Goal: Task Accomplishment & Management: Manage account settings

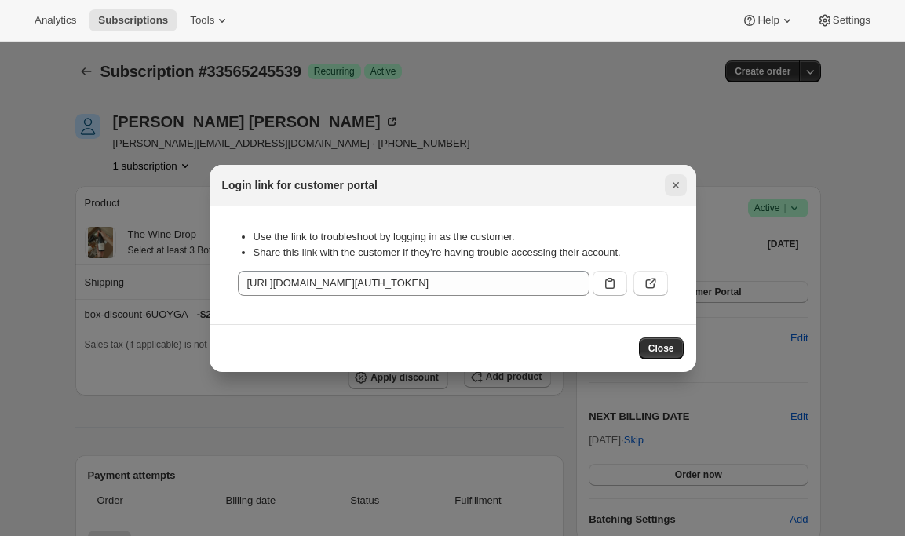
click at [672, 187] on icon "Close" at bounding box center [676, 185] width 16 height 16
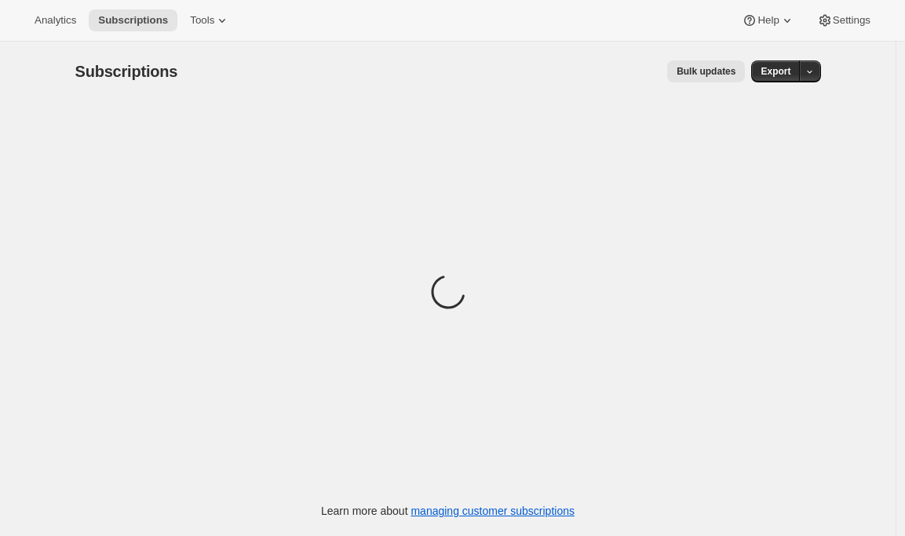
click at [839, 38] on div "Analytics Subscriptions Tools Help Settings" at bounding box center [452, 21] width 905 height 42
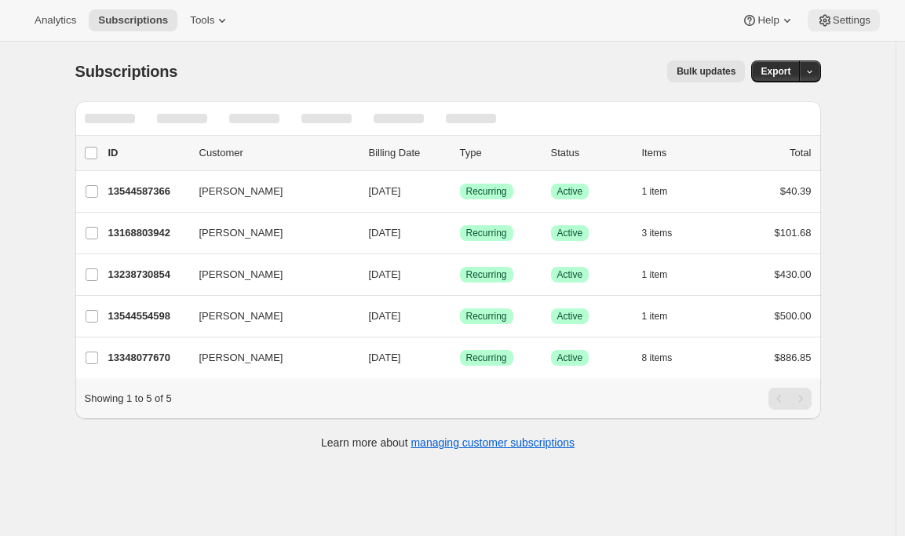
click at [842, 26] on span "Settings" at bounding box center [852, 20] width 38 height 13
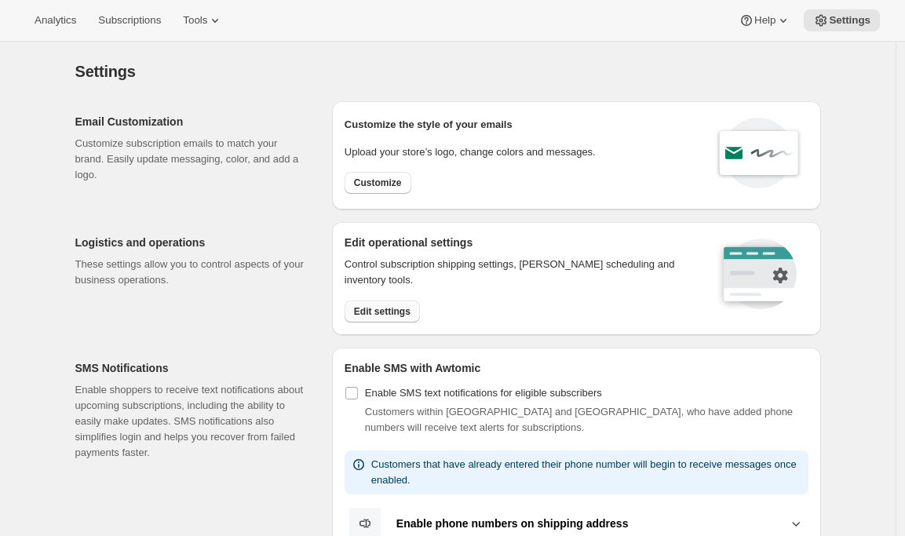
click at [364, 313] on span "Edit settings" at bounding box center [382, 311] width 57 height 13
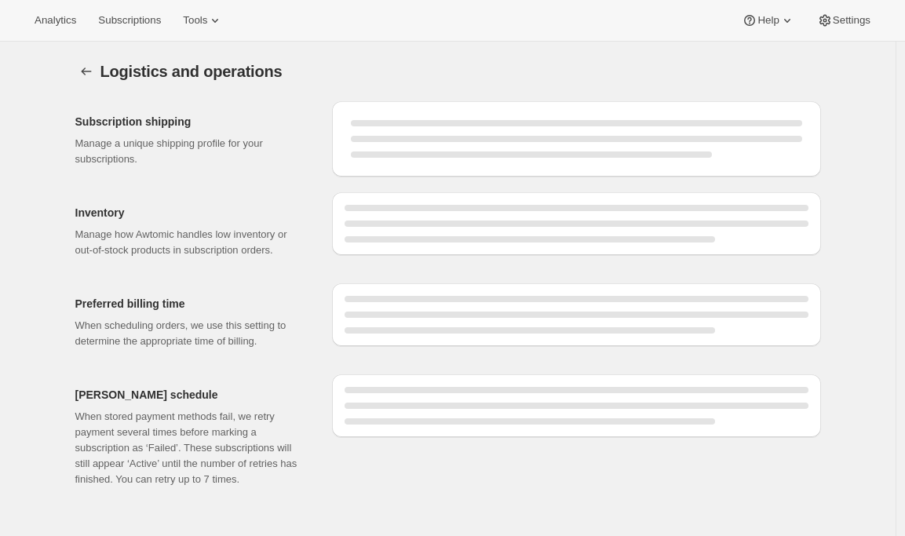
select select "DAY"
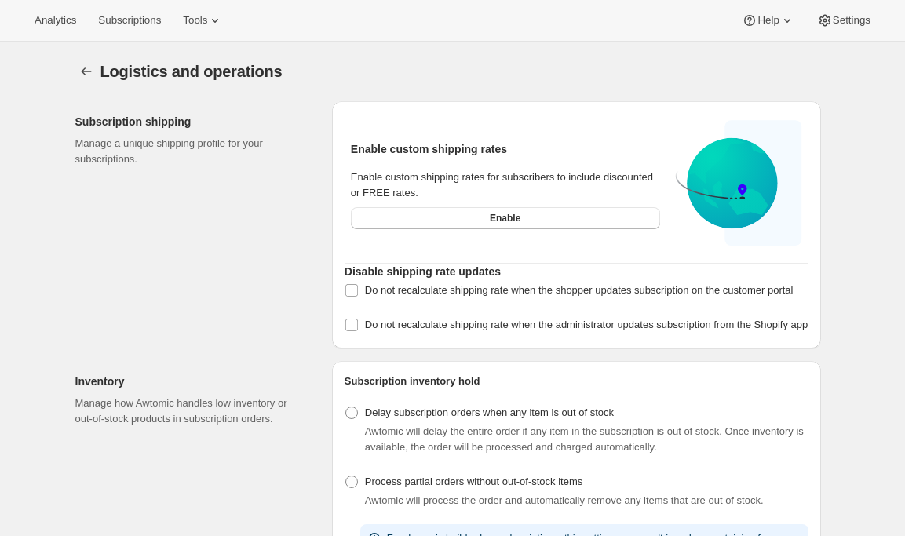
checkbox input "true"
select select "08:00"
click at [487, 223] on button "Enable" at bounding box center [505, 218] width 309 height 22
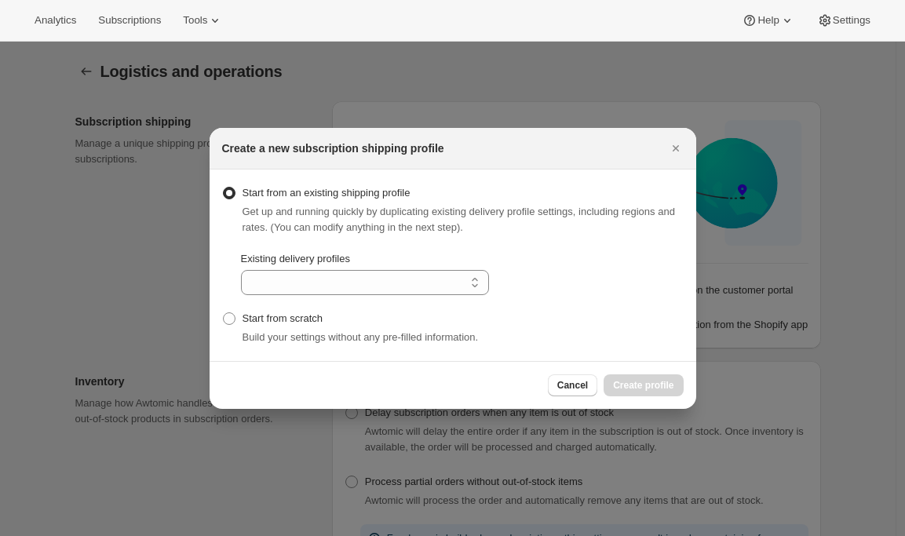
select select "gid://shopify/DeliveryProfile/87852843110"
click at [643, 389] on span "Create profile" at bounding box center [643, 385] width 60 height 13
click at [644, 386] on span "Create profile" at bounding box center [643, 385] width 60 height 13
click at [678, 144] on icon "Close" at bounding box center [676, 149] width 16 height 16
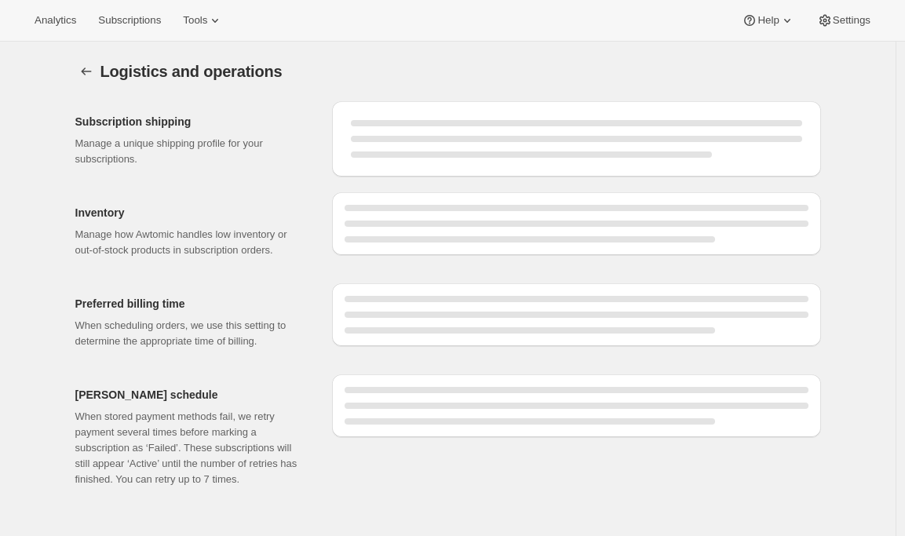
select select "08:00"
select select "DAY"
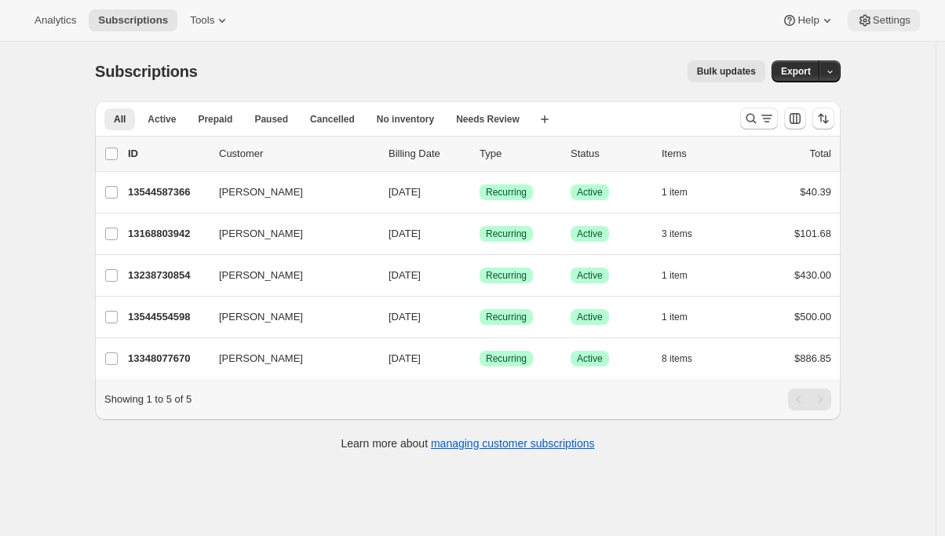
click at [594, 27] on icon at bounding box center [866, 21] width 16 height 16
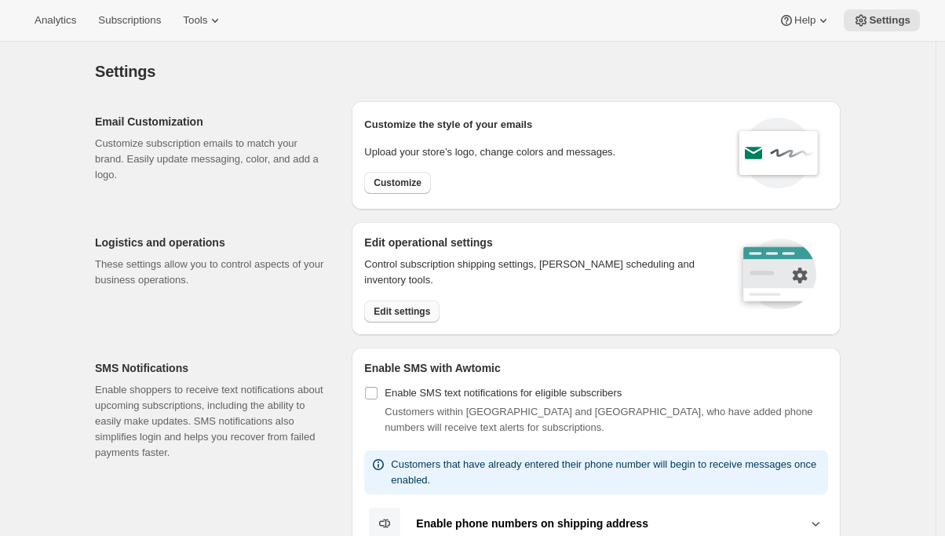
click at [386, 321] on button "Edit settings" at bounding box center [401, 312] width 75 height 22
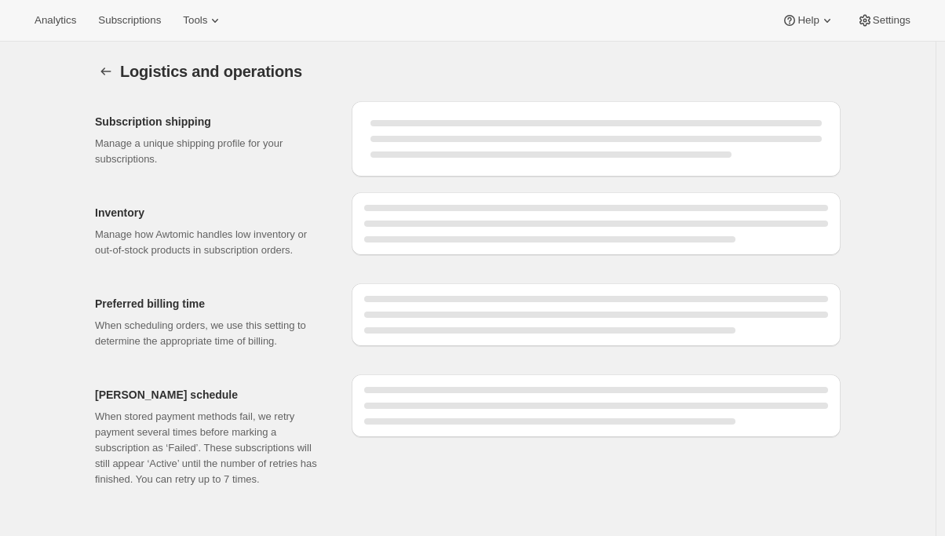
select select "08:00"
select select "DAY"
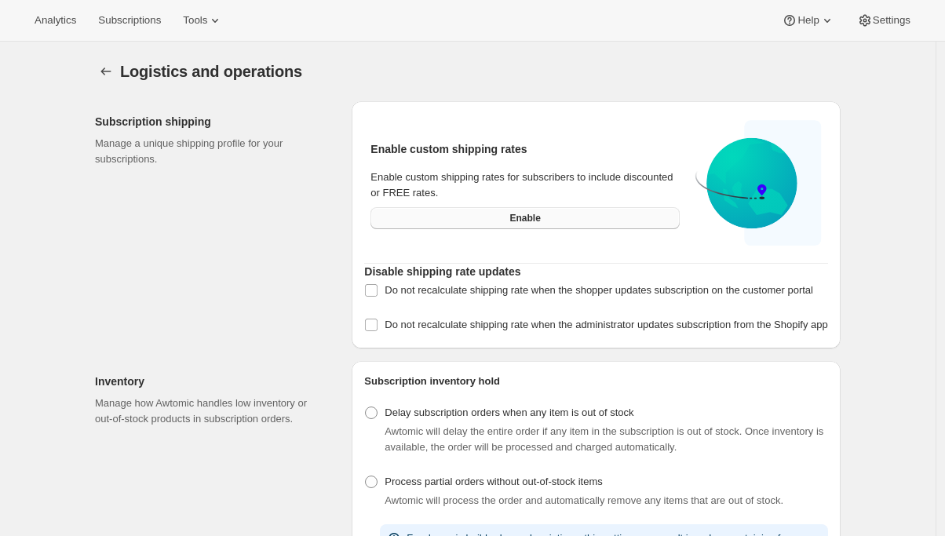
click at [481, 225] on button "Enable" at bounding box center [525, 218] width 309 height 22
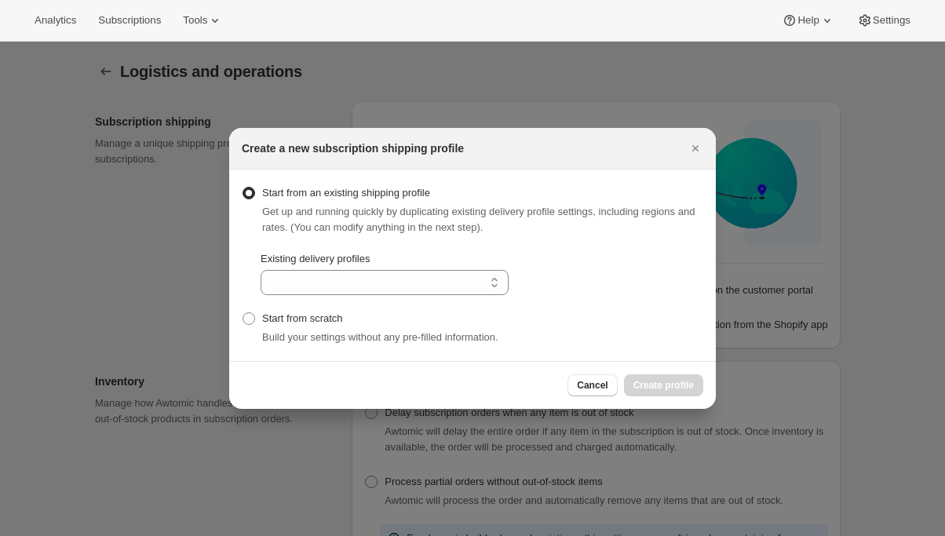
select select "gid://shopify/DeliveryProfile/87852843110"
click at [594, 382] on span "Create profile" at bounding box center [664, 385] width 60 height 13
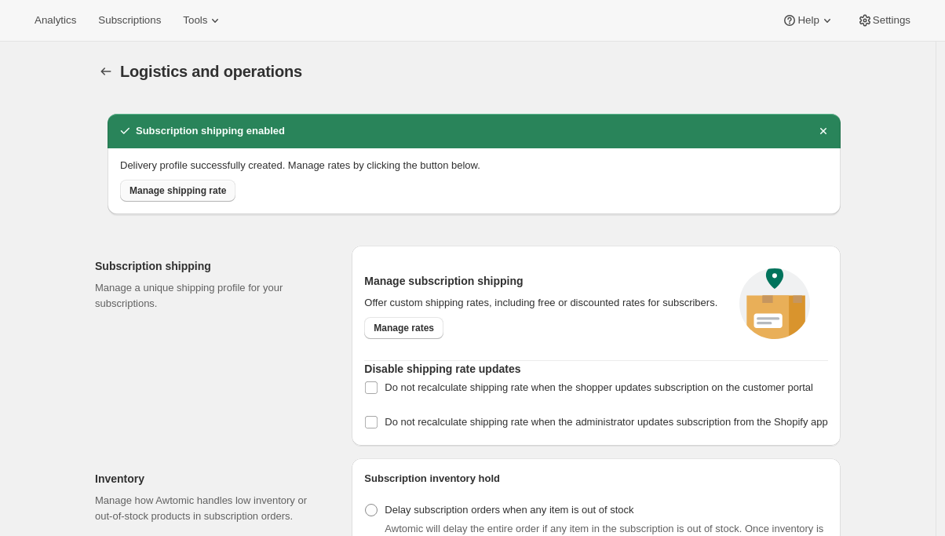
click at [202, 191] on span "Manage shipping rate" at bounding box center [178, 191] width 97 height 13
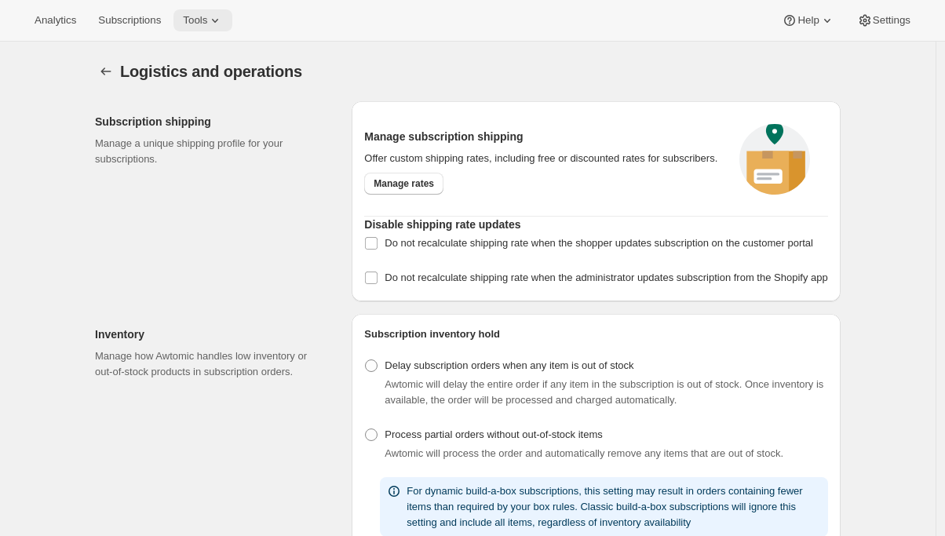
click at [193, 30] on button "Tools" at bounding box center [203, 20] width 59 height 22
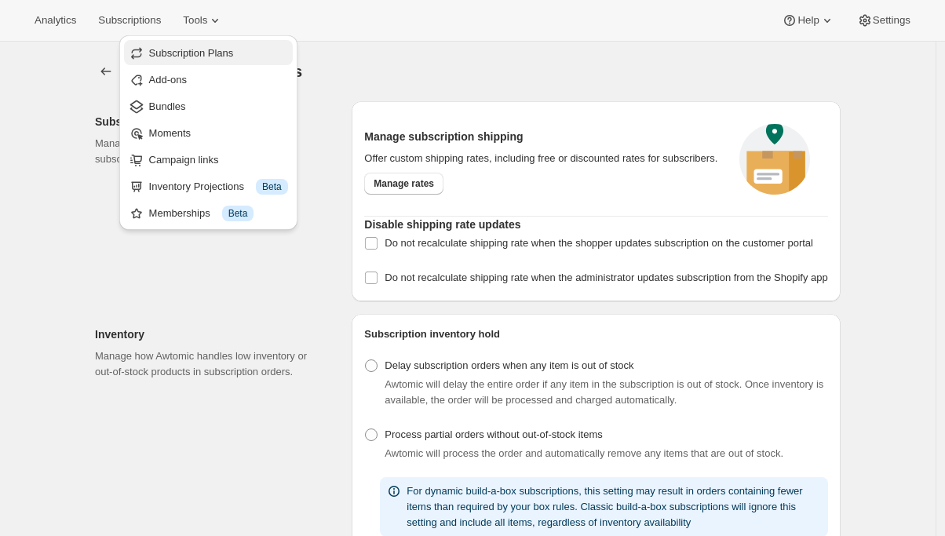
click at [214, 46] on span "Subscription Plans" at bounding box center [218, 54] width 139 height 16
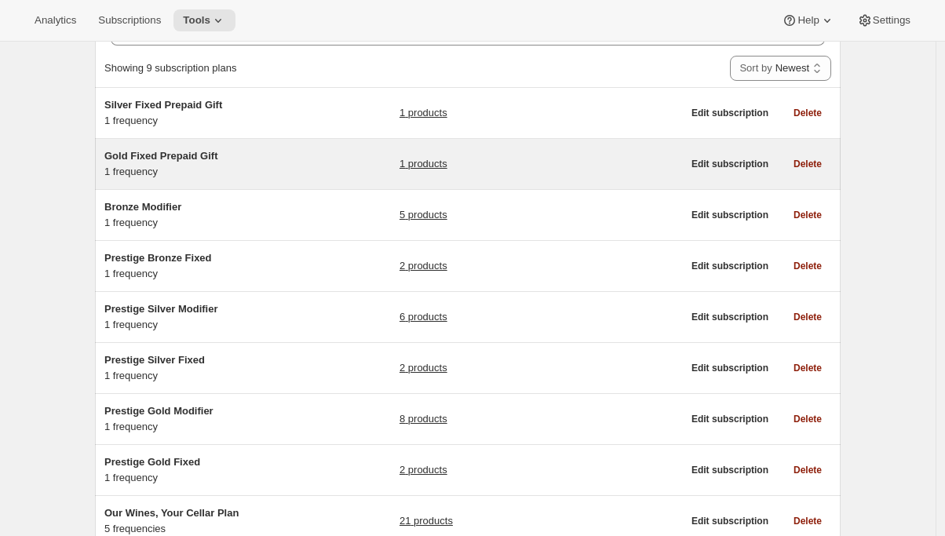
scroll to position [74, 0]
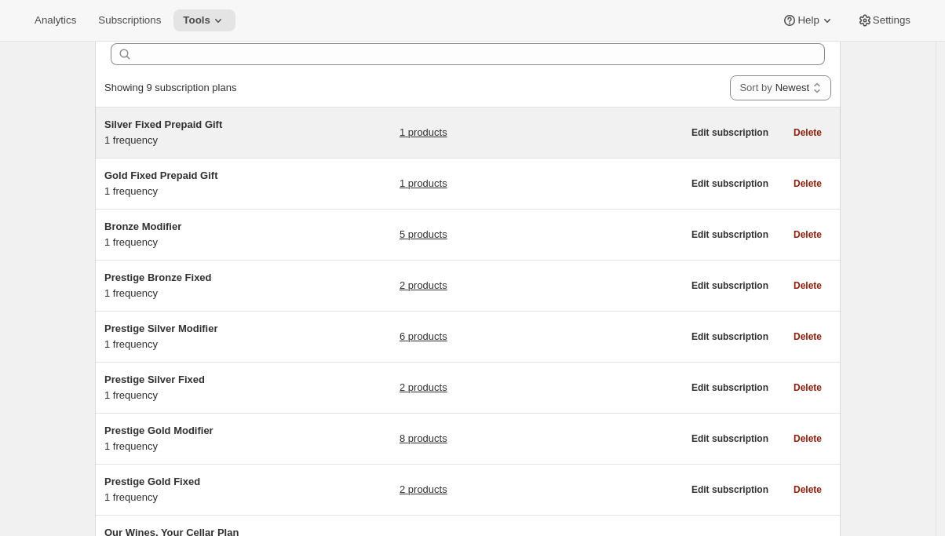
click at [331, 130] on div "Silver Fixed Prepaid Gift 1 frequency 1 products" at bounding box center [393, 132] width 578 height 31
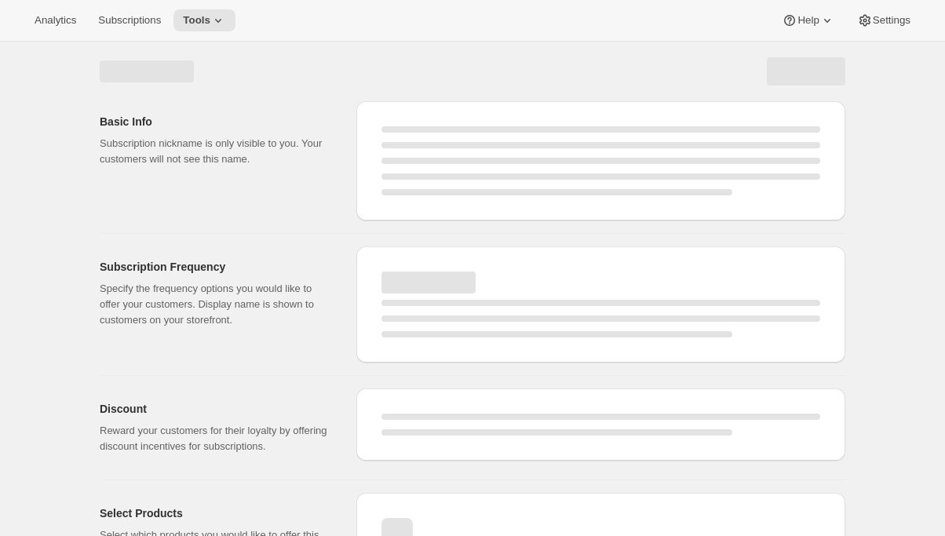
select select "WEEK"
select select "MONTH"
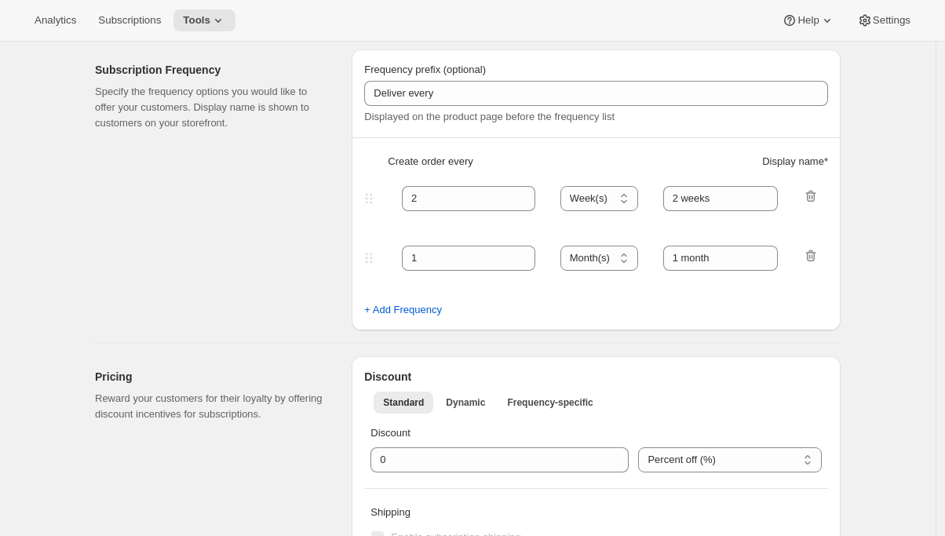
type input "Silver Fixed Prepaid Gift"
type input "Gift the club"
type input "Give the gift that they will truly love. A Craggy Range Wine Club subscription …"
checkbox input "true"
select select "MONTH"
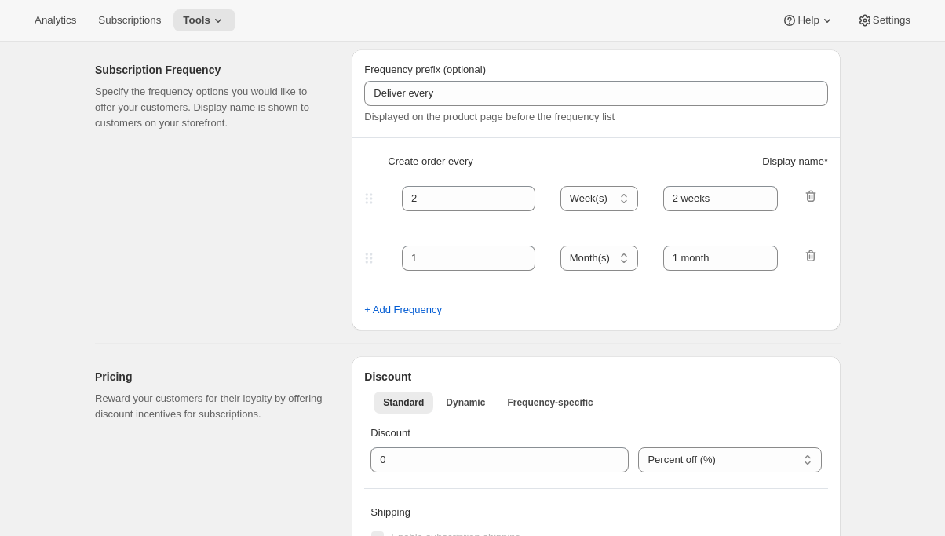
select select "YEARDAY"
select select "2"
select select "8"
select select "6"
select select "8"
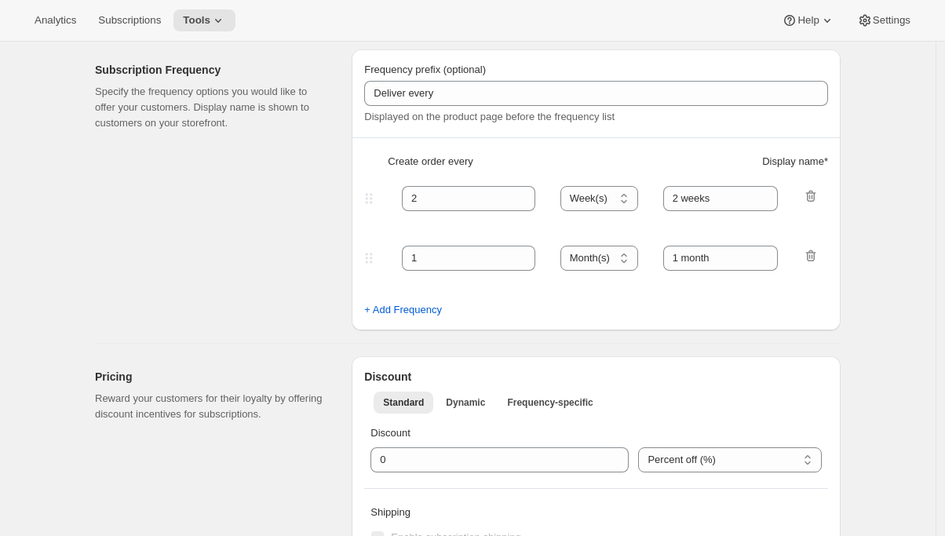
select select "10"
select select "8"
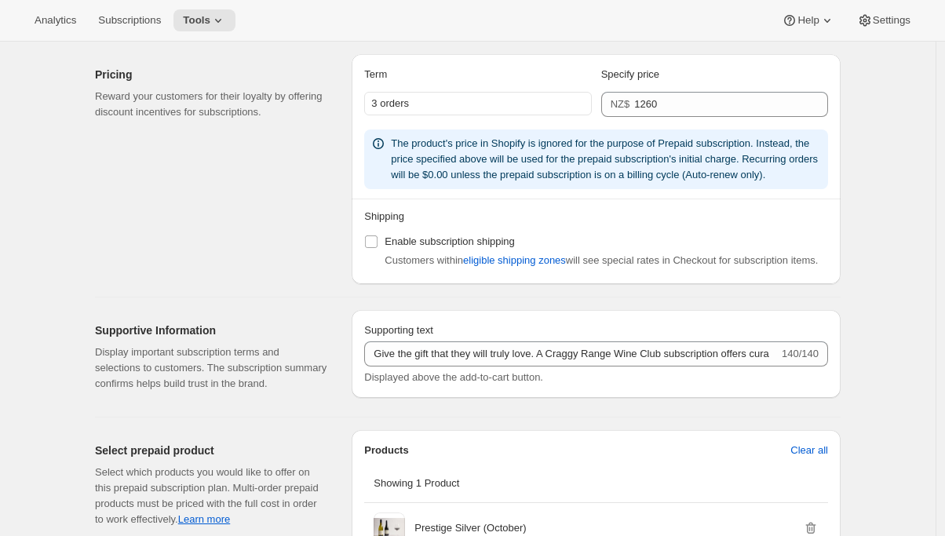
scroll to position [1103, 0]
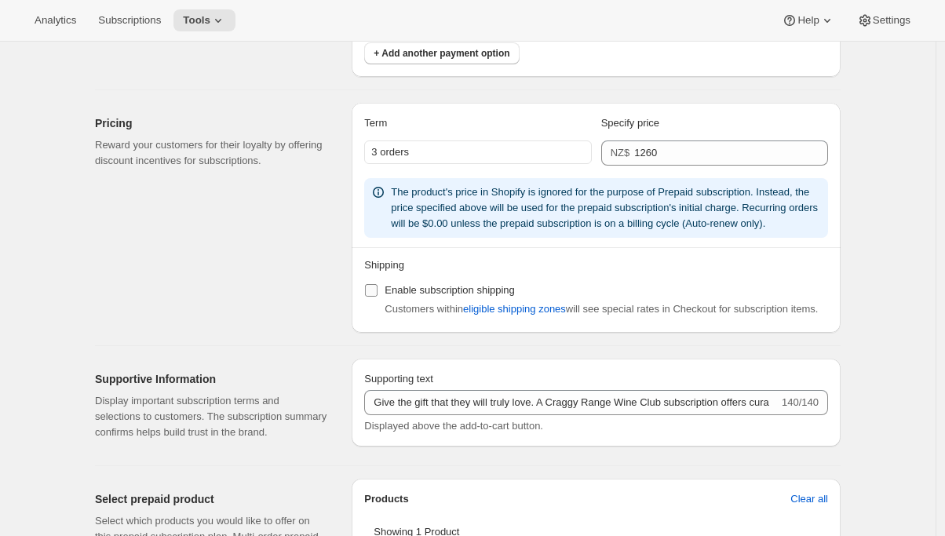
click at [378, 297] on input "Enable subscription shipping" at bounding box center [371, 290] width 13 height 13
checkbox input "true"
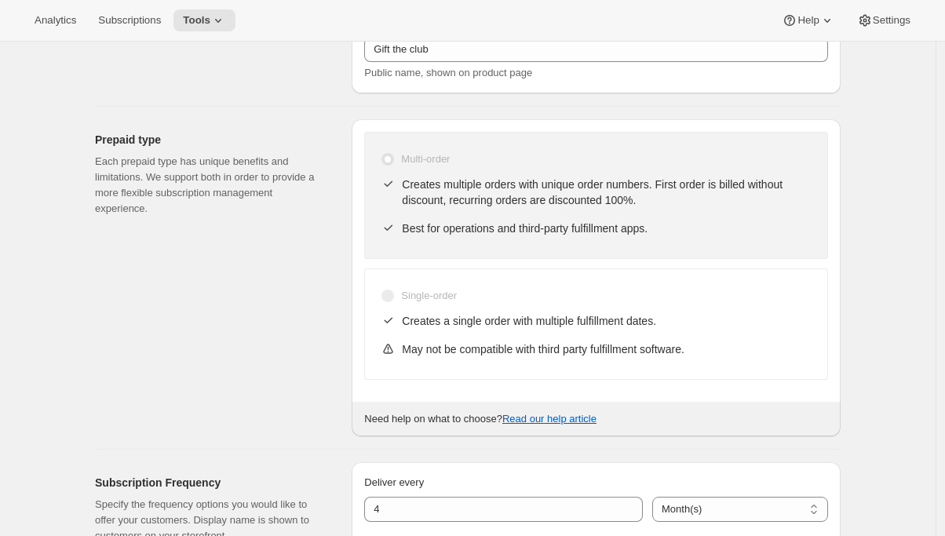
scroll to position [0, 0]
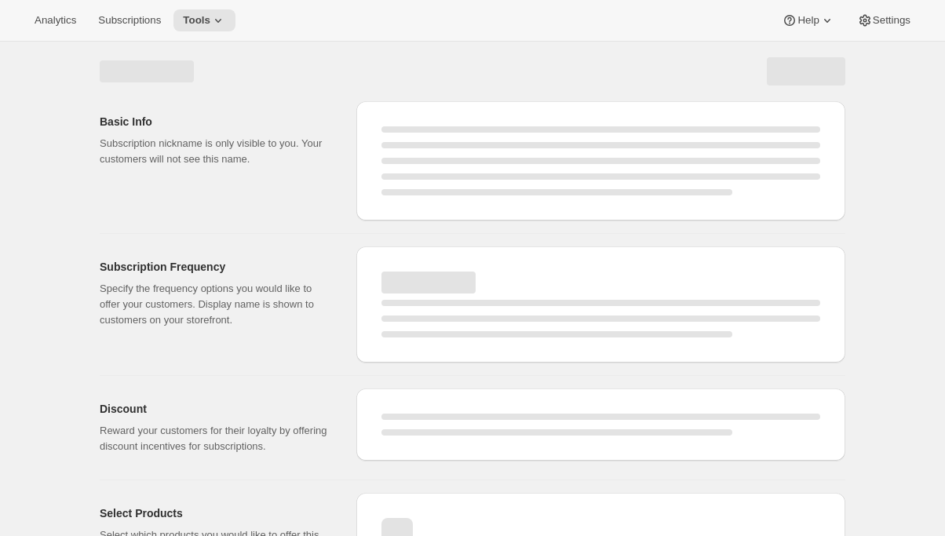
select select "MONTH"
select select "YEARDAY"
select select "2"
select select "8"
select select "6"
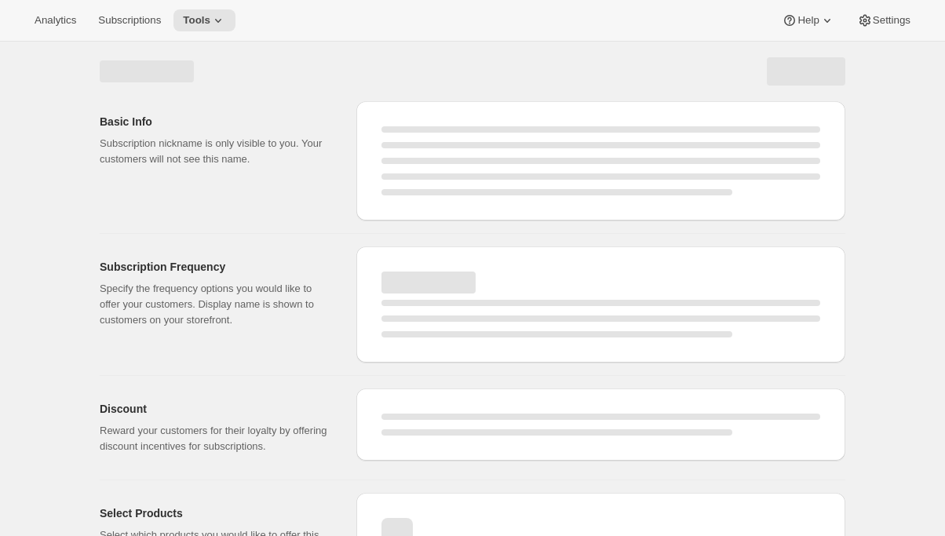
select select "8"
select select "10"
select select "8"
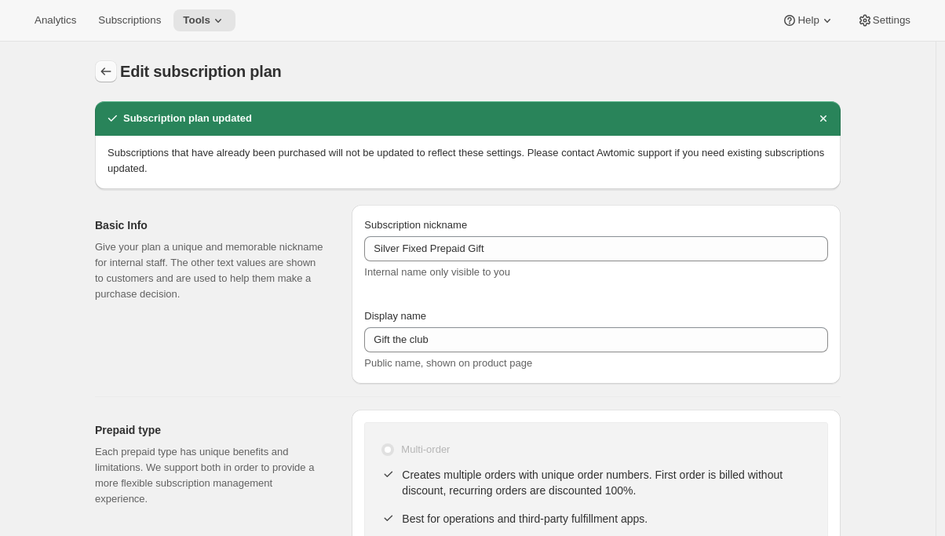
click at [107, 75] on icon "Subscription plans" at bounding box center [106, 72] width 16 height 16
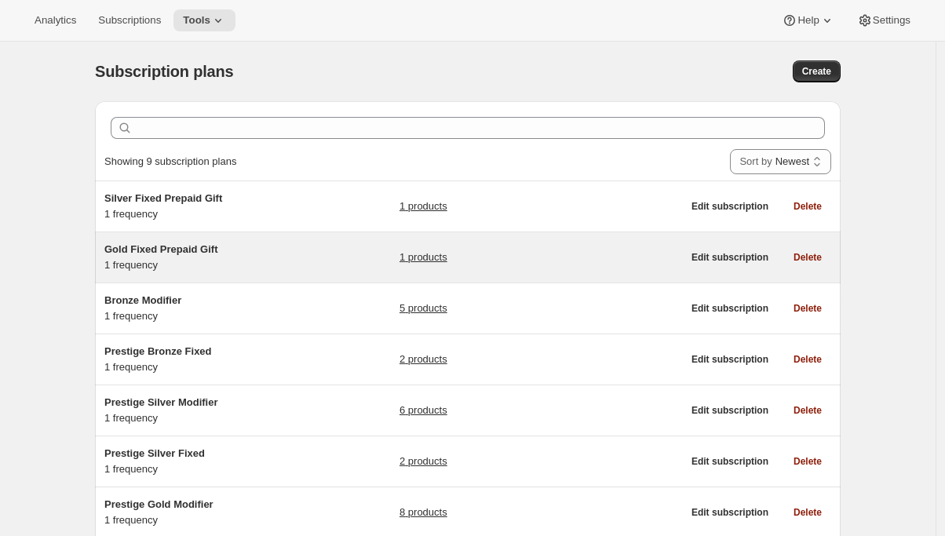
click at [240, 268] on div "Gold Fixed Prepaid Gift 1 frequency" at bounding box center [202, 257] width 196 height 31
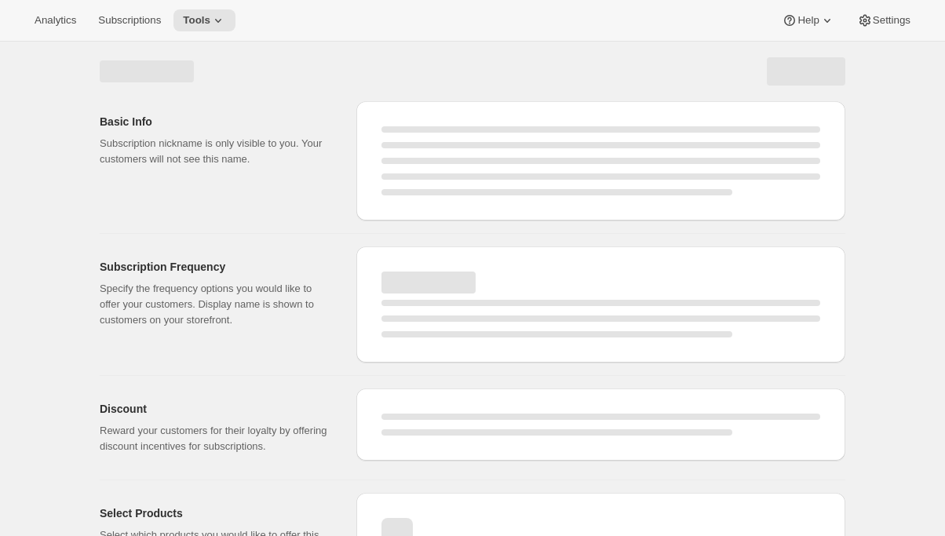
select select "WEEK"
select select "MONTH"
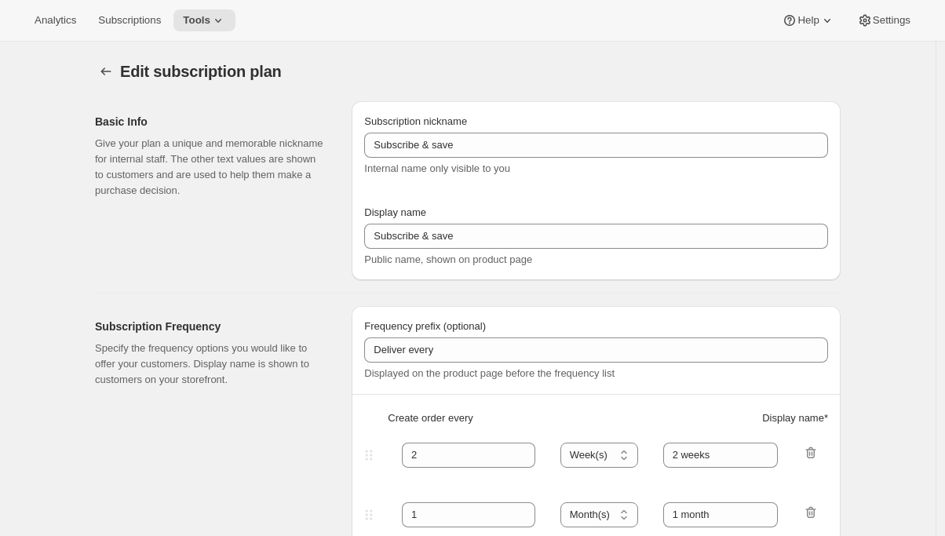
type input "Gold Fixed Prepaid Gift"
type input "Give a Gift"
checkbox input "true"
select select "MONTH"
select select "YEARDAY"
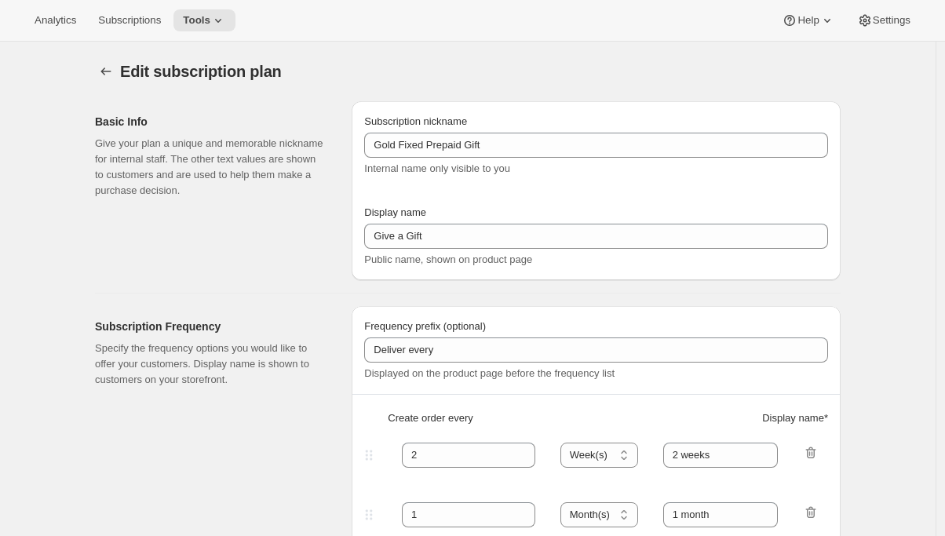
select select "2"
select select "5"
select select "6"
select select "5"
select select "10"
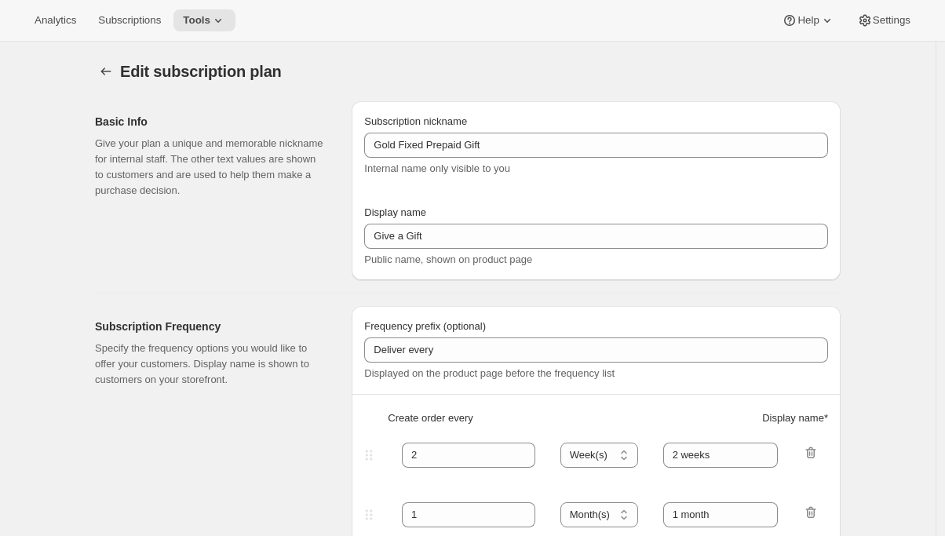
select select "5"
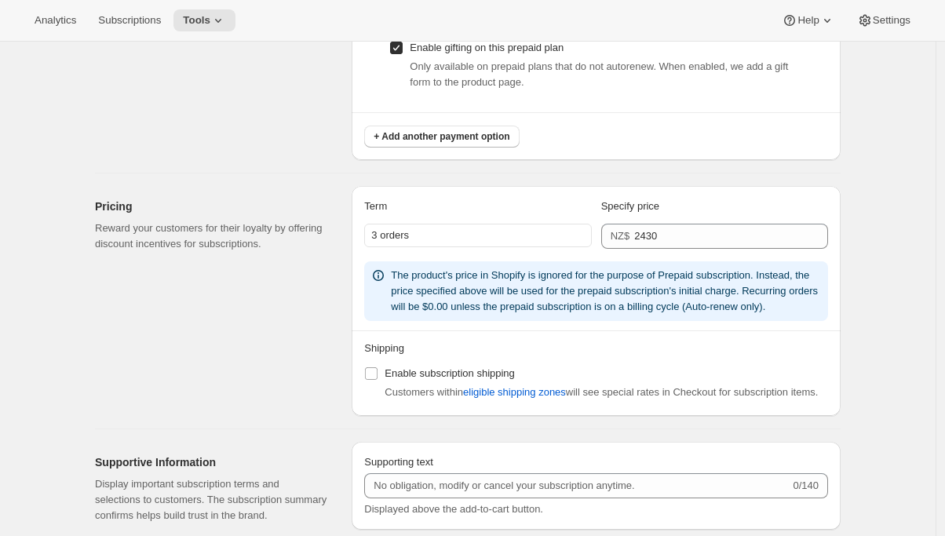
scroll to position [1023, 0]
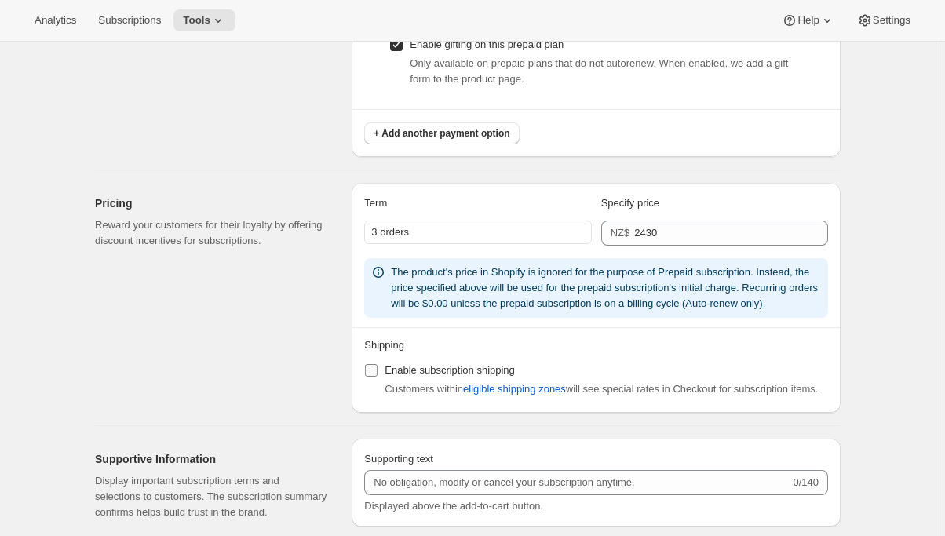
click at [386, 382] on label "Enable subscription shipping" at bounding box center [439, 371] width 151 height 22
click at [378, 377] on input "Enable subscription shipping" at bounding box center [371, 370] width 13 height 13
checkbox input "true"
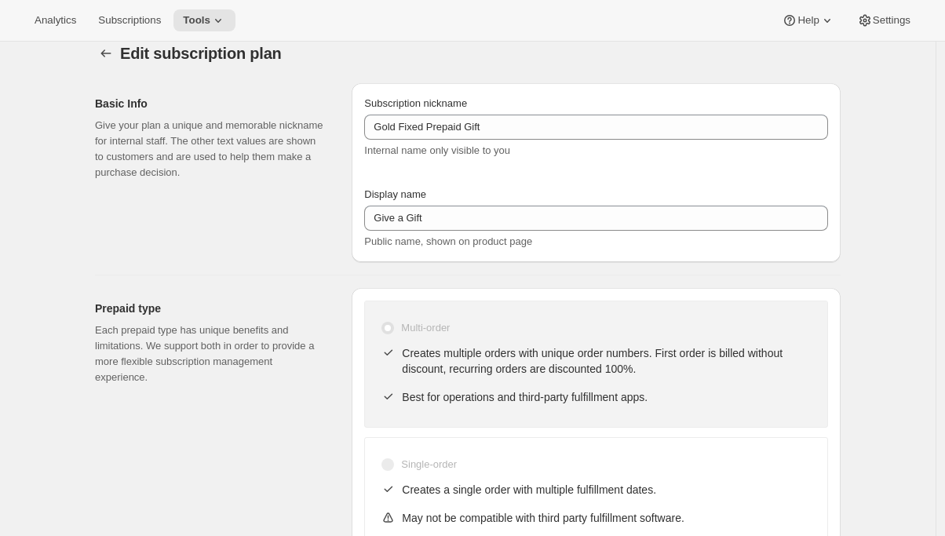
scroll to position [0, 0]
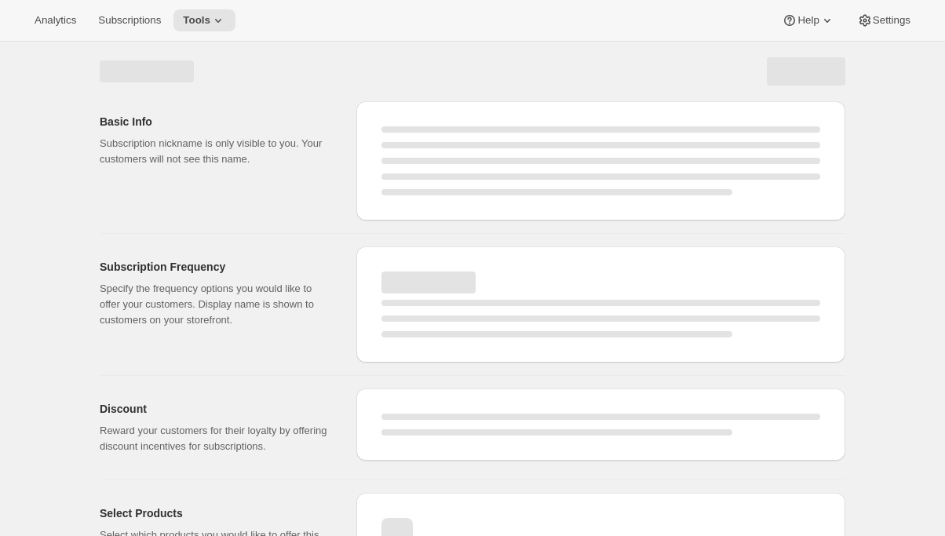
select select "MONTH"
select select "YEARDAY"
select select "2"
select select "5"
select select "6"
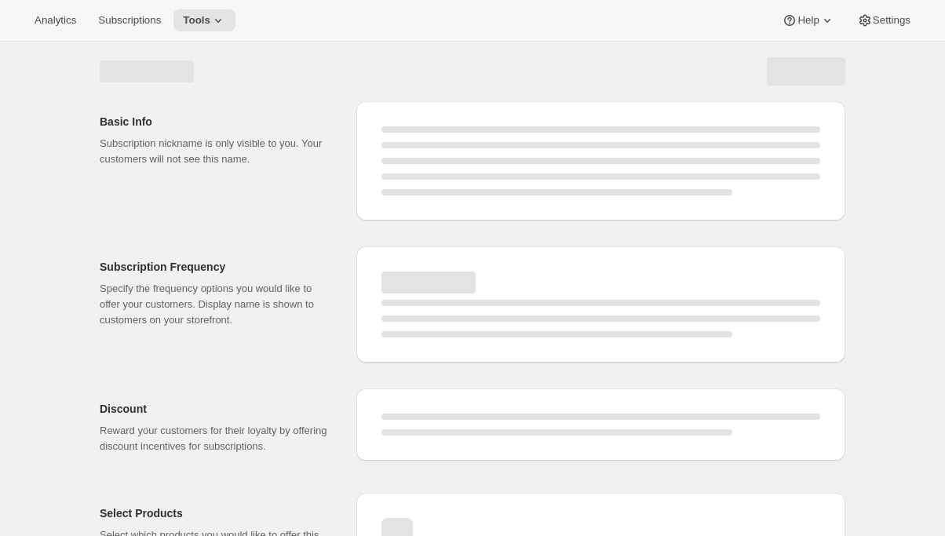
select select "5"
select select "10"
select select "5"
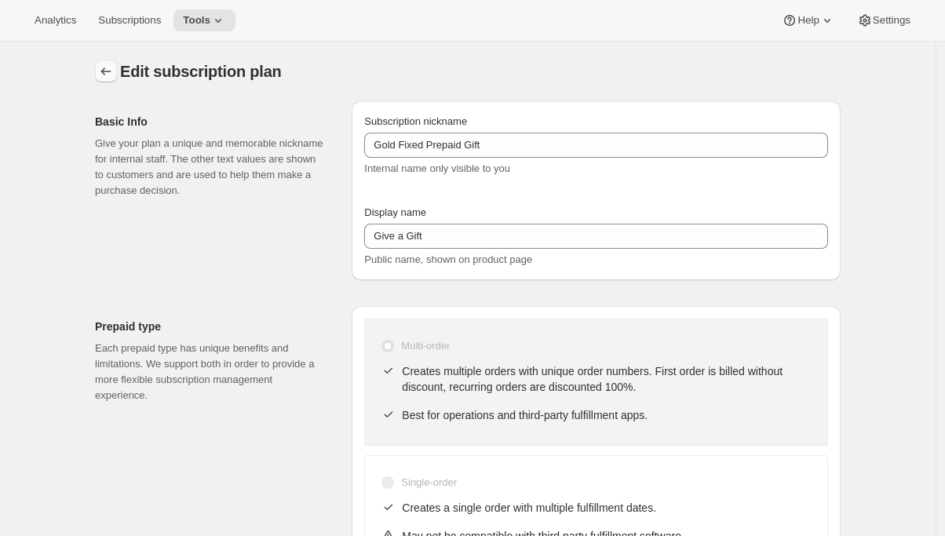
checkbox input "true"
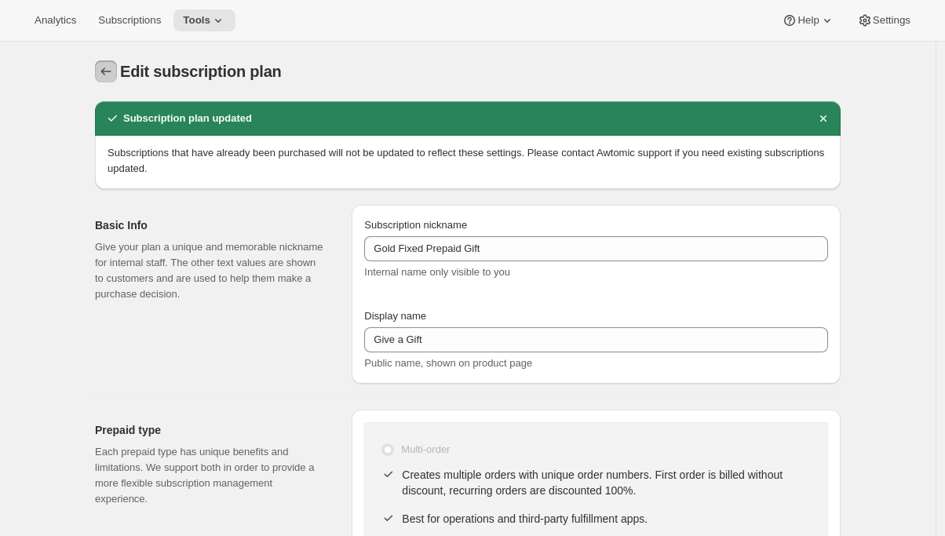
click at [107, 68] on icon "Subscription plans" at bounding box center [106, 72] width 16 height 16
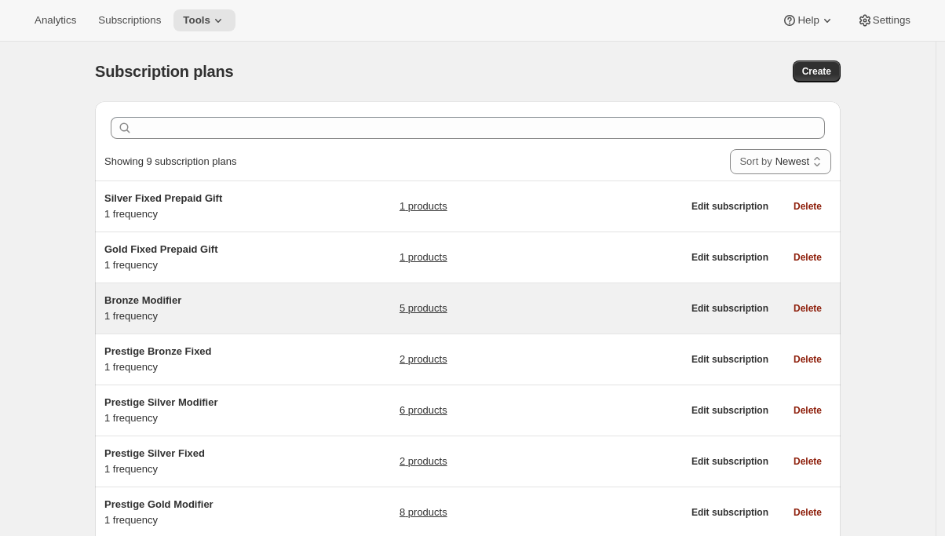
click at [163, 316] on div "Bronze Modifier 1 frequency" at bounding box center [202, 308] width 196 height 31
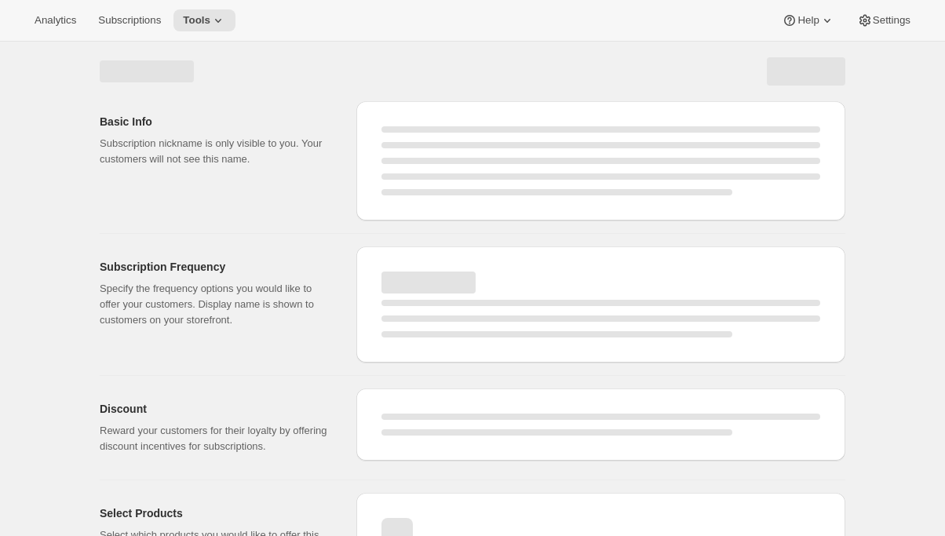
select select "WEEK"
select select "MONTH"
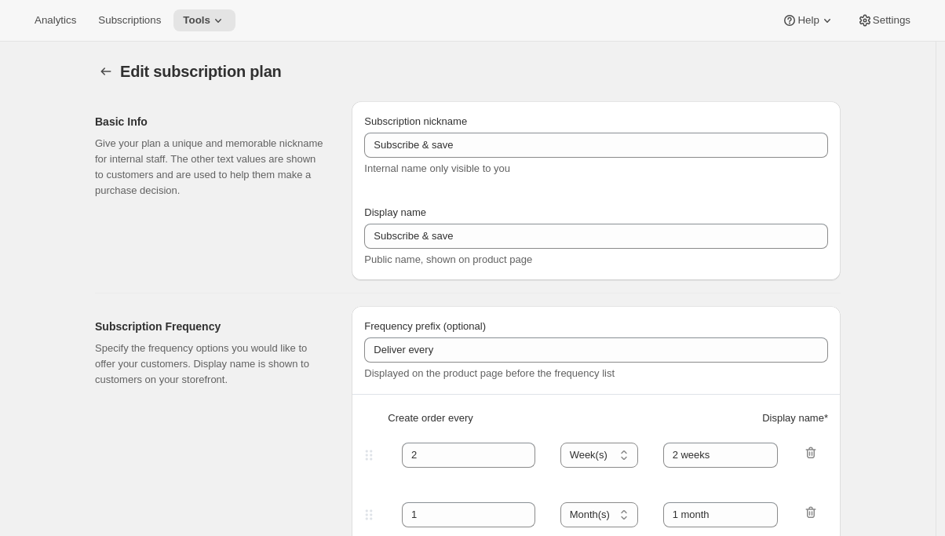
type input "Bronze Modifier"
type input "Join the Bronze Modifier Club"
type input "4"
type input "4 months"
checkbox input "true"
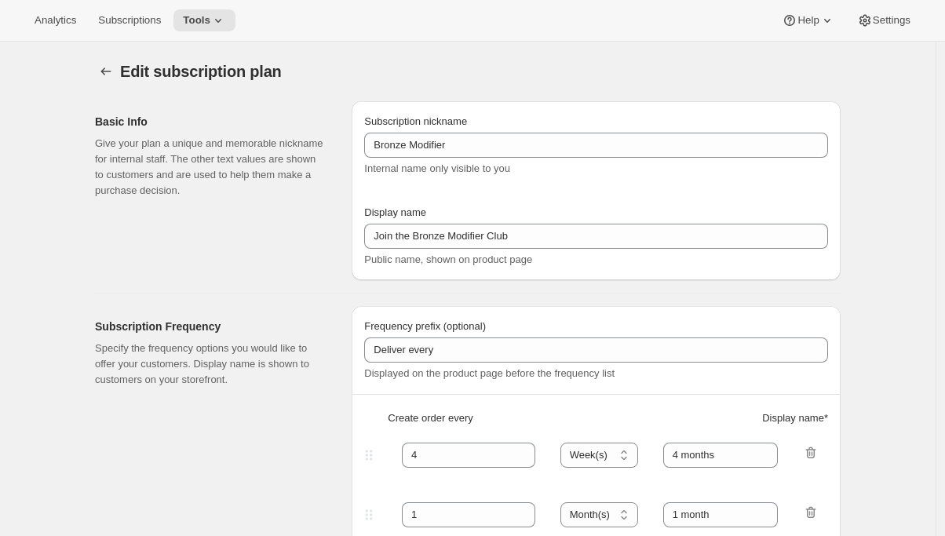
select select "YEARDAY"
select select "2"
select select "9"
select select "6"
select select "9"
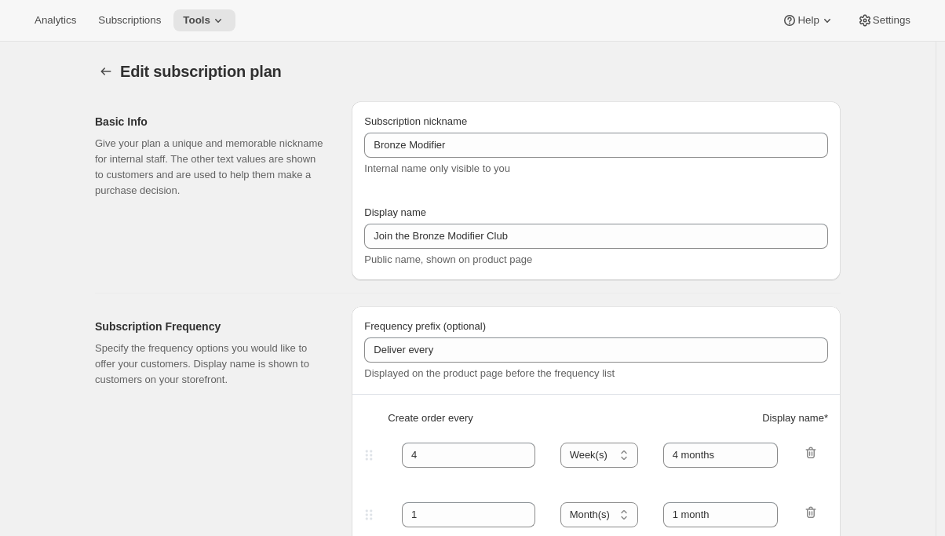
select select "10"
select select "9"
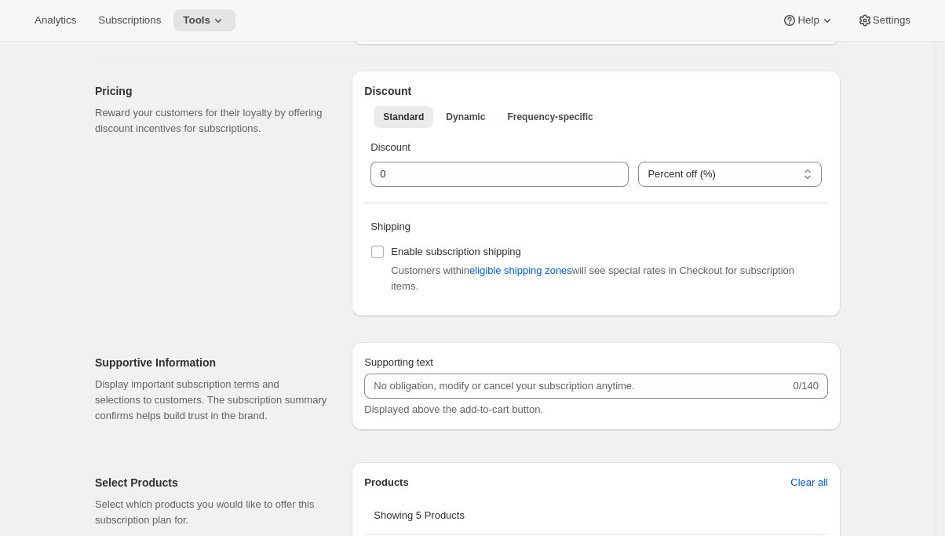
scroll to position [479, 0]
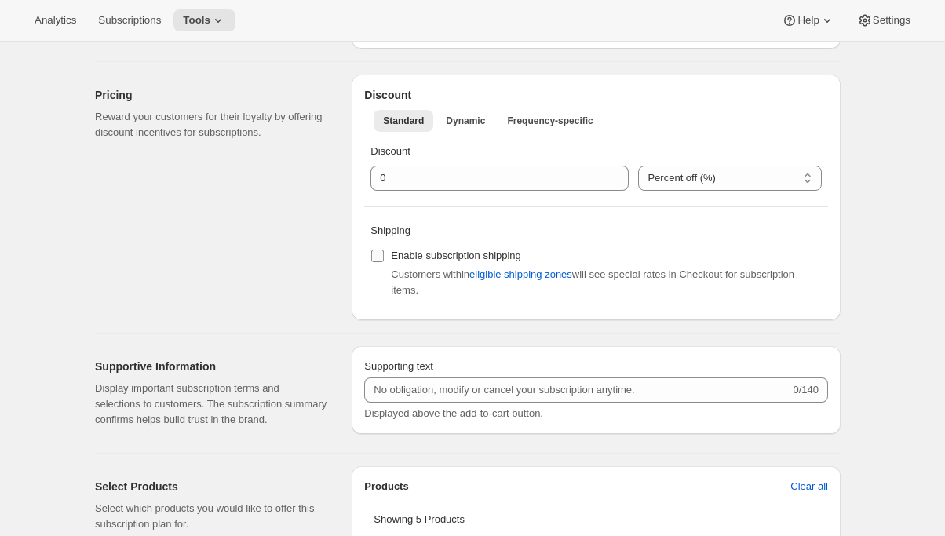
click at [381, 254] on input "Enable subscription shipping" at bounding box center [377, 256] width 13 height 13
checkbox input "true"
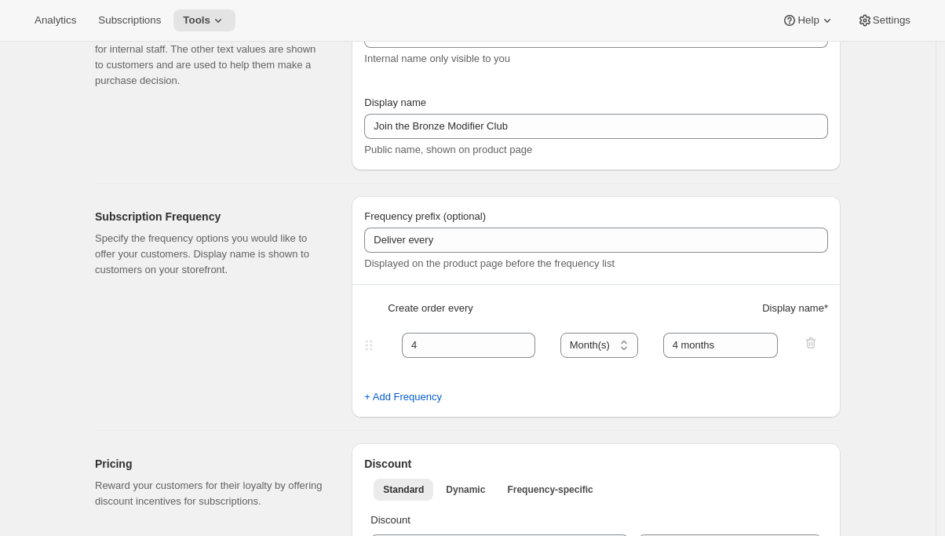
scroll to position [0, 0]
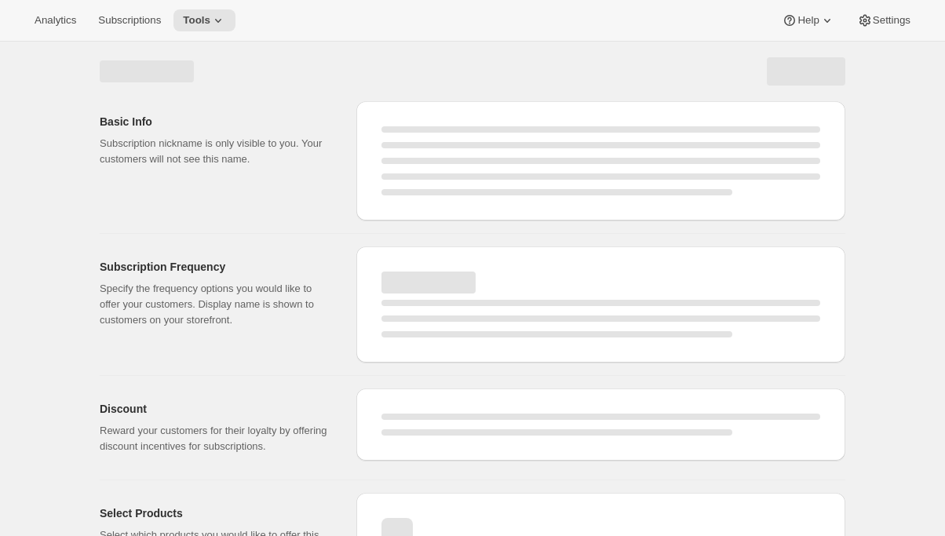
select select "MONTH"
select select "YEARDAY"
select select "2"
select select "9"
select select "6"
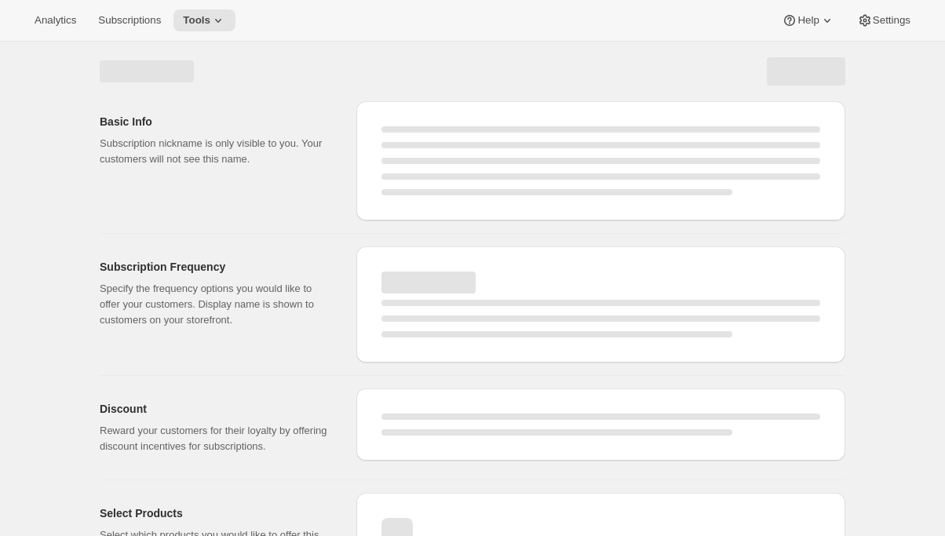
select select "9"
select select "10"
select select "9"
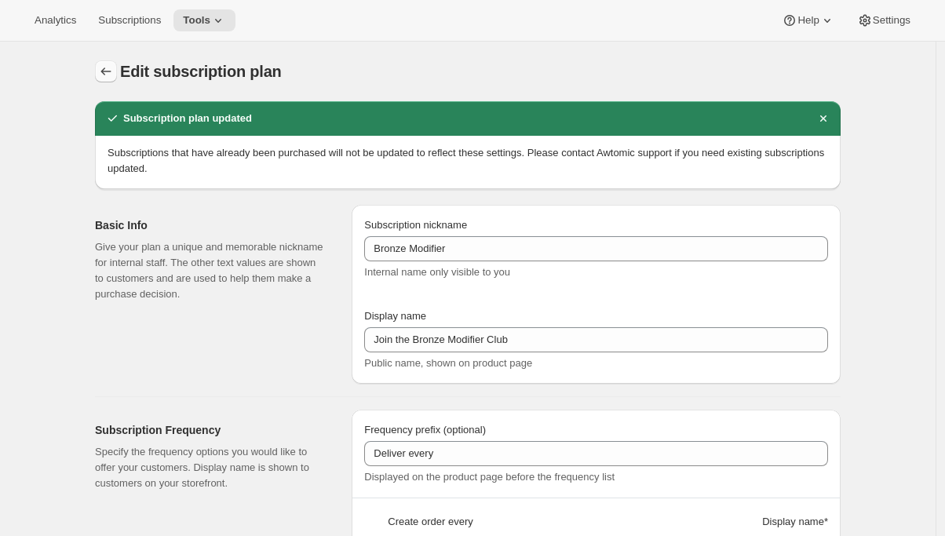
click at [106, 72] on icon "Subscription plans" at bounding box center [106, 72] width 10 height 8
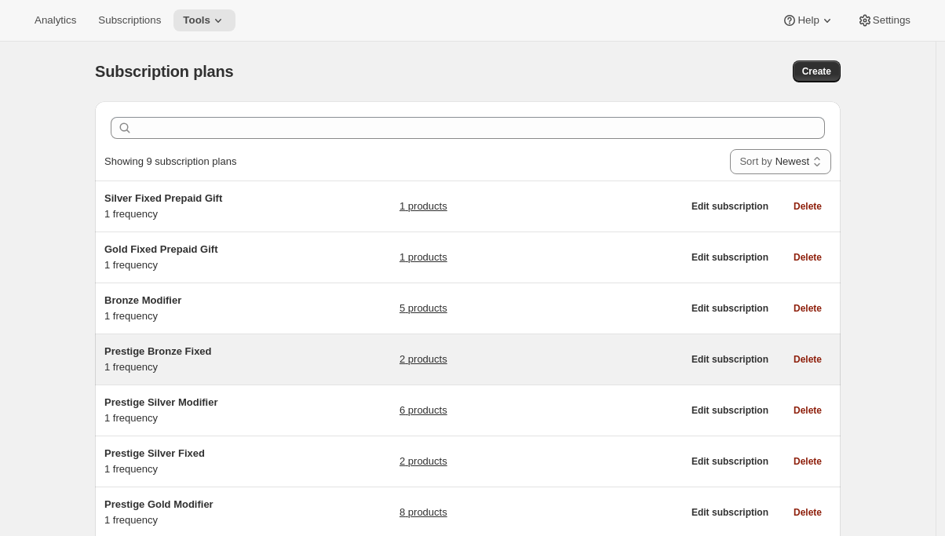
click at [274, 367] on div "Prestige Bronze Fixed 1 frequency" at bounding box center [202, 359] width 196 height 31
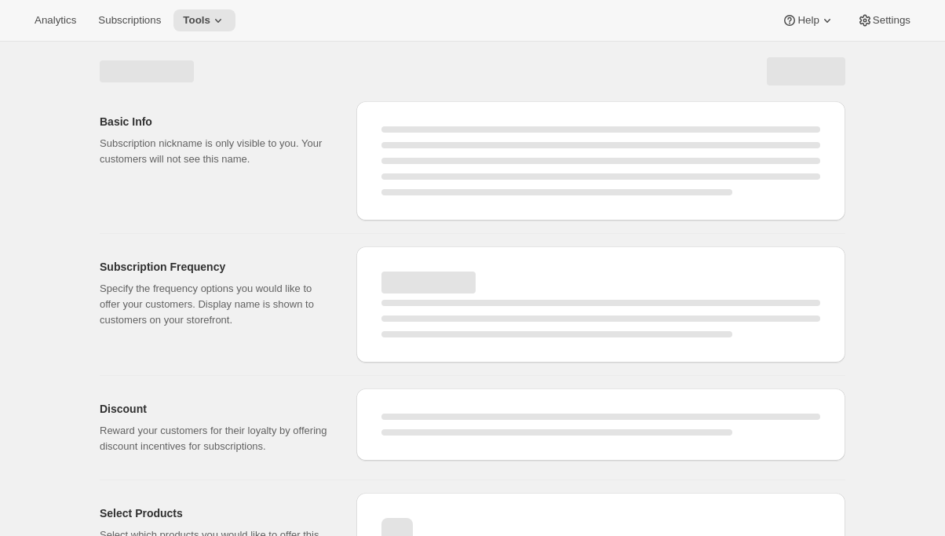
select select "WEEK"
select select "MONTH"
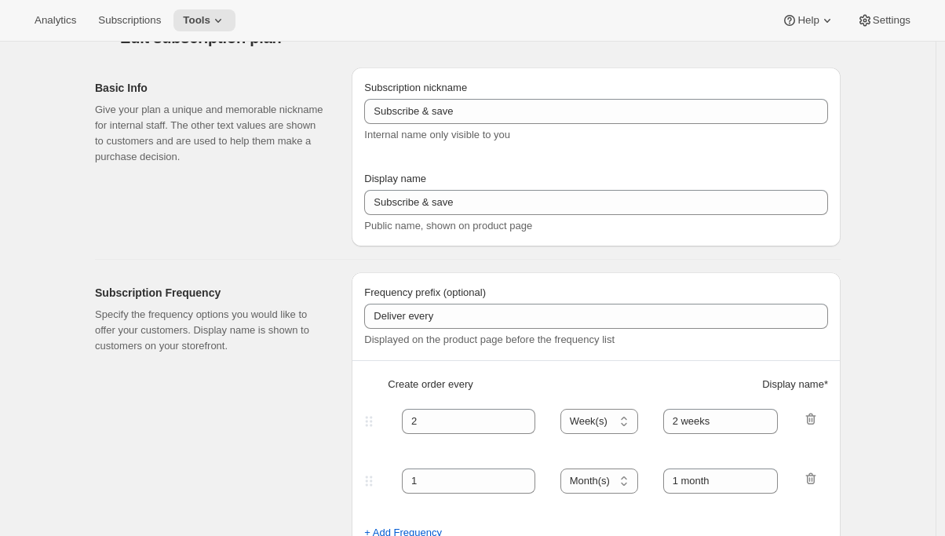
type input "Prestige Bronze Fixed"
type input "Join the bronze fixed club"
type input "4"
type input "4 months"
type input "Don’t forget to double-check your payment and shipping information before confi…"
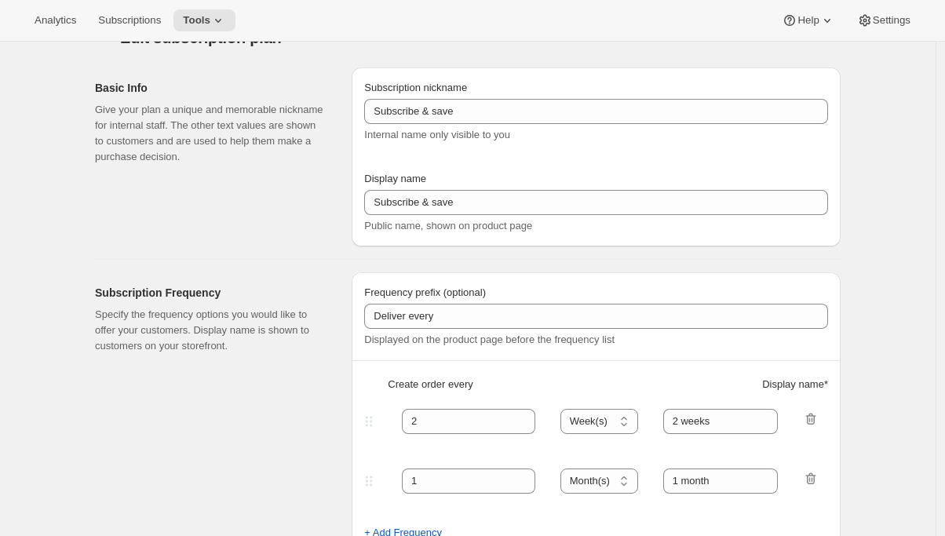
checkbox input "true"
select select "YEARDAY"
select select "2"
select select "12"
select select "6"
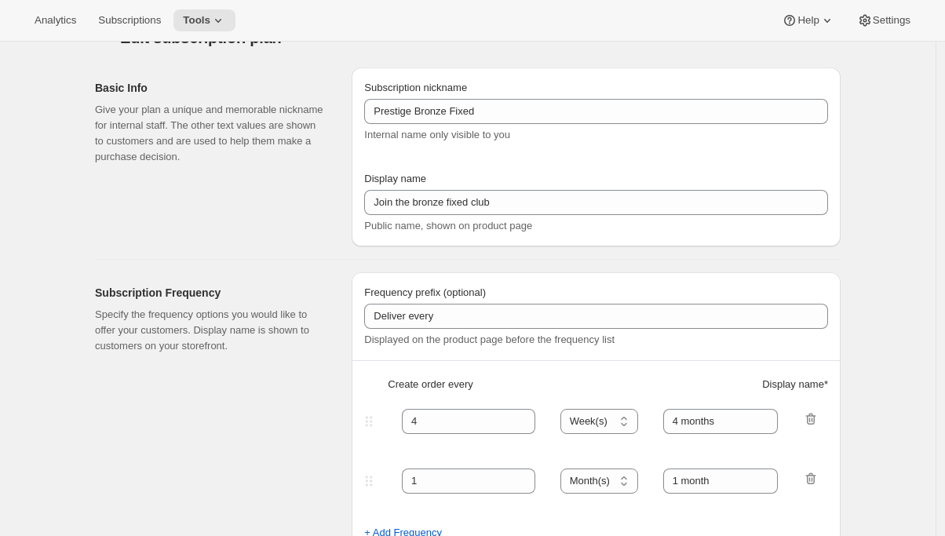
select select "12"
select select "10"
select select "12"
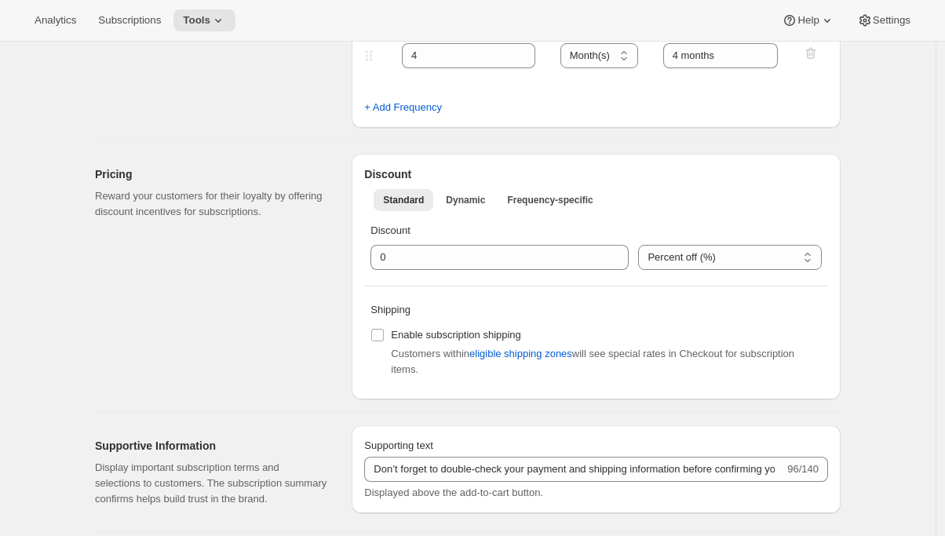
scroll to position [449, 0]
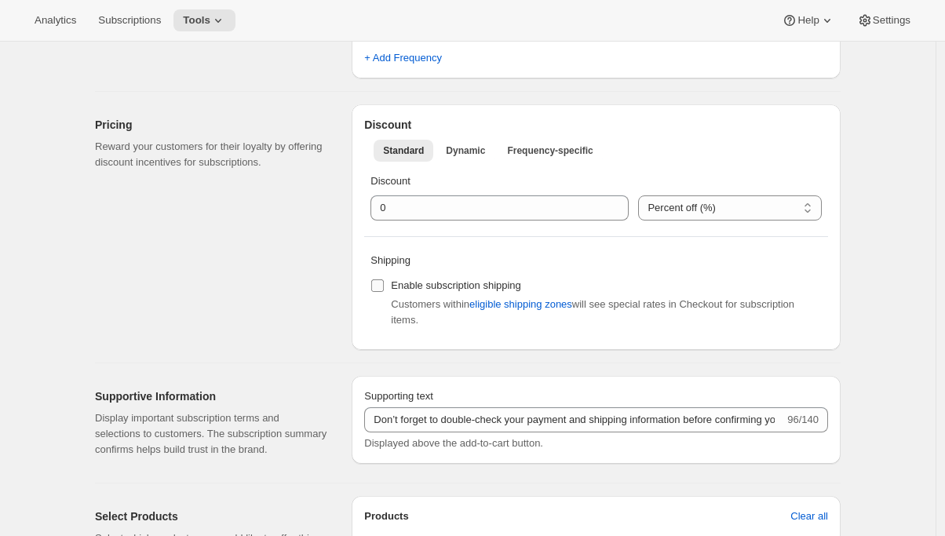
click at [382, 286] on input "Enable subscription shipping" at bounding box center [377, 286] width 13 height 13
checkbox input "true"
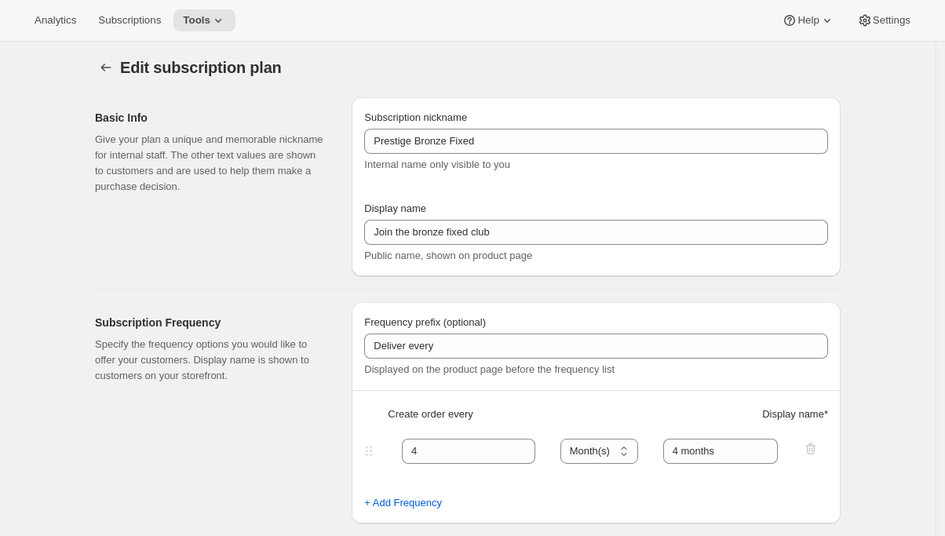
scroll to position [0, 0]
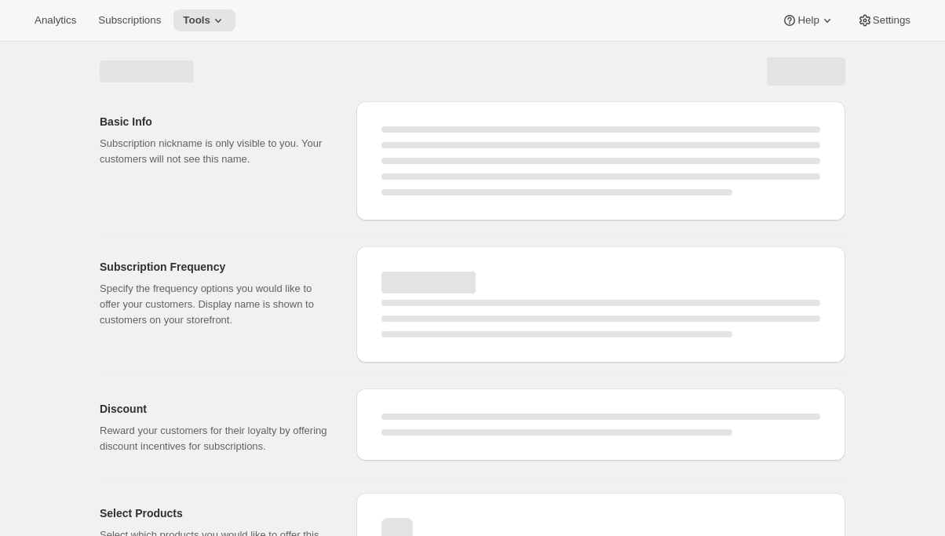
select select "MONTH"
select select "YEARDAY"
select select "2"
select select "12"
select select "6"
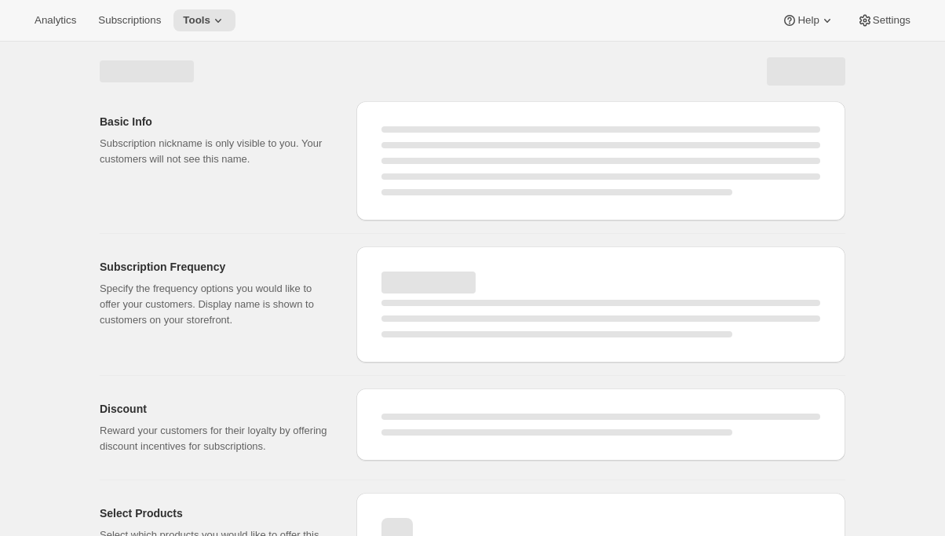
select select "12"
select select "10"
select select "12"
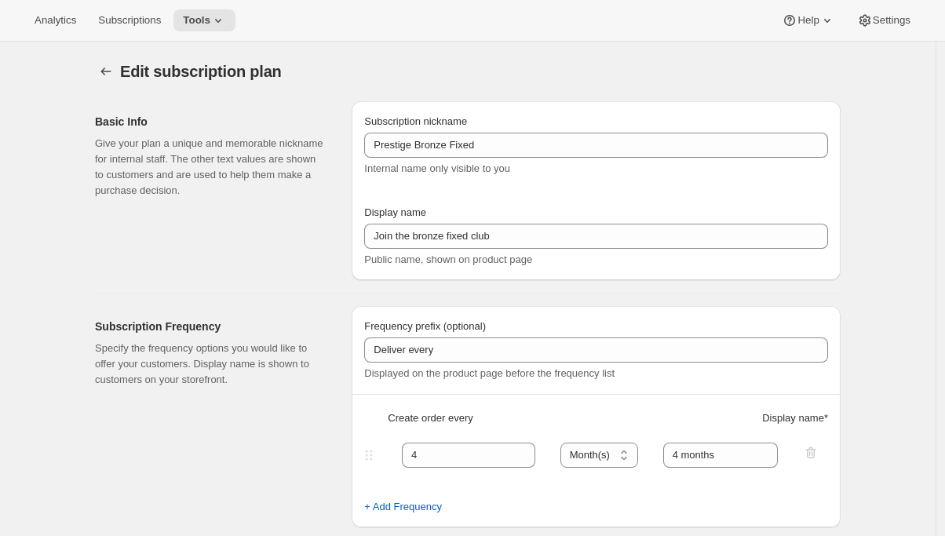
click at [105, 66] on icon "Subscription plans" at bounding box center [106, 72] width 16 height 16
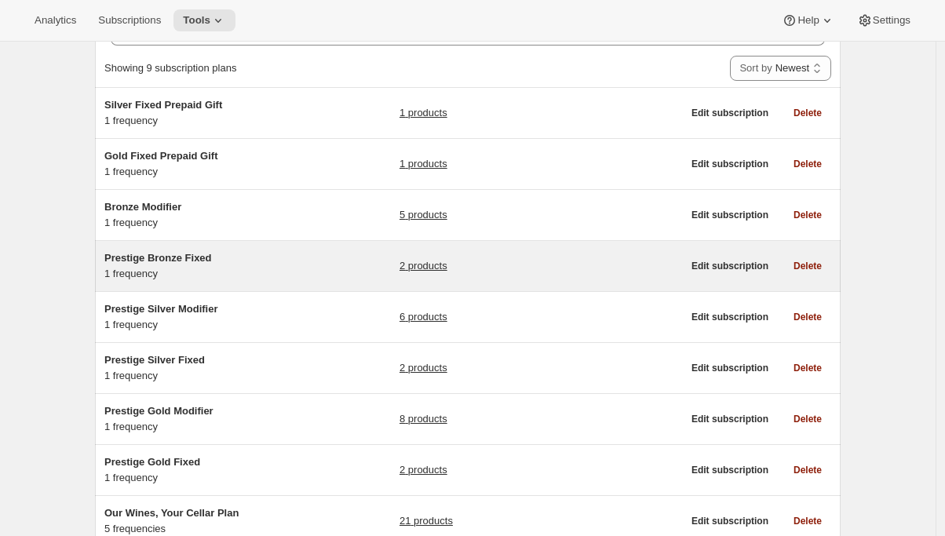
scroll to position [132, 0]
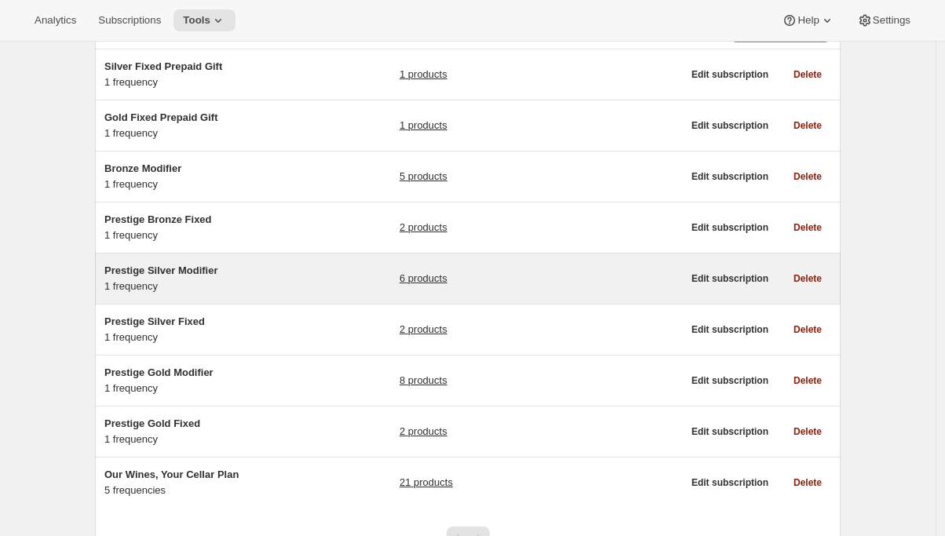
click at [185, 287] on div "Prestige Silver Modifier 1 frequency" at bounding box center [202, 278] width 196 height 31
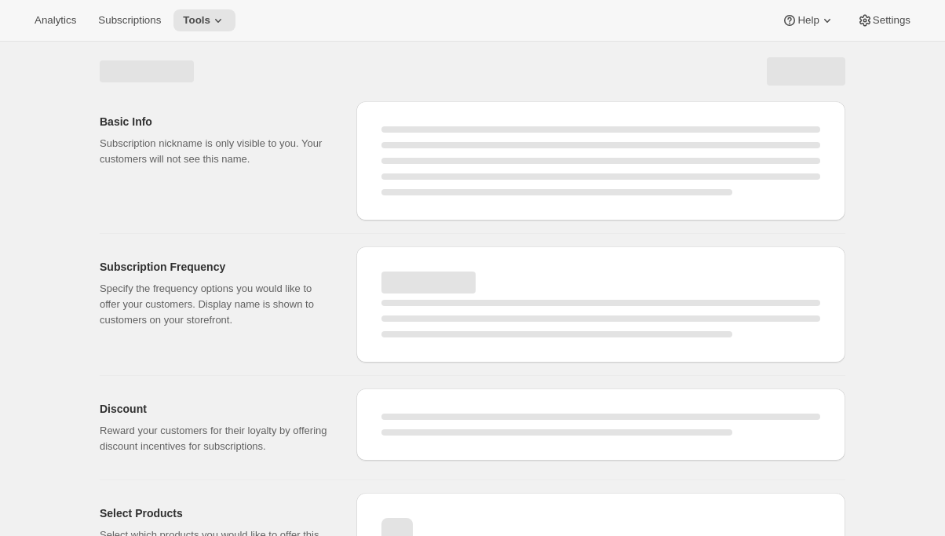
select select "WEEK"
select select "MONTH"
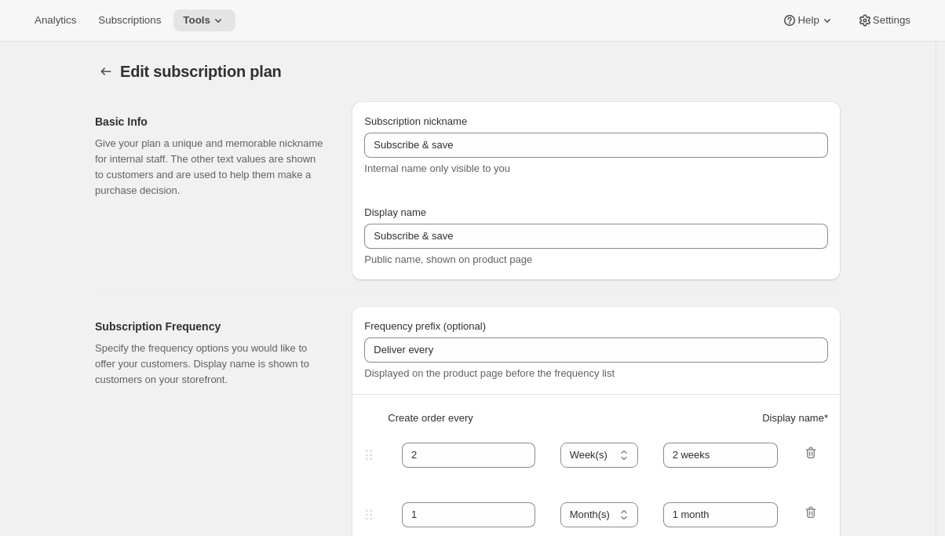
type input "Prestige Silver Modifier"
type input "Join the Silver Modifier Club"
type input "4"
type input "4 Months"
type input "Don’t forget to double-check your payment and shipping information before confi…"
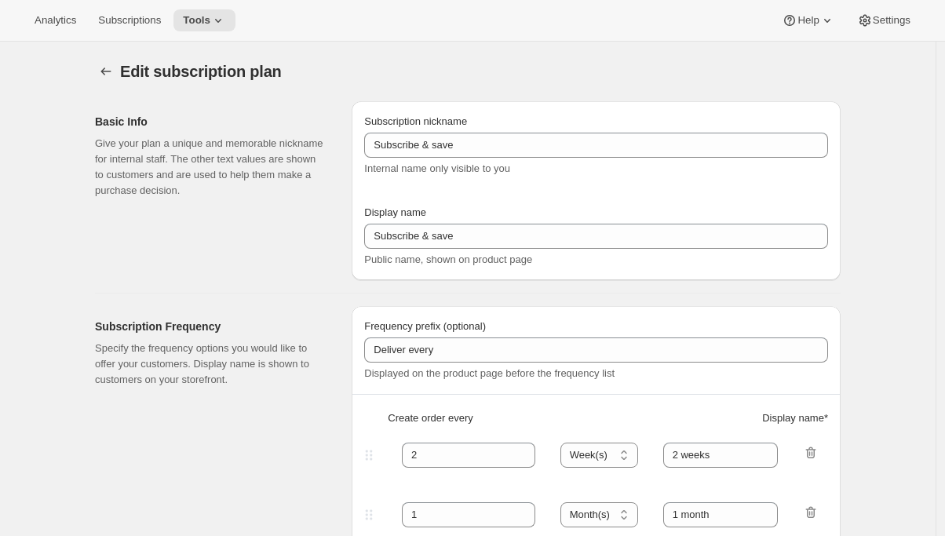
checkbox input "true"
select select "YEARDAY"
select select "2"
select select "13"
select select "6"
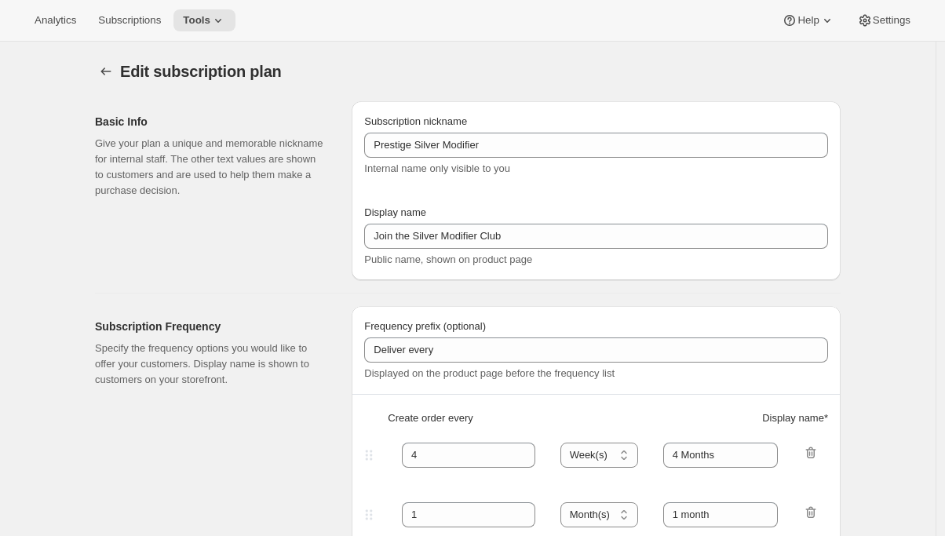
select select "13"
select select "10"
select select "13"
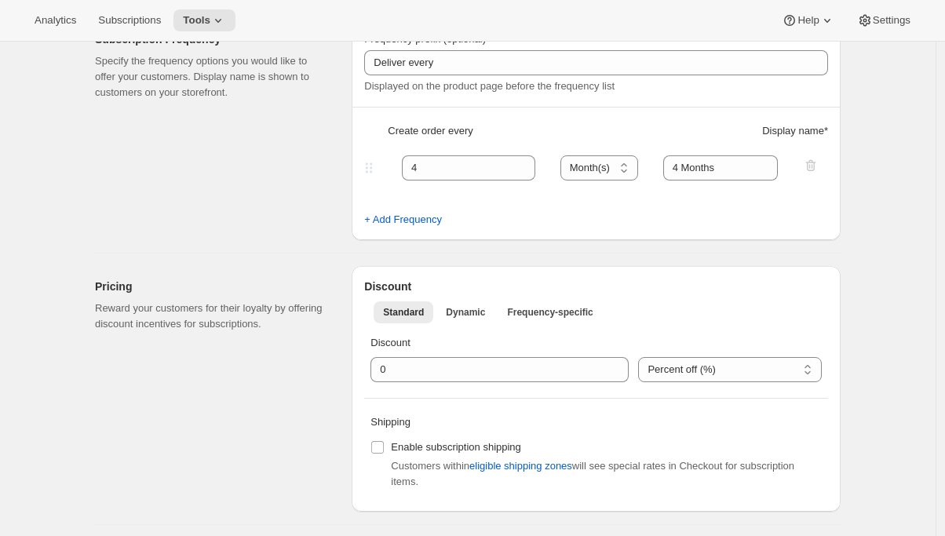
scroll to position [303, 0]
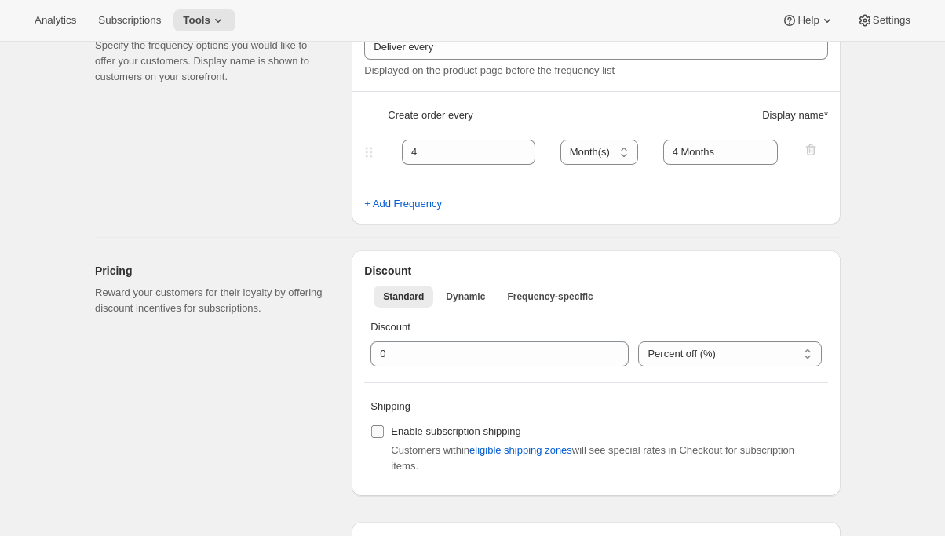
click at [375, 435] on span at bounding box center [378, 432] width 14 height 14
click at [375, 435] on input "Enable subscription shipping" at bounding box center [377, 432] width 13 height 13
checkbox input "true"
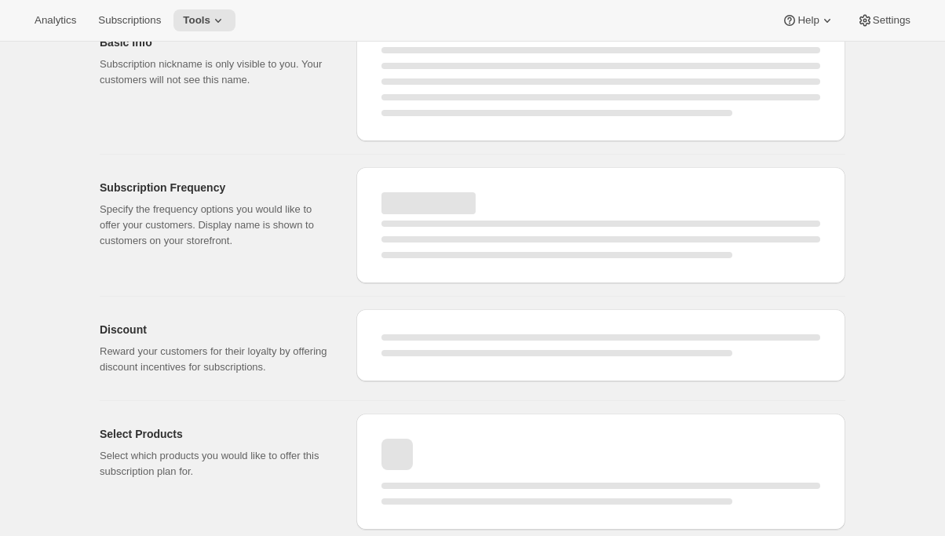
scroll to position [0, 0]
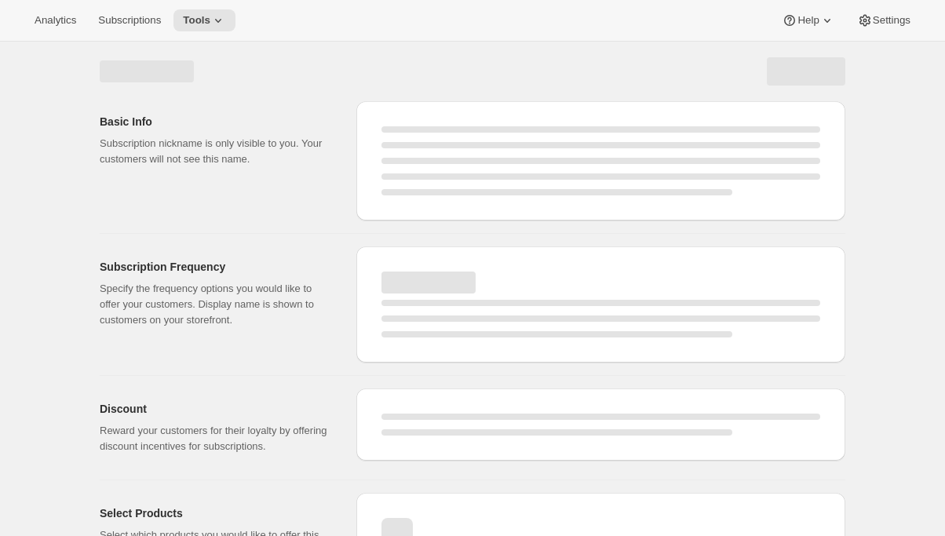
select select "MONTH"
select select "YEARDAY"
select select "2"
select select "13"
select select "6"
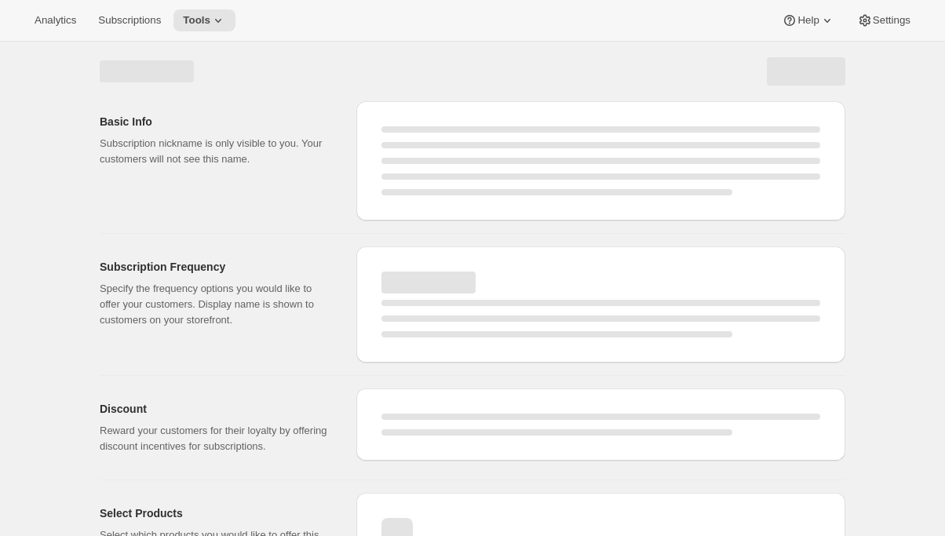
select select "13"
select select "10"
select select "13"
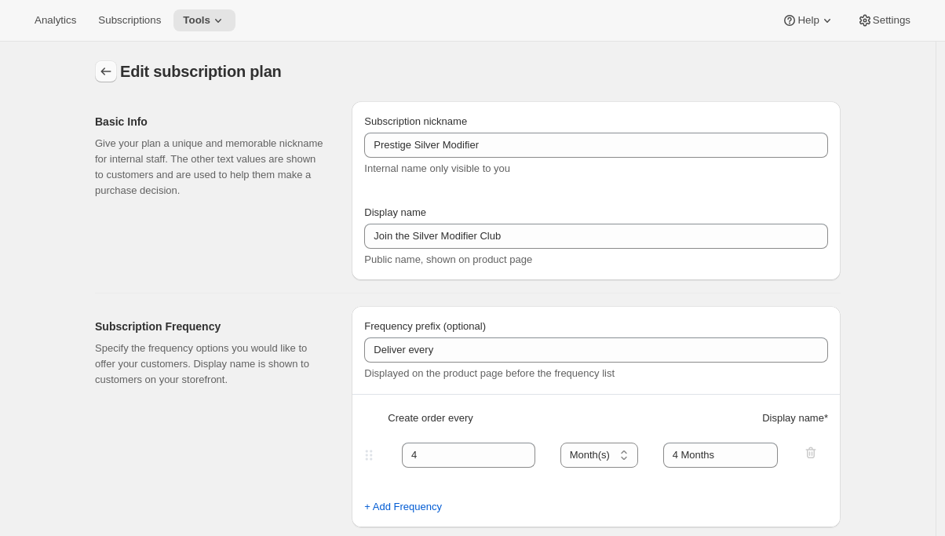
checkbox input "true"
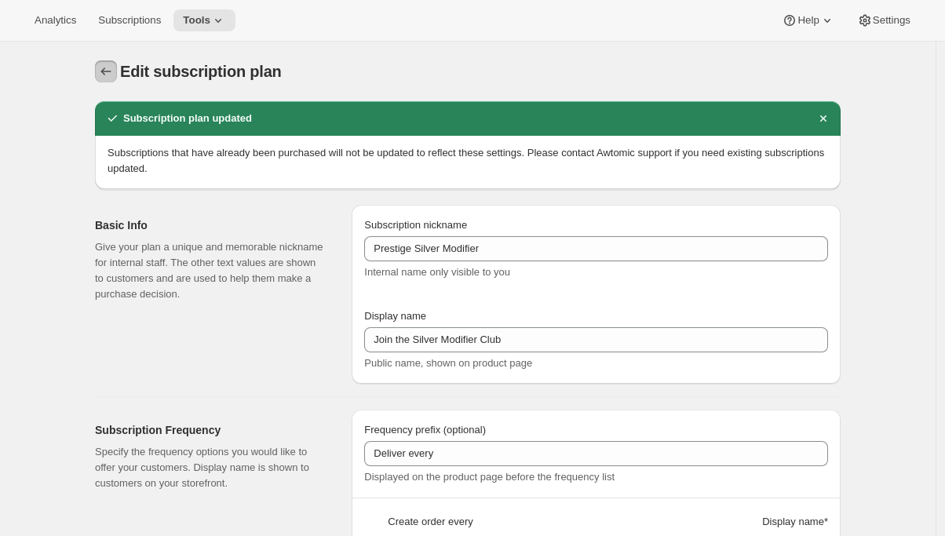
click at [107, 72] on icon "Subscription plans" at bounding box center [106, 72] width 10 height 8
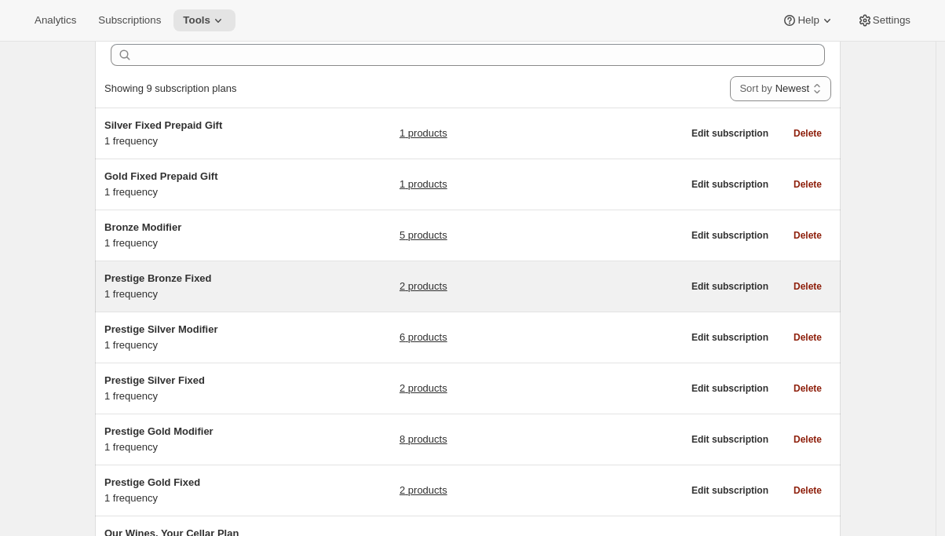
scroll to position [79, 0]
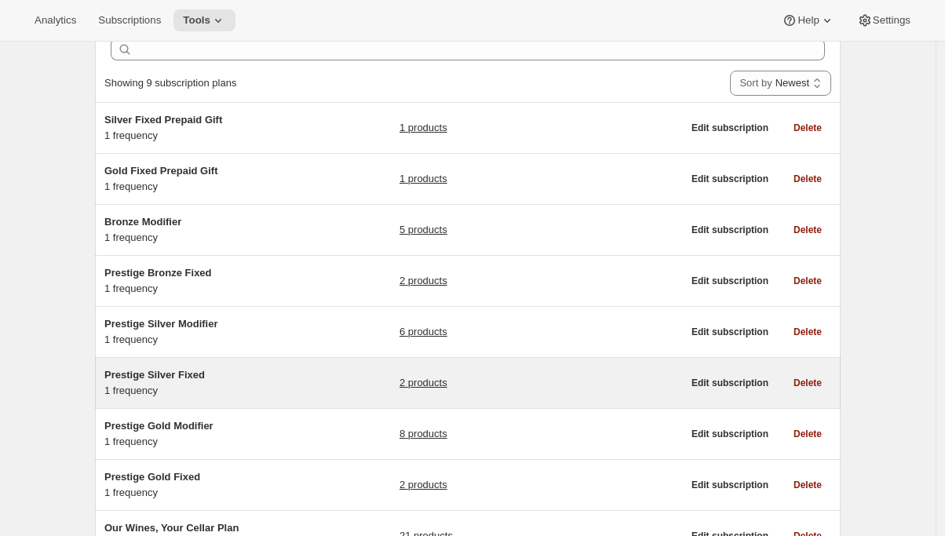
click at [224, 383] on div "Prestige Silver Fixed 1 frequency" at bounding box center [202, 383] width 196 height 31
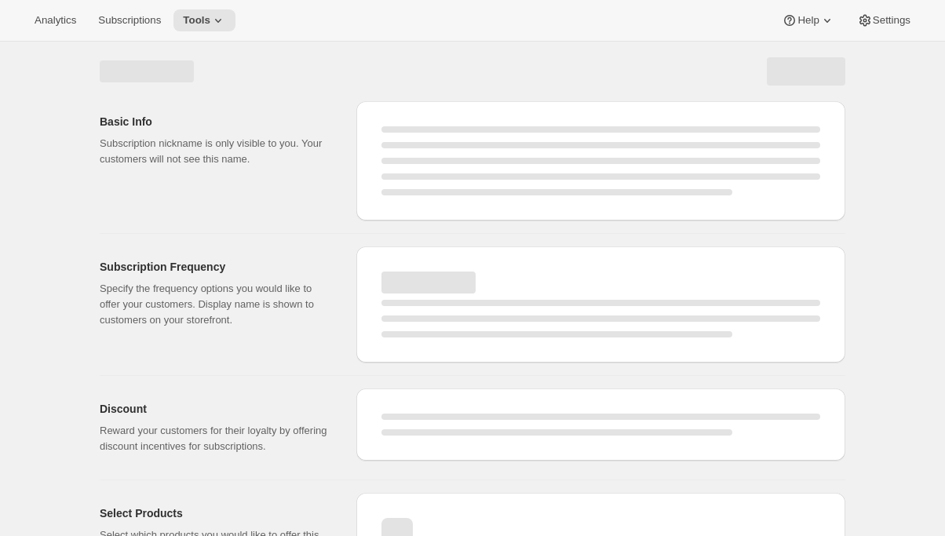
select select "WEEK"
select select "MONTH"
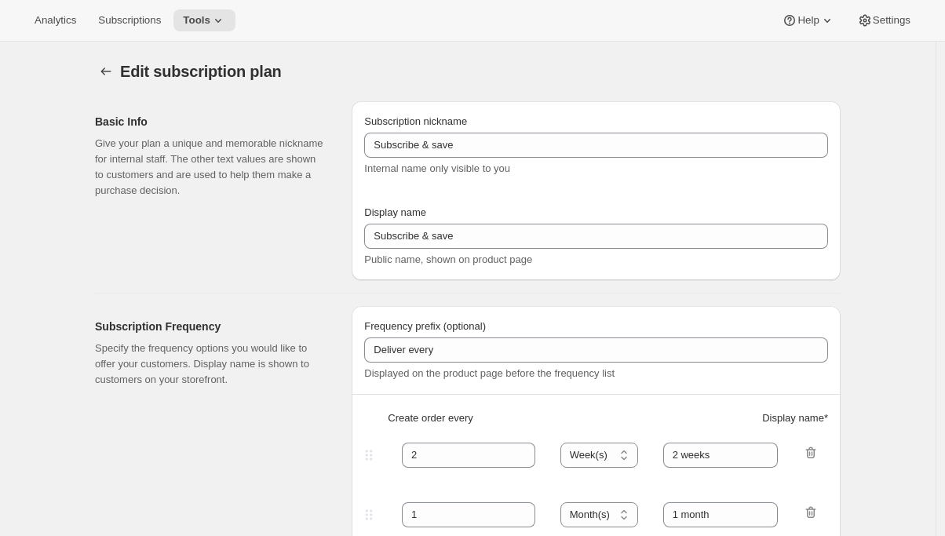
type input "Prestige Silver Fixed"
type input "Join the Silver Fixed Club"
type input "4"
type input "4 Months"
type input "Don’t forget to double-check your payment and shipping information before confi…"
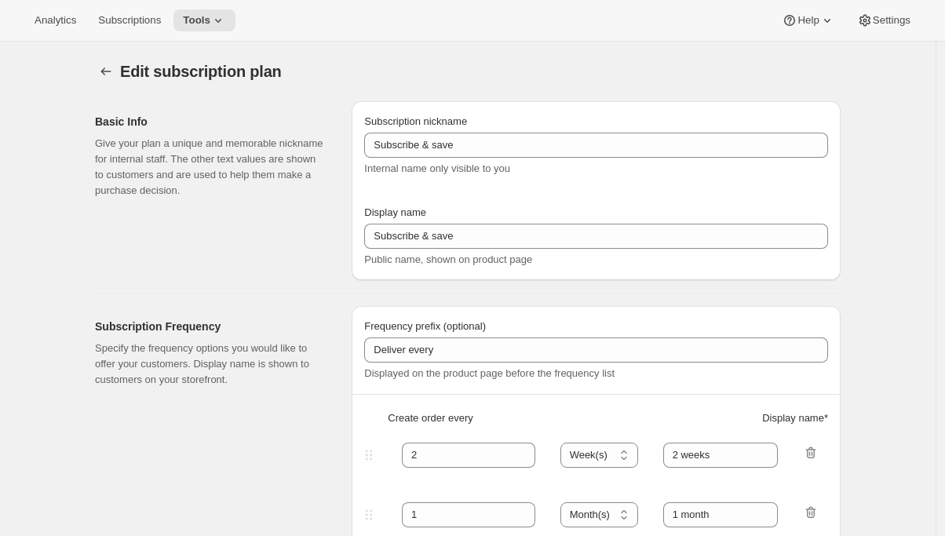
checkbox input "true"
select select "YEARDAY"
select select "2"
select select "8"
select select "6"
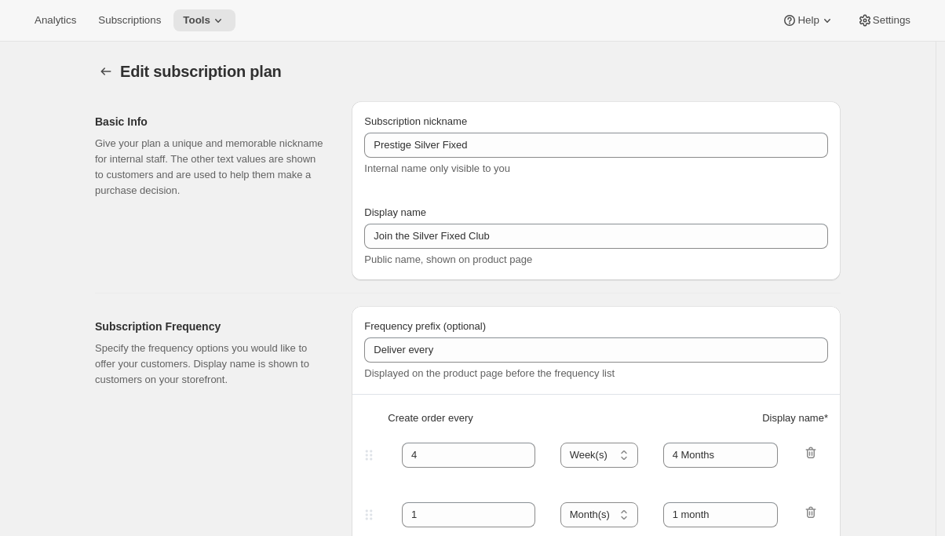
select select "8"
select select "10"
select select "8"
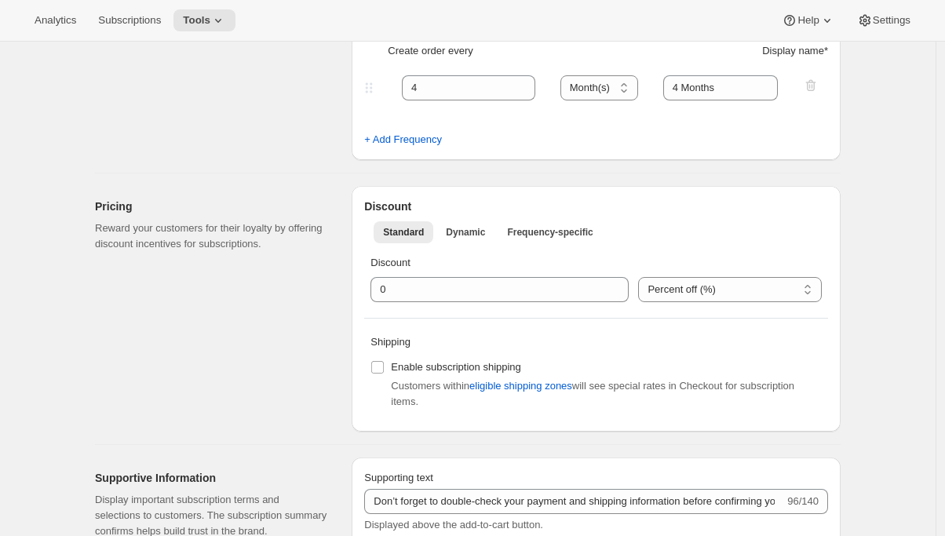
scroll to position [372, 0]
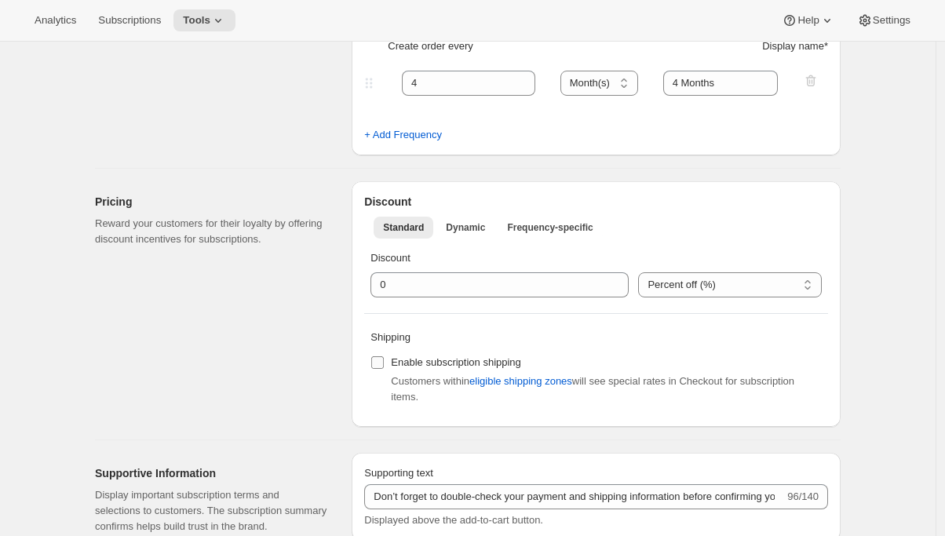
click at [385, 358] on span at bounding box center [378, 363] width 14 height 14
click at [384, 358] on input "Enable subscription shipping" at bounding box center [377, 363] width 13 height 13
checkbox input "true"
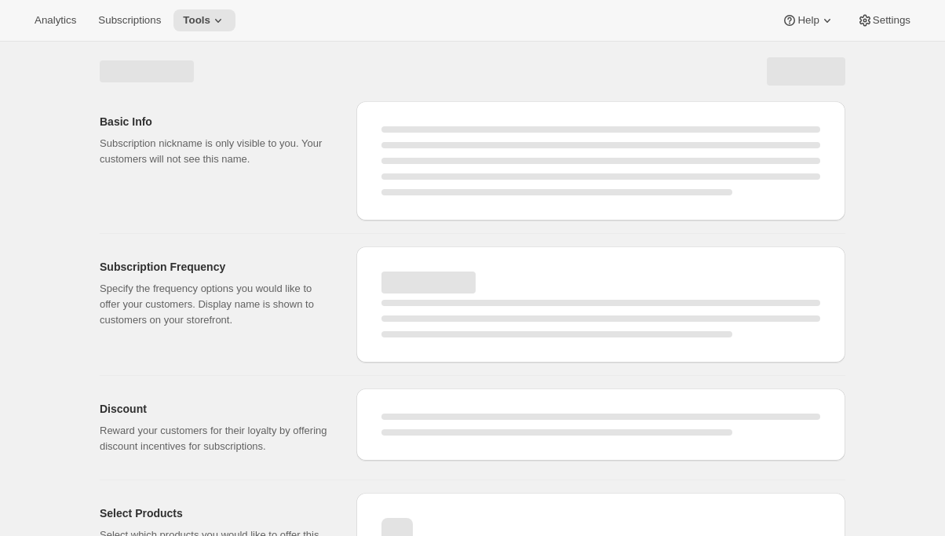
select select "MONTH"
select select "YEARDAY"
select select "2"
select select "8"
select select "6"
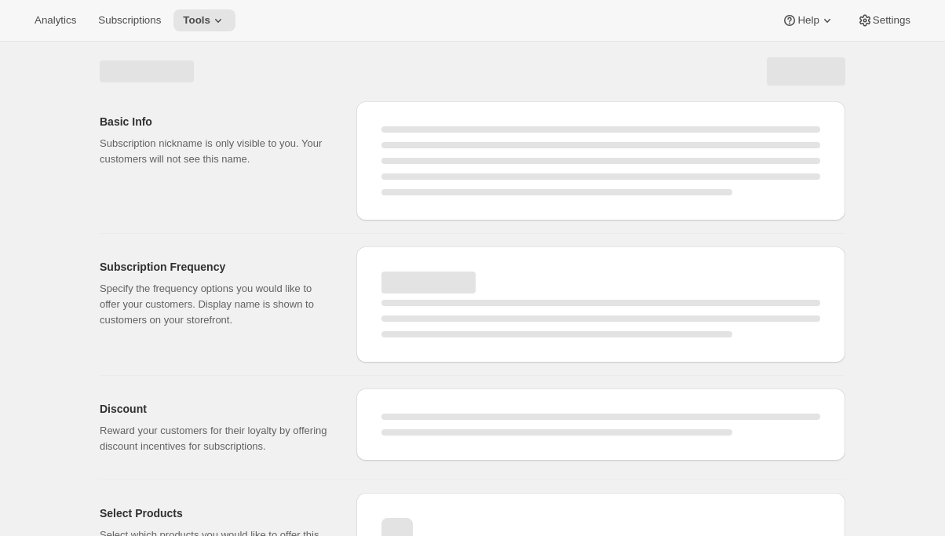
select select "8"
select select "10"
select select "8"
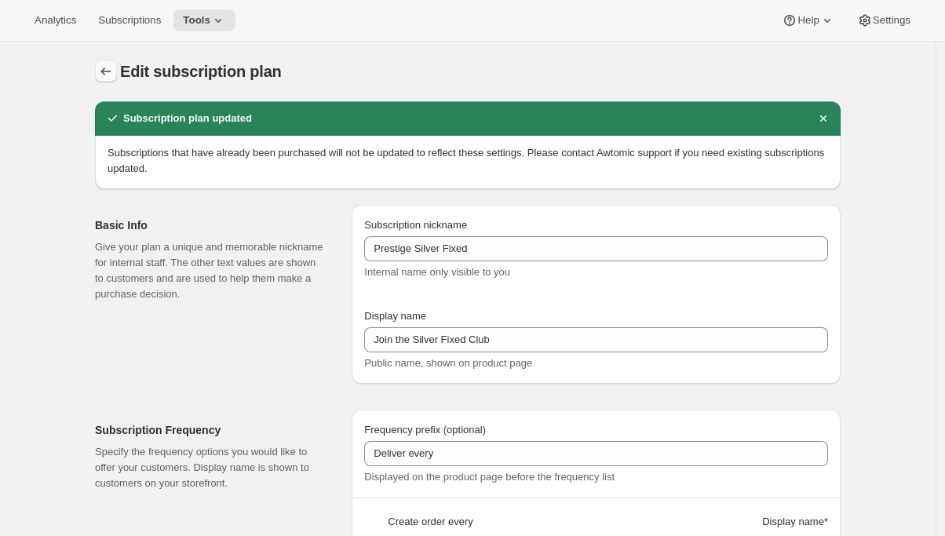
click at [106, 74] on icon "Subscription plans" at bounding box center [106, 72] width 16 height 16
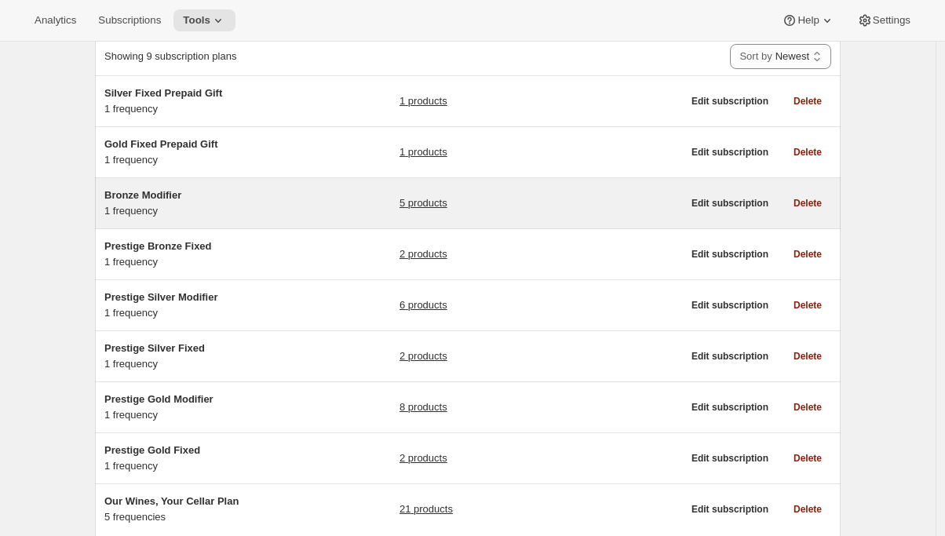
scroll to position [176, 0]
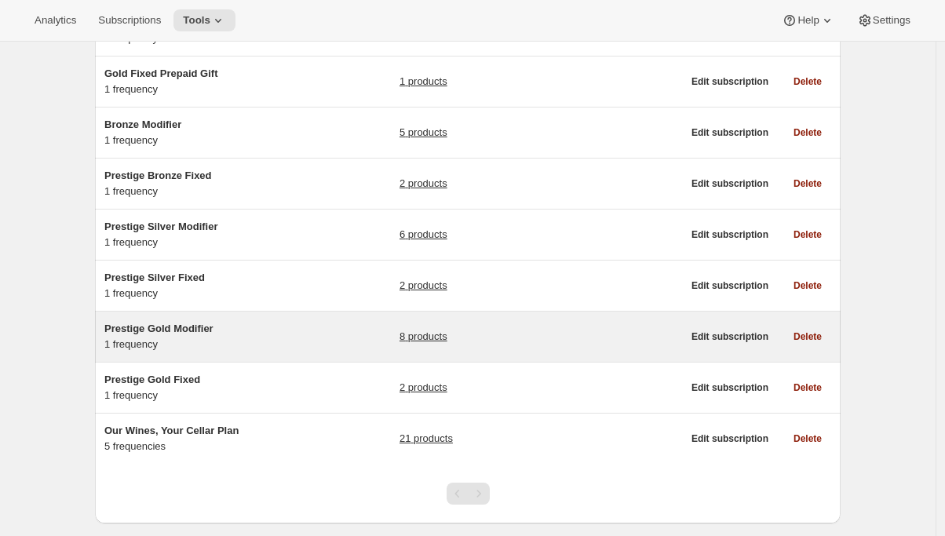
click at [190, 335] on h5 "Prestige Gold Modifier" at bounding box center [202, 329] width 196 height 16
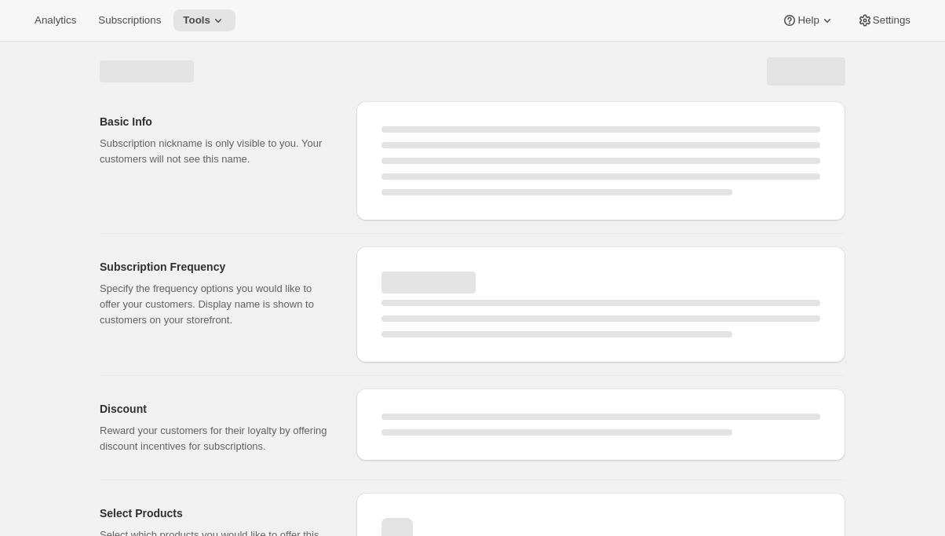
select select "WEEK"
select select "MONTH"
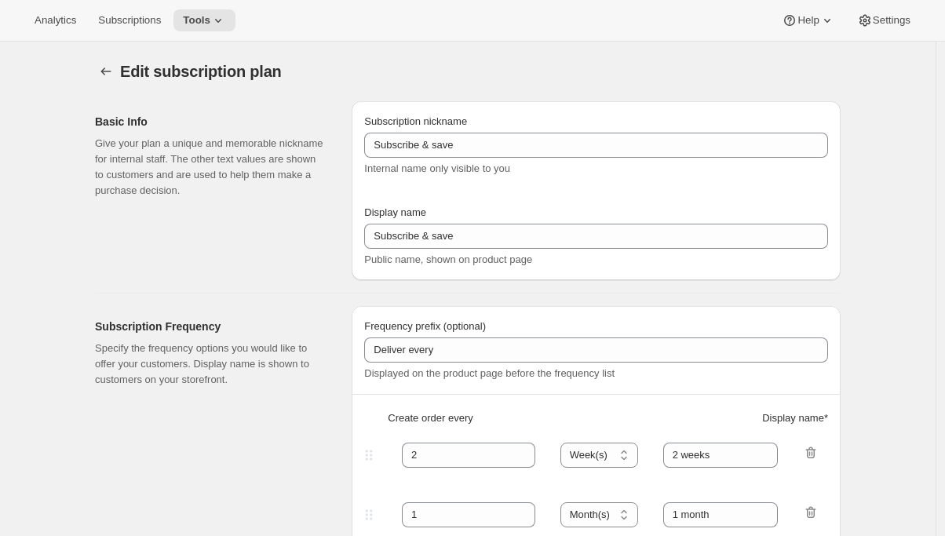
type input "Prestige Gold Modifier"
type input "Join the modifier club"
type input "4"
type input "4 Months"
type input "Don’t forget to double-check your payment and shipping information before confi…"
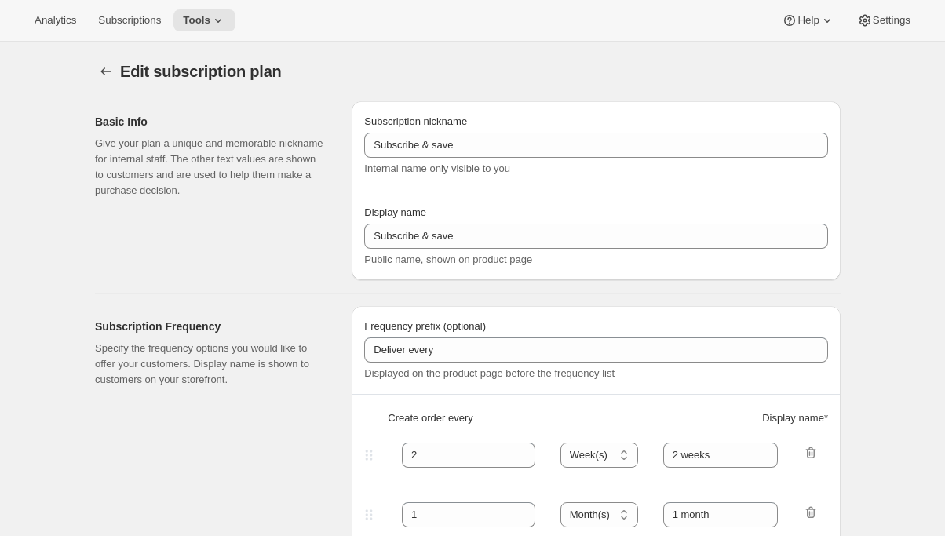
checkbox input "true"
select select "YEARDAY"
select select "2"
select select "13"
select select "6"
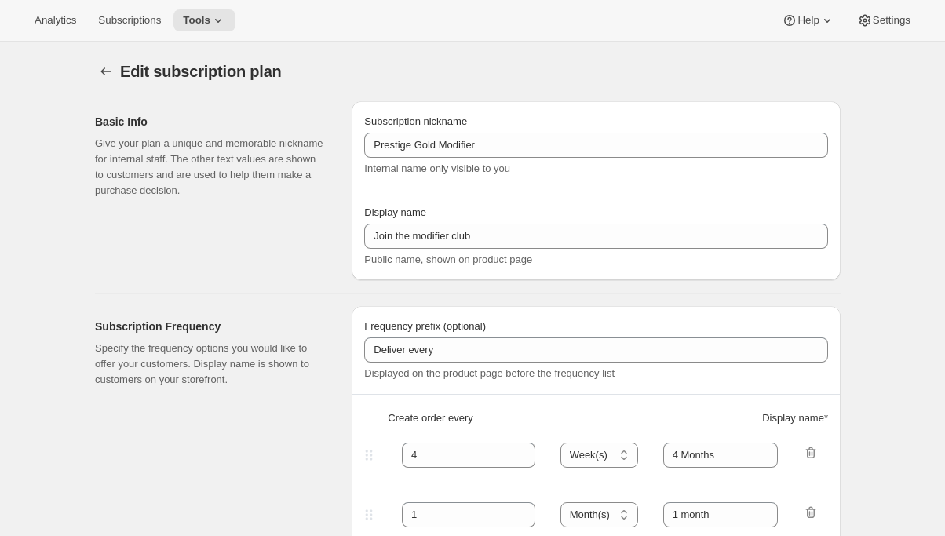
select select "13"
select select "10"
select select "13"
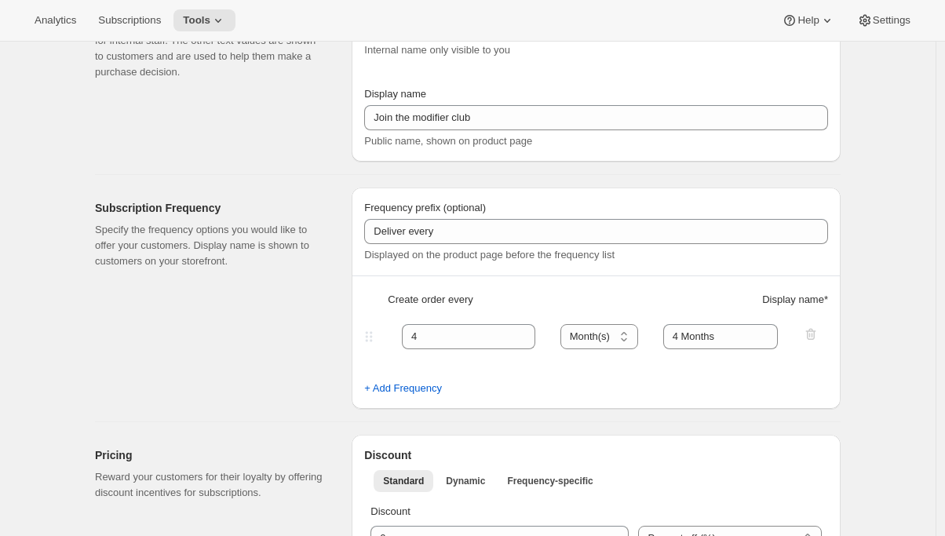
scroll to position [274, 0]
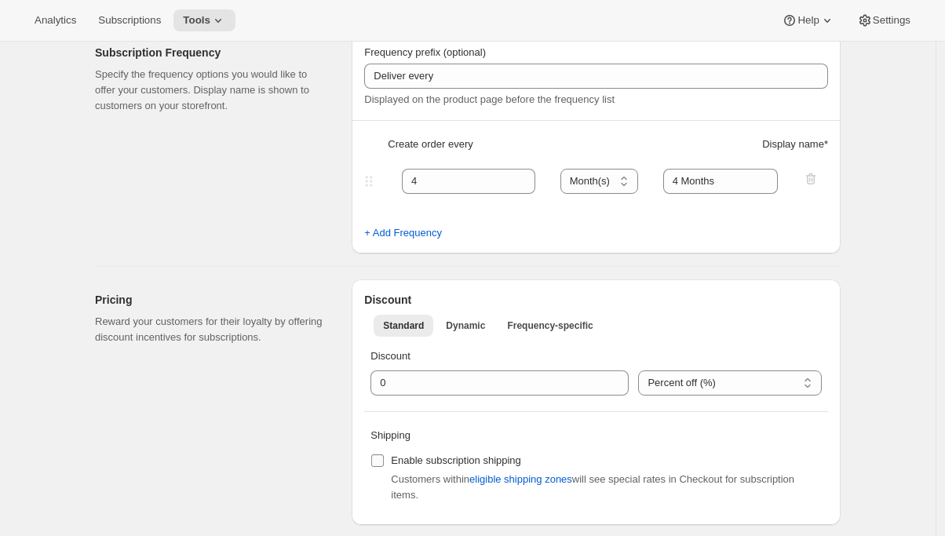
click at [377, 457] on input "Enable subscription shipping" at bounding box center [377, 461] width 13 height 13
checkbox input "true"
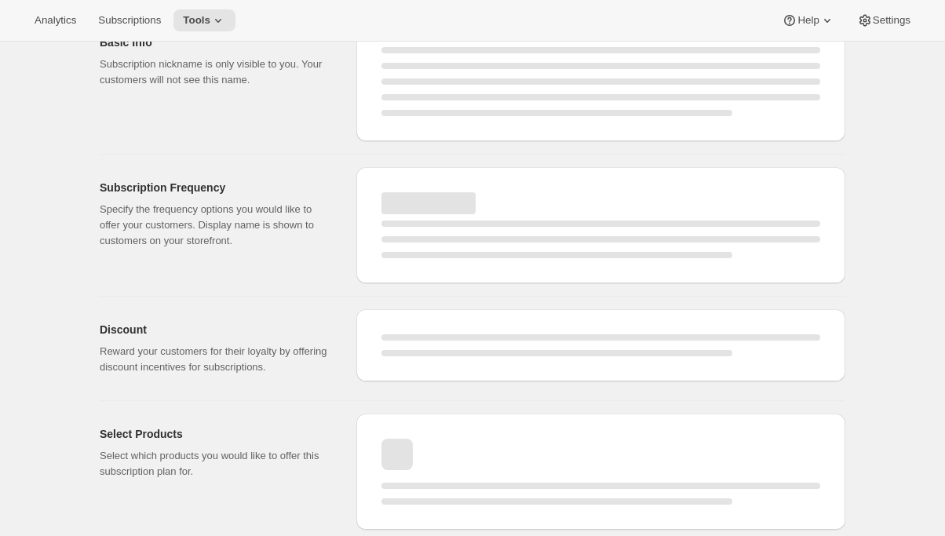
select select "MONTH"
select select "YEARDAY"
select select "2"
select select "13"
select select "6"
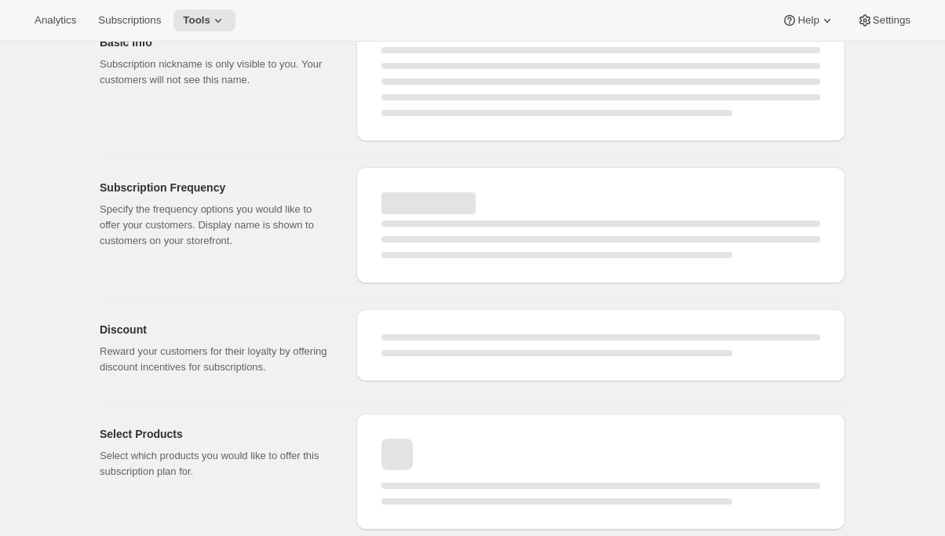
select select "13"
select select "10"
select select "13"
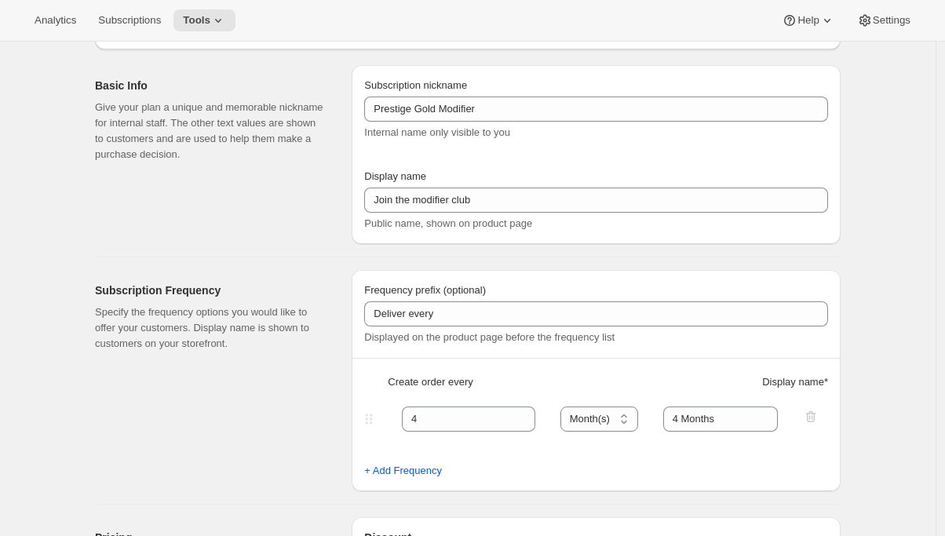
scroll to position [0, 0]
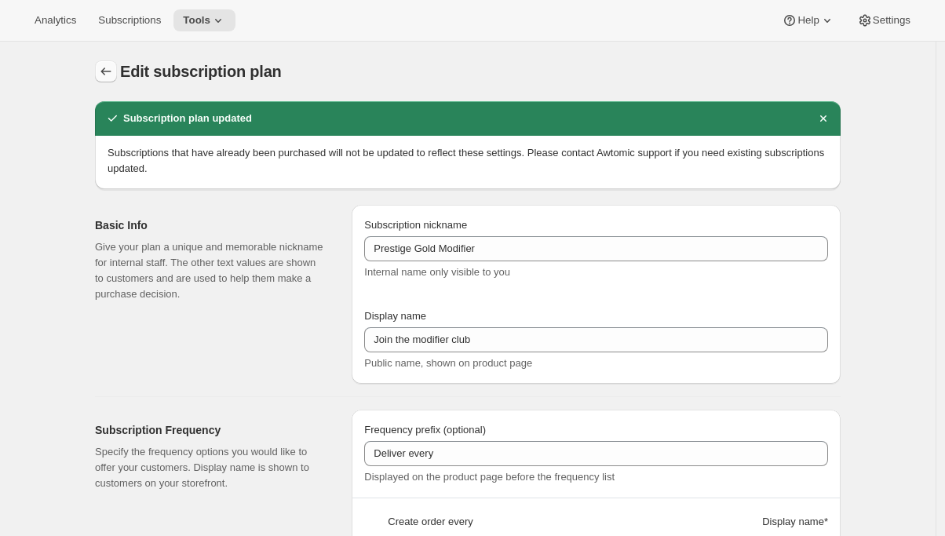
click at [103, 76] on icon "Subscription plans" at bounding box center [106, 72] width 16 height 16
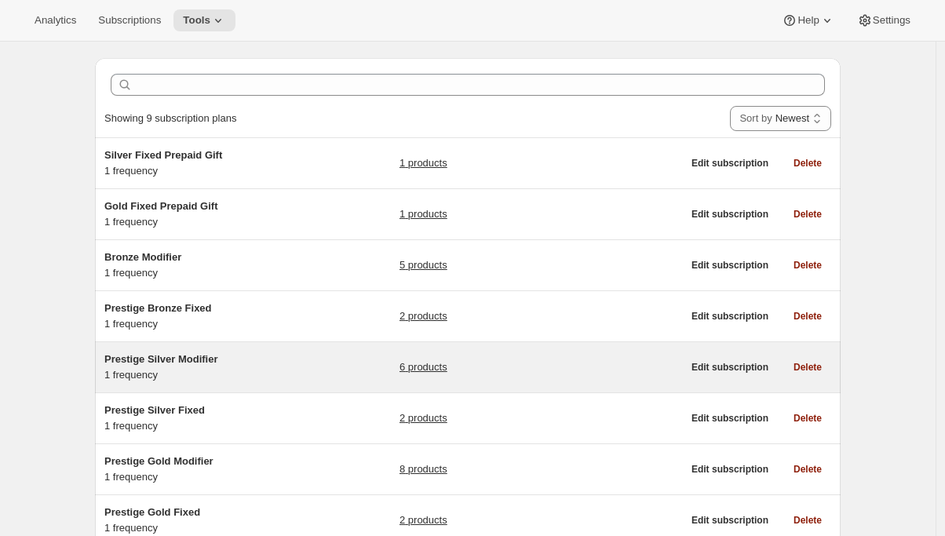
scroll to position [55, 0]
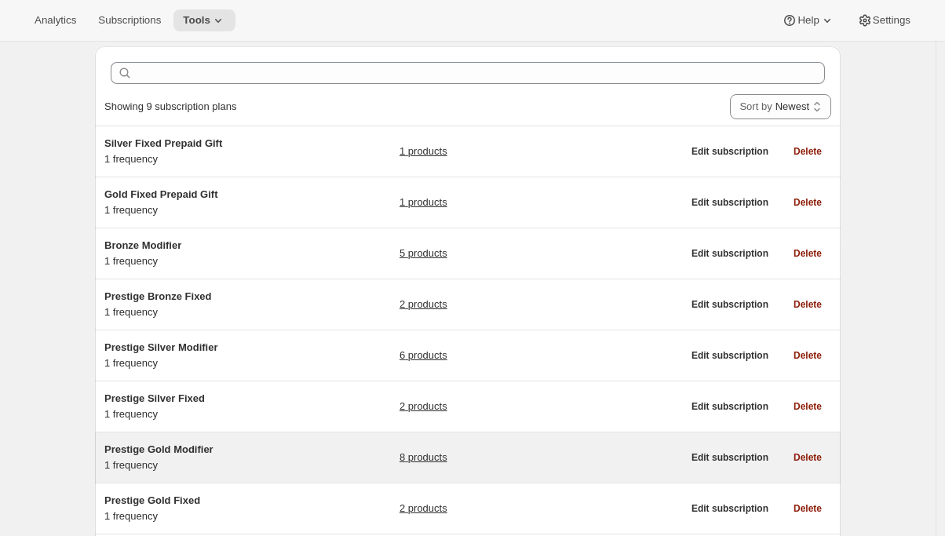
click at [240, 449] on h5 "Prestige Gold Modifier" at bounding box center [202, 450] width 196 height 16
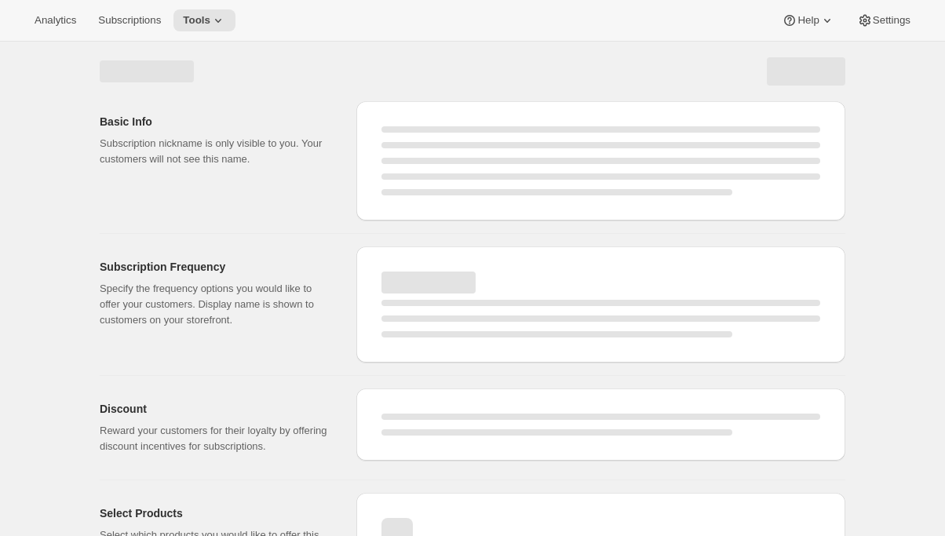
scroll to position [79, 0]
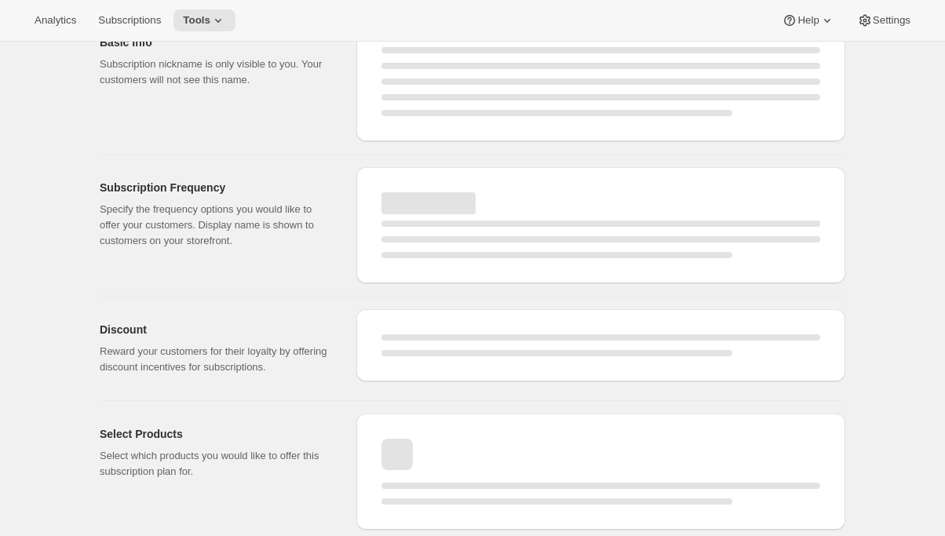
select select "WEEK"
select select "MONTH"
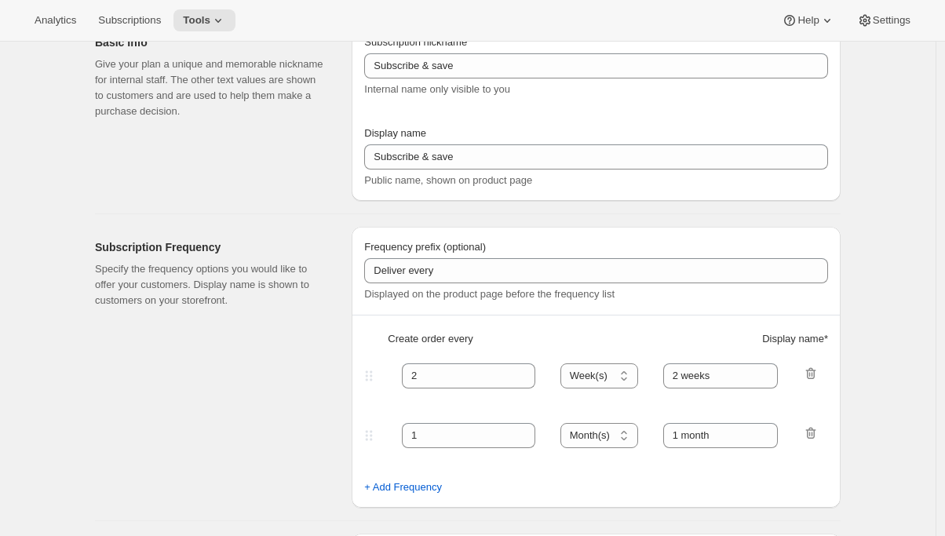
type input "Prestige Gold Modifier"
type input "Join the modifier club"
type input "4"
type input "4 Months"
type input "Don’t forget to double-check your payment and shipping information before confi…"
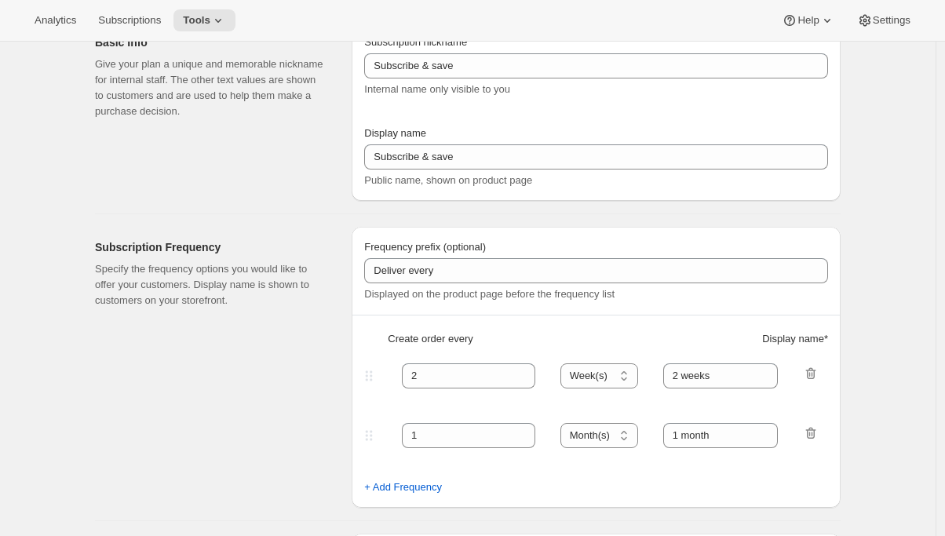
checkbox input "true"
select select "YEARDAY"
select select "2"
select select "13"
select select "6"
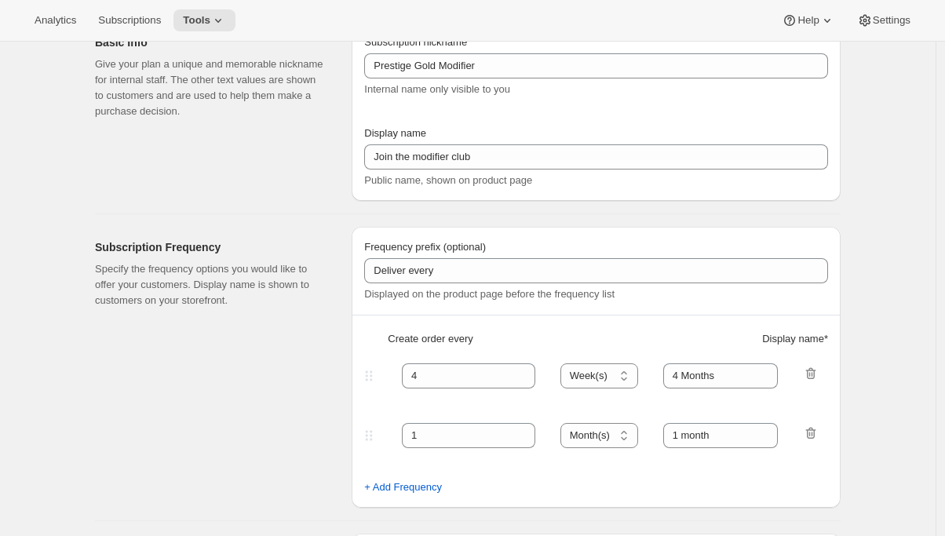
select select "13"
select select "10"
select select "13"
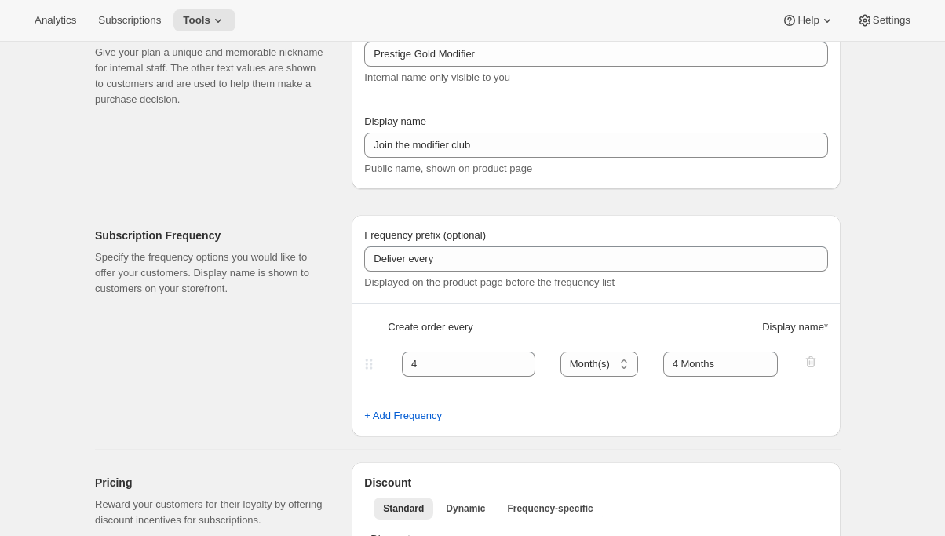
scroll to position [0, 0]
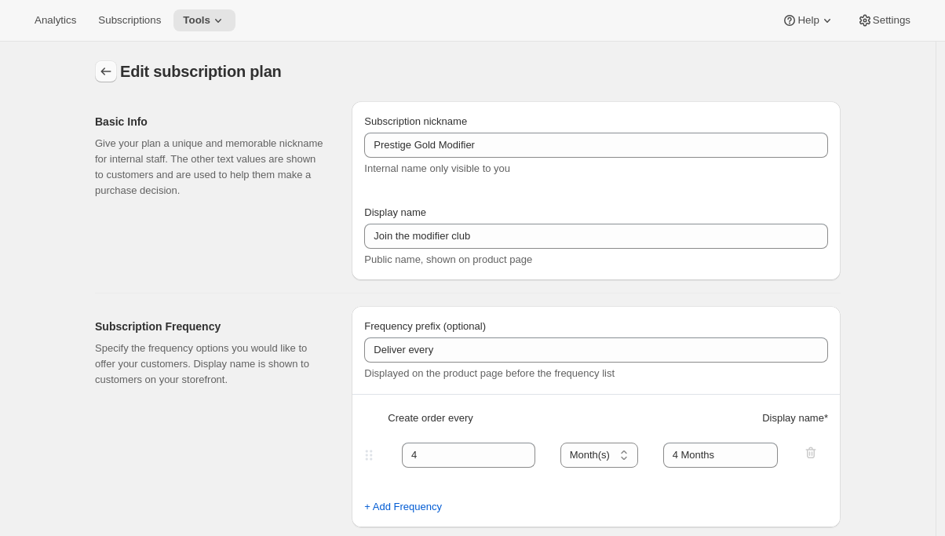
click at [109, 62] on button "Subscription plans" at bounding box center [106, 71] width 22 height 22
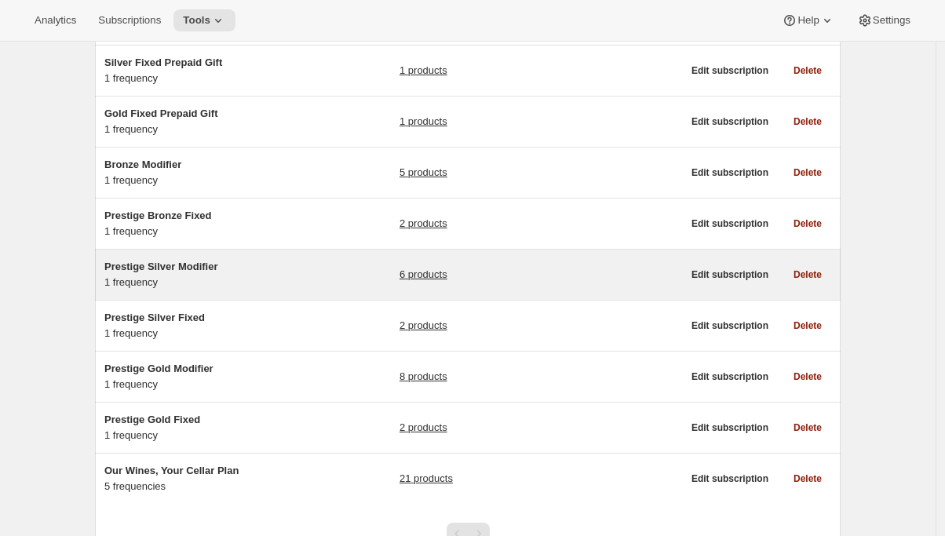
scroll to position [155, 0]
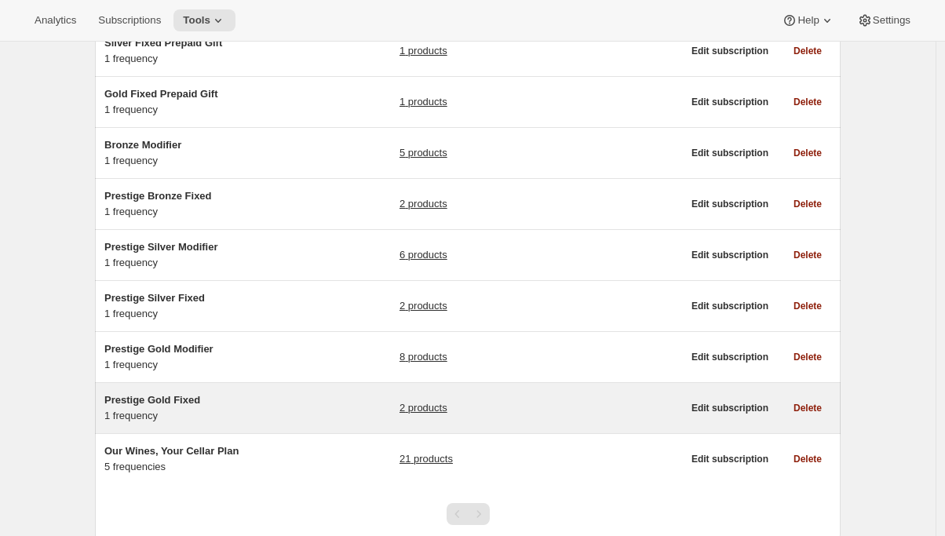
click at [218, 401] on h5 "Prestige Gold Fixed" at bounding box center [202, 401] width 196 height 16
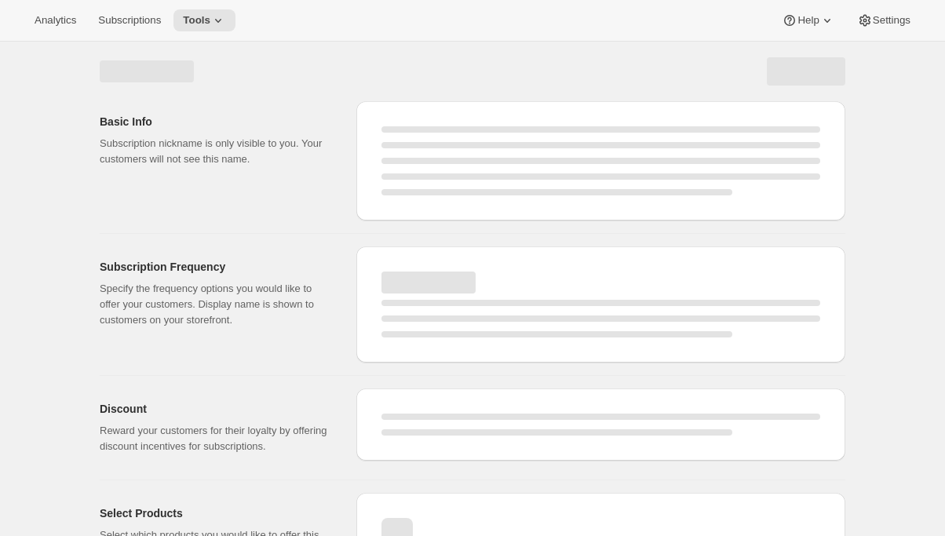
select select "WEEK"
select select "MONTH"
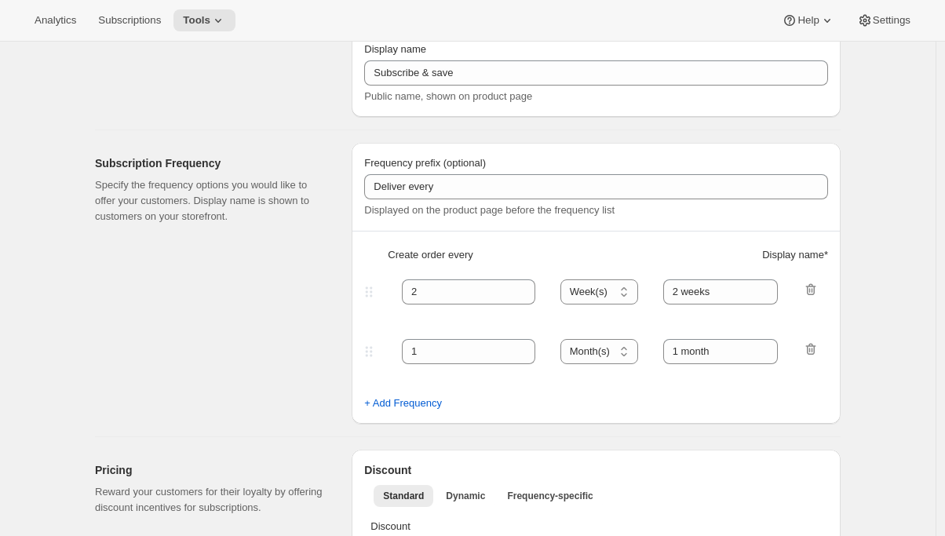
scroll to position [374, 0]
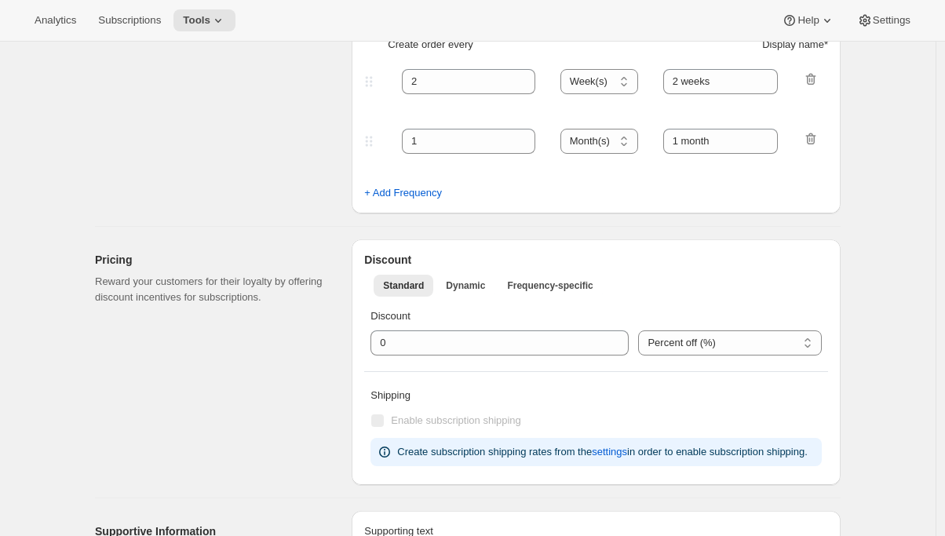
type input "Prestige Gold Fixed"
type input "Join the Gold Fixed club"
type input "Deliver"
type input "4"
type input "4 months"
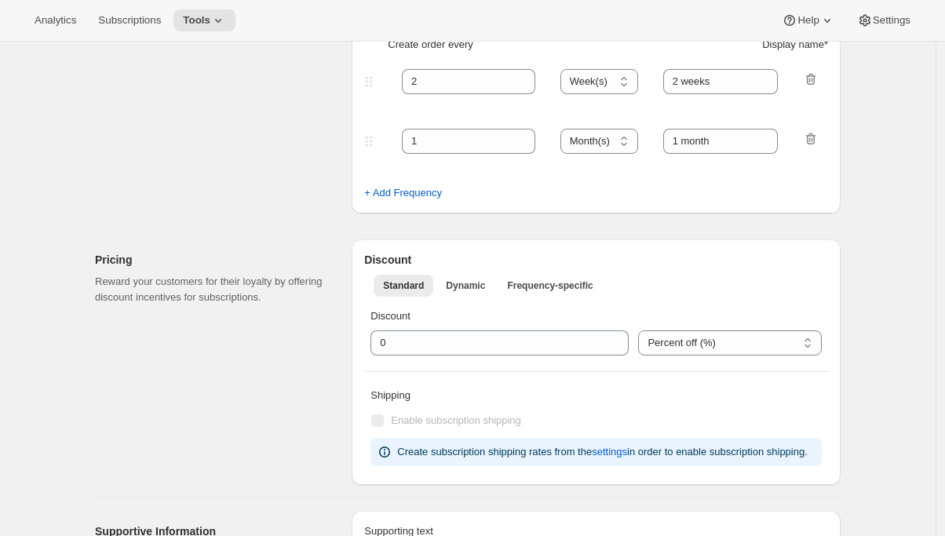
type input "Don’t forget to double-check your payment and shipping information before confi…"
checkbox input "true"
select select "YEARDAY"
select select "2"
select select "5"
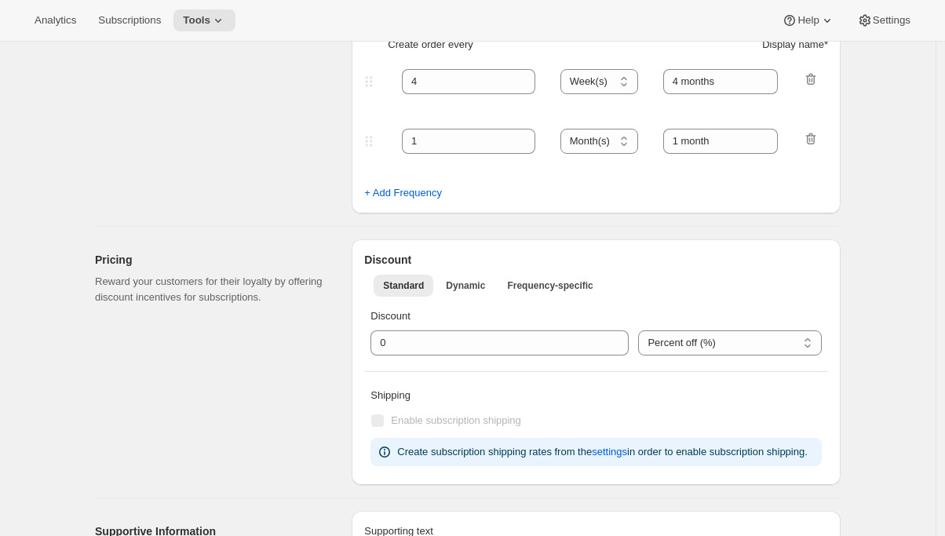
select select "6"
select select "5"
select select "10"
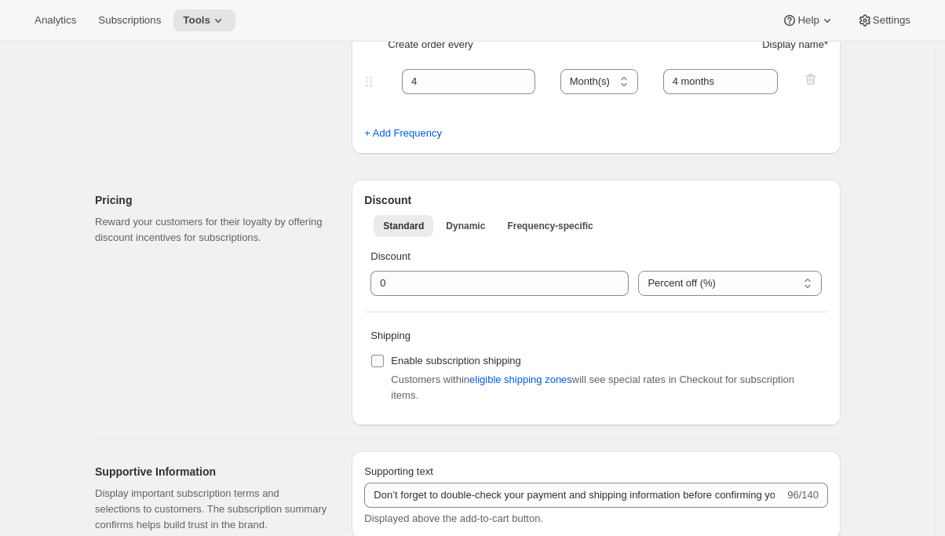
click at [379, 364] on input "Enable subscription shipping" at bounding box center [377, 361] width 13 height 13
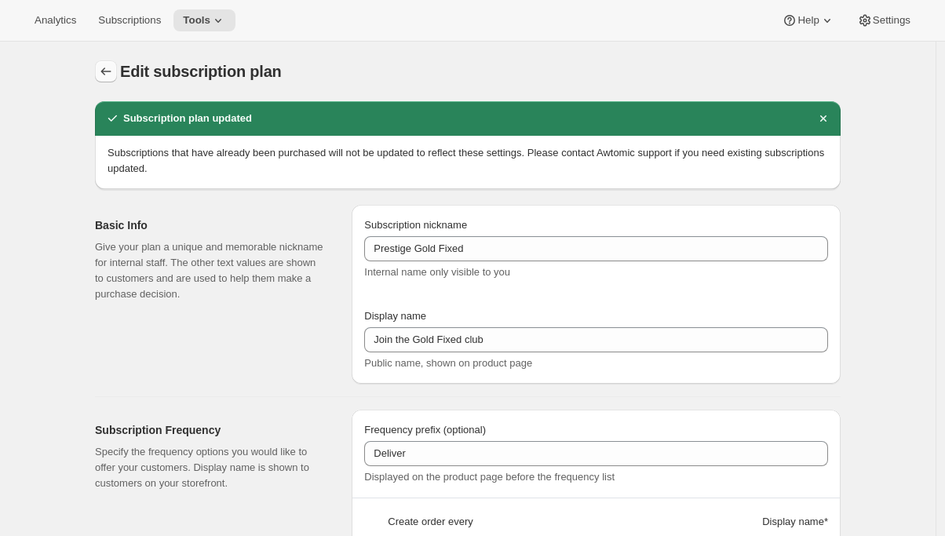
click at [109, 72] on icon "Subscription plans" at bounding box center [106, 72] width 16 height 16
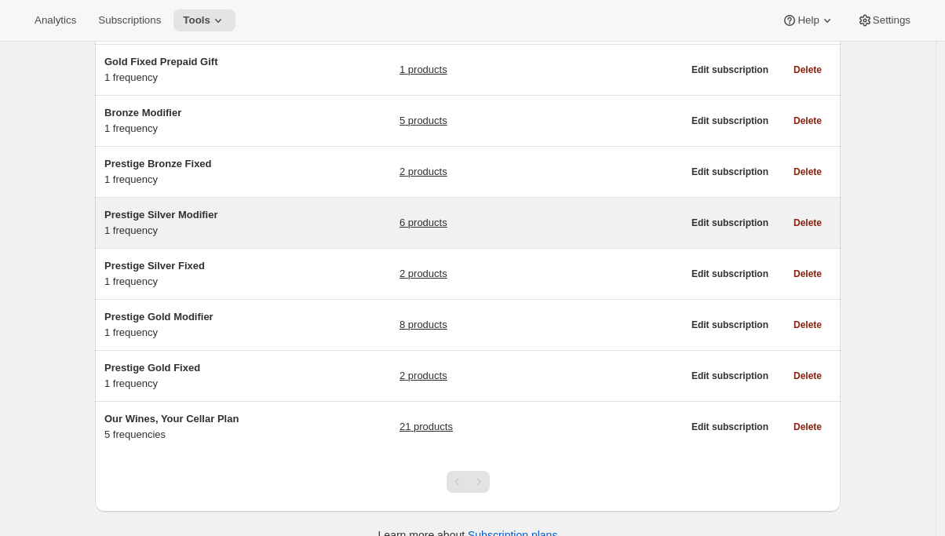
scroll to position [210, 0]
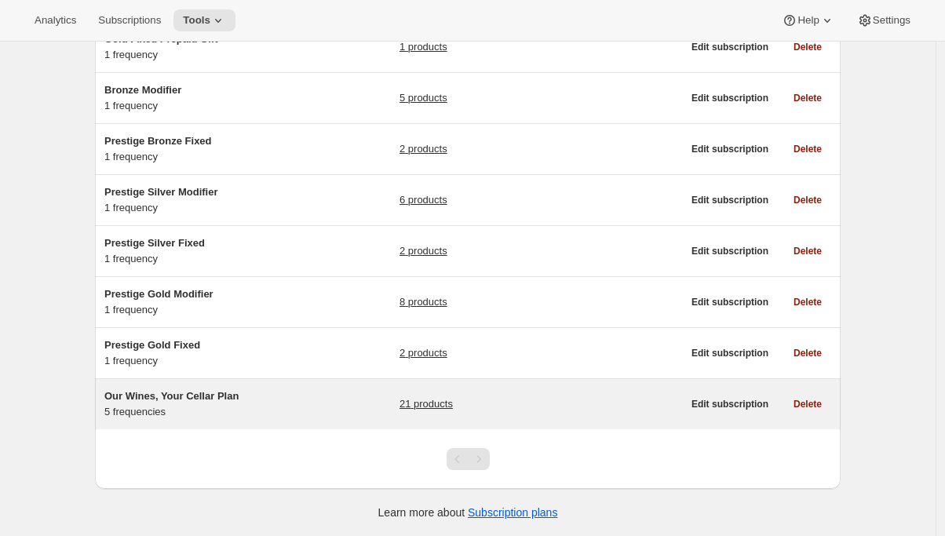
click at [236, 406] on div "Our Wines, Your Cellar Plan 5 frequencies" at bounding box center [202, 404] width 196 height 31
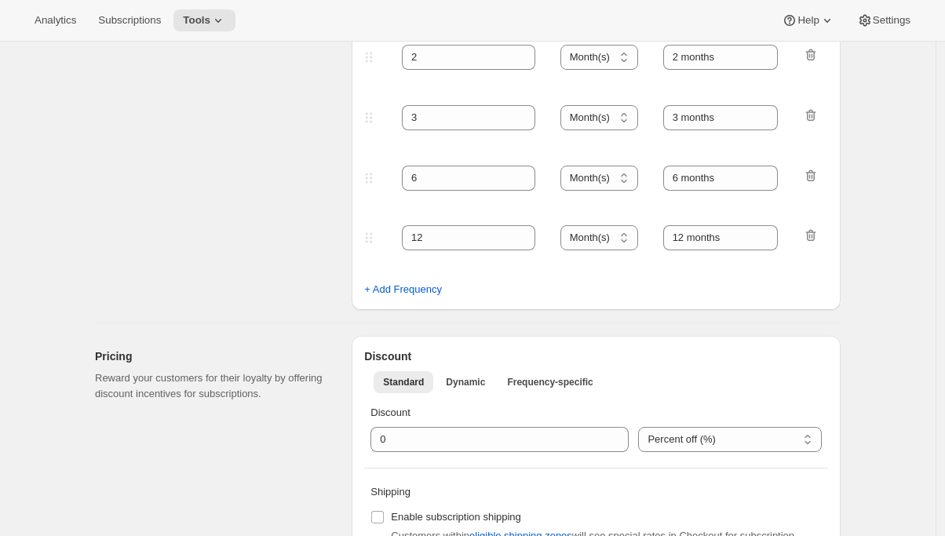
scroll to position [681, 0]
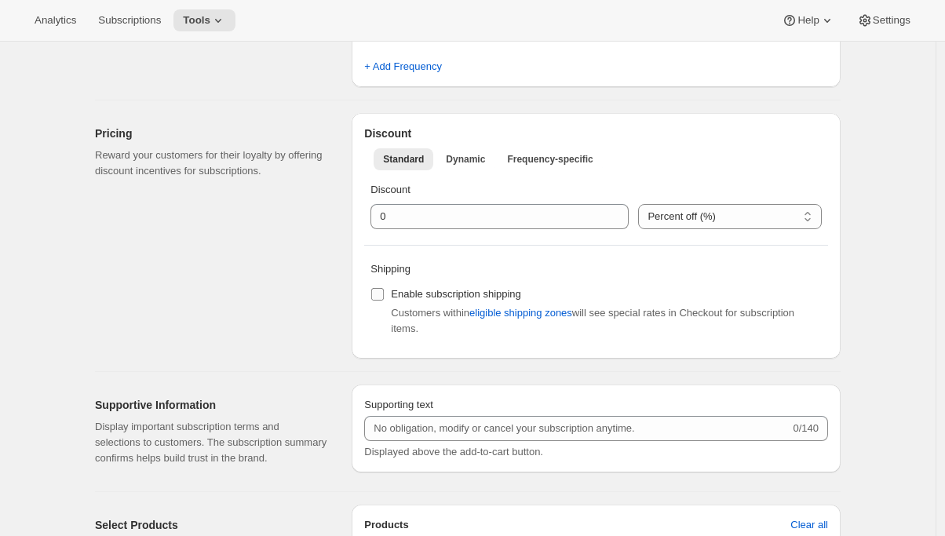
click at [384, 296] on input "Enable subscription shipping" at bounding box center [377, 294] width 13 height 13
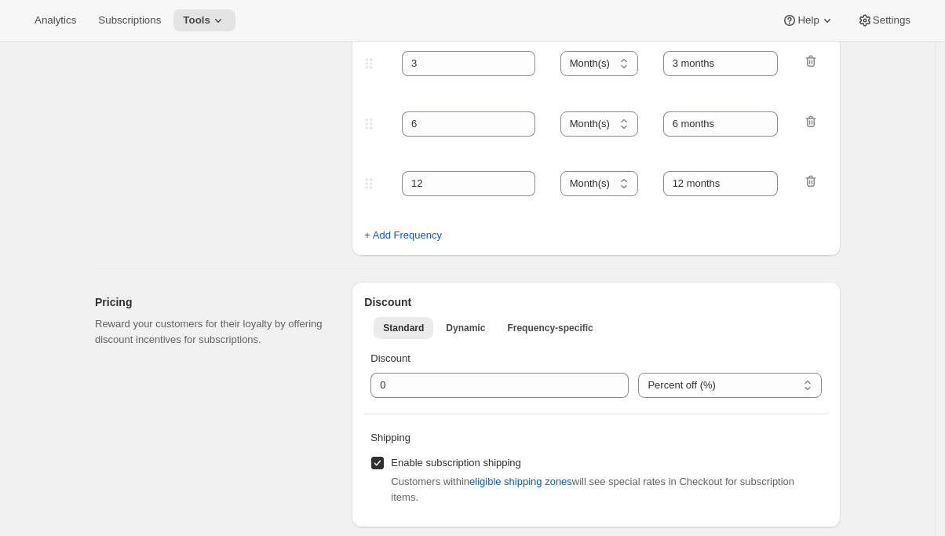
scroll to position [0, 0]
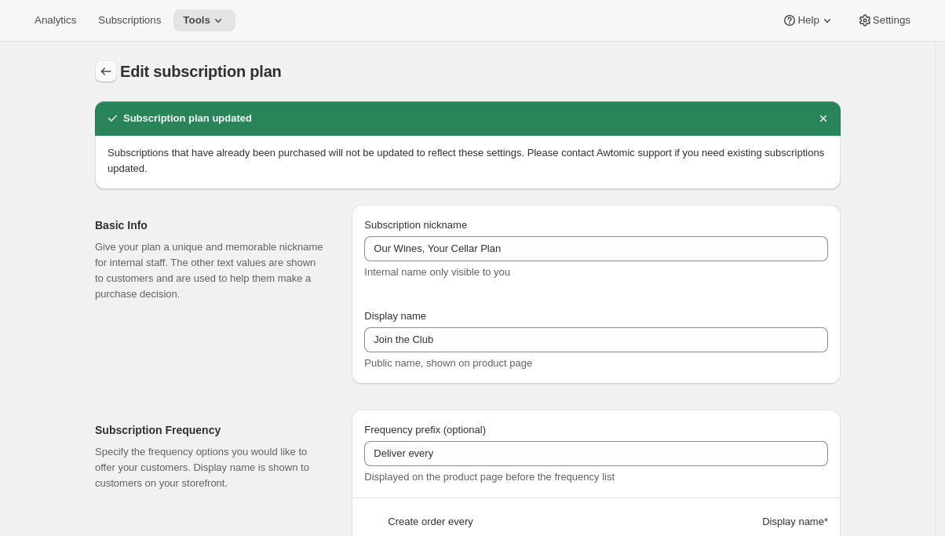
click at [112, 74] on icon "Subscription plans" at bounding box center [106, 72] width 16 height 16
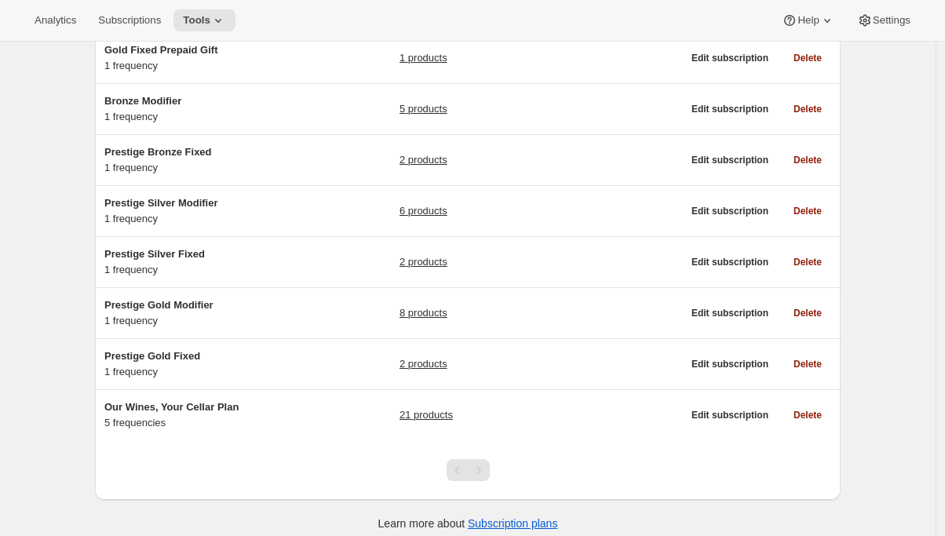
scroll to position [210, 0]
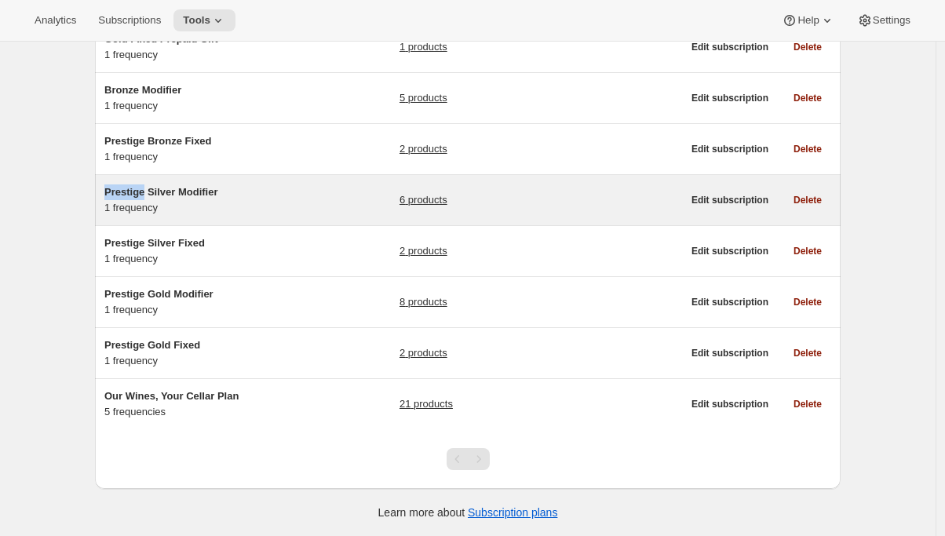
drag, startPoint x: 148, startPoint y: 192, endPoint x: 110, endPoint y: 192, distance: 38.5
click at [110, 192] on span "Prestige Silver Modifier" at bounding box center [161, 192] width 114 height 12
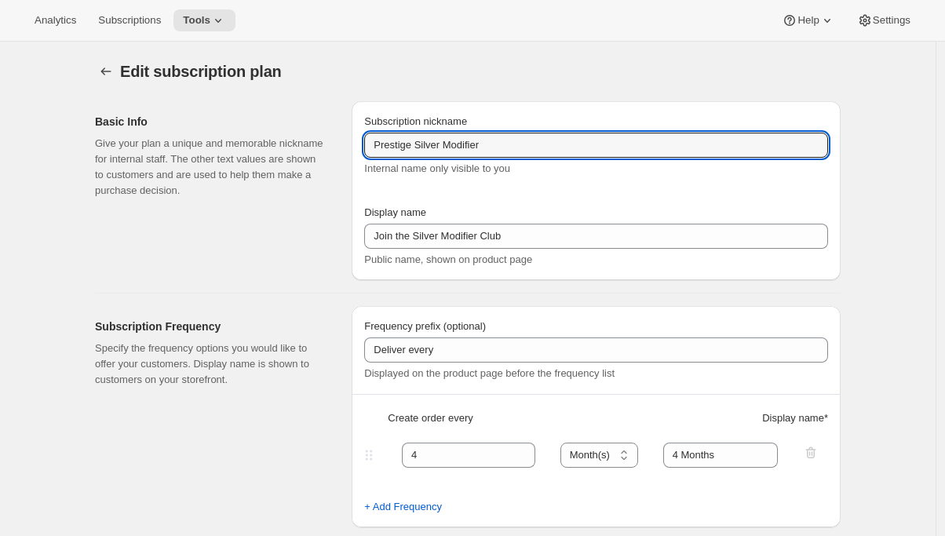
drag, startPoint x: 416, startPoint y: 148, endPoint x: 357, endPoint y: 147, distance: 58.9
click at [357, 147] on div "Subscription nickname Prestige Silver Modifier Internal name only visible to yo…" at bounding box center [596, 190] width 489 height 179
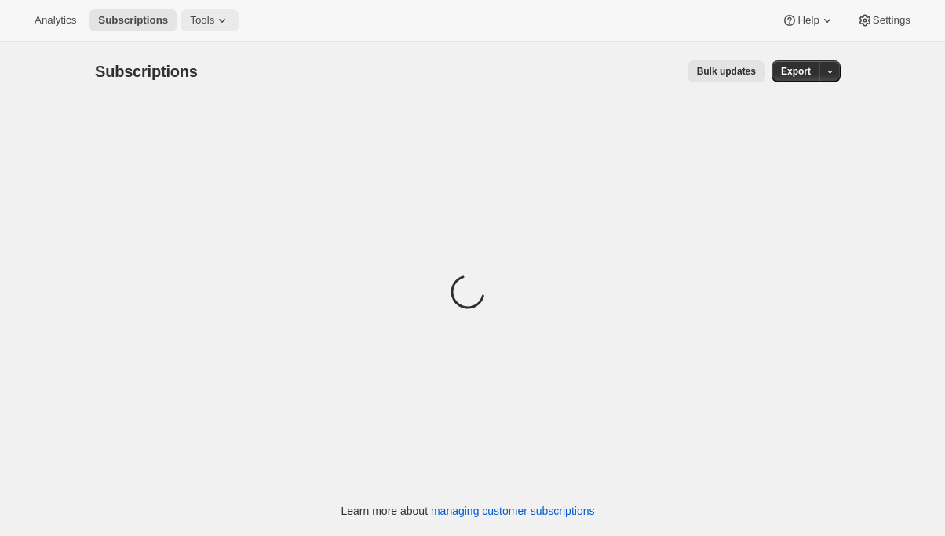
click at [238, 31] on button "Tools" at bounding box center [210, 20] width 59 height 22
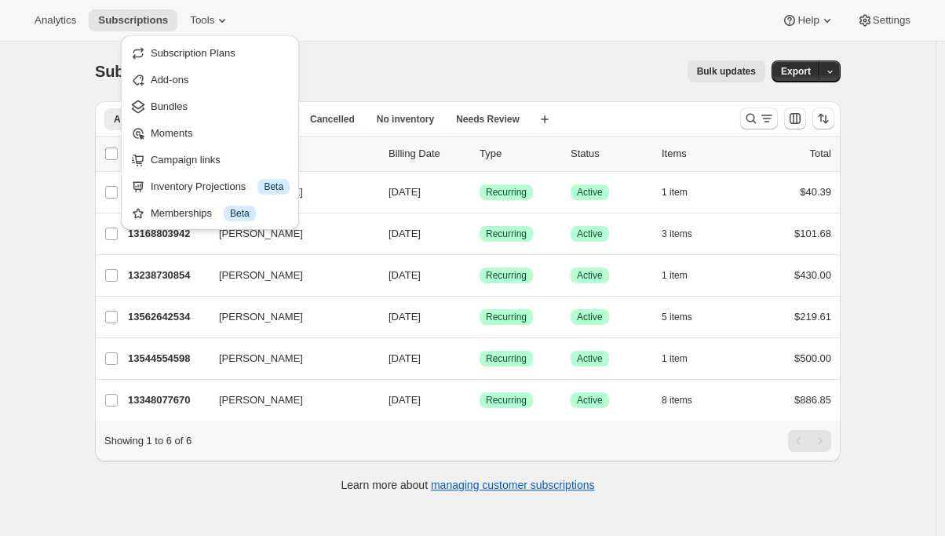
click at [372, 64] on div "Bulk updates" at bounding box center [491, 71] width 549 height 22
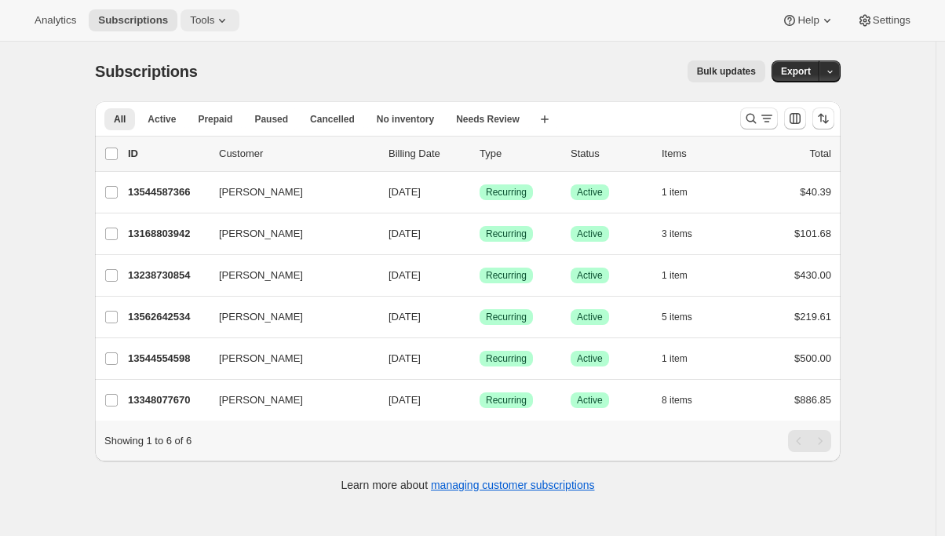
click at [221, 16] on icon at bounding box center [222, 21] width 16 height 16
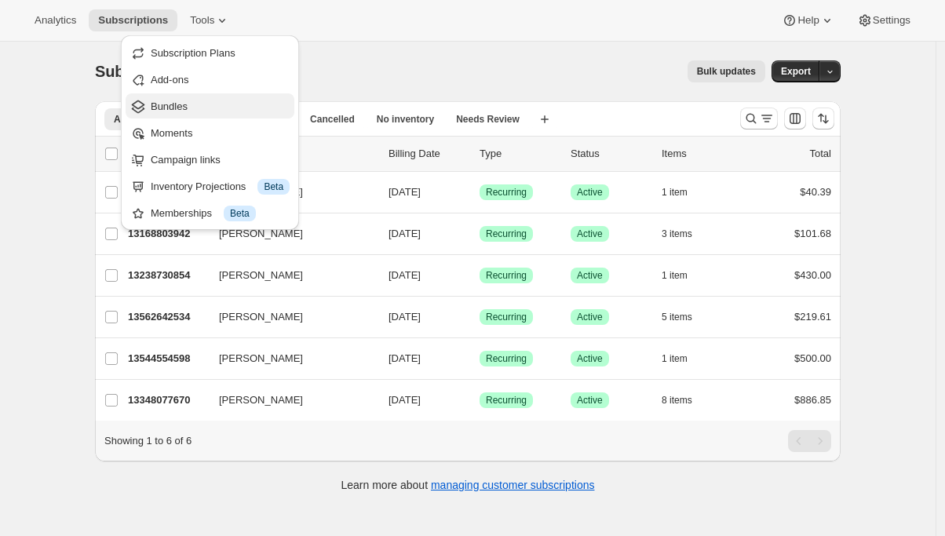
click at [198, 104] on span "Bundles" at bounding box center [220, 107] width 139 height 16
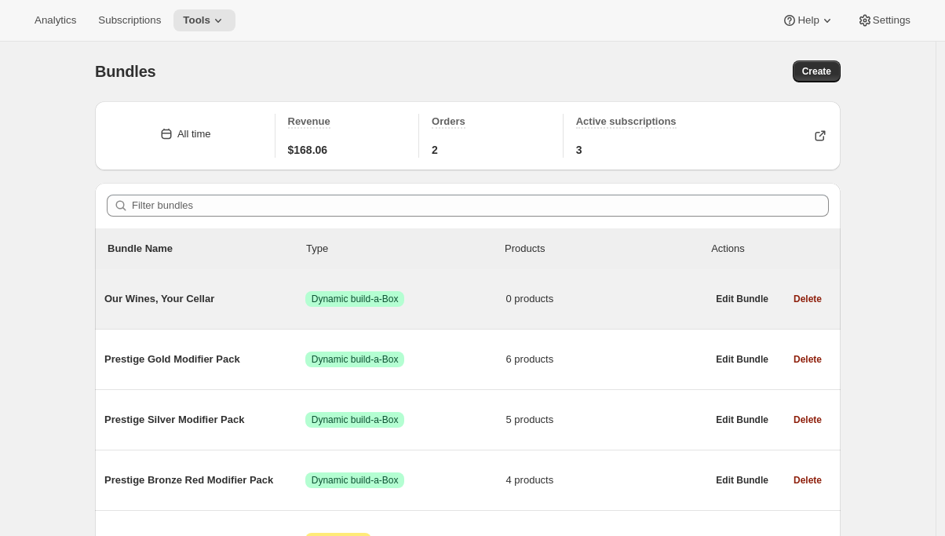
click at [170, 300] on span "Our Wines, Your Cellar" at bounding box center [204, 299] width 201 height 16
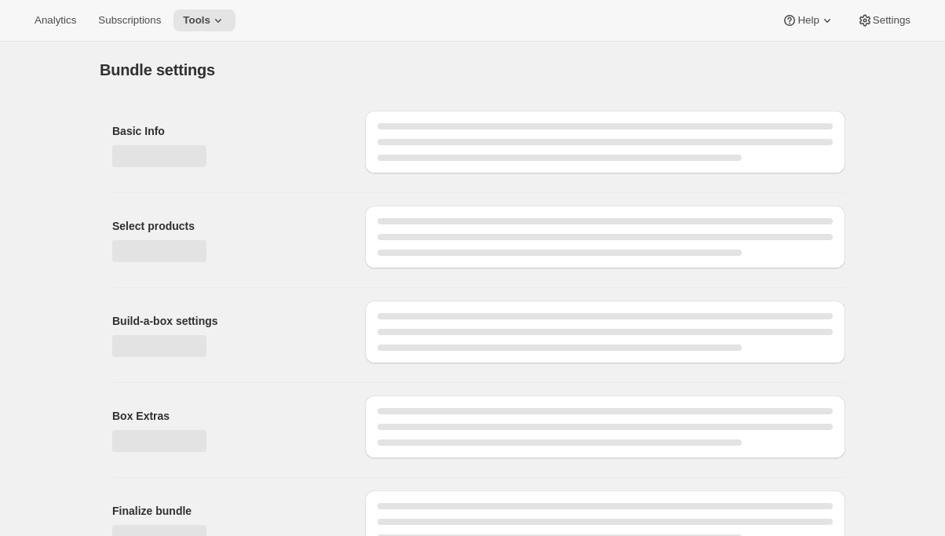
type input "Our Wines, Your Cellar"
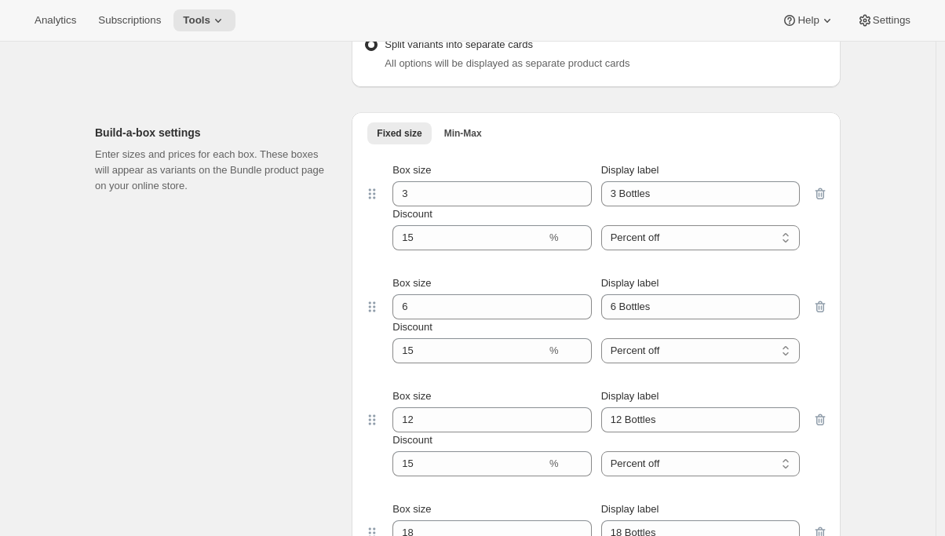
scroll to position [757, 0]
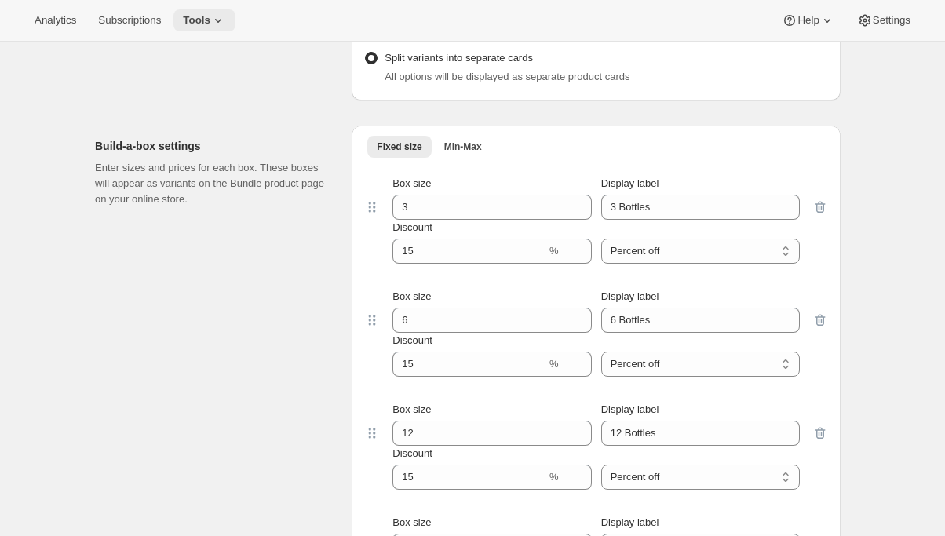
click at [221, 19] on icon at bounding box center [218, 21] width 6 height 4
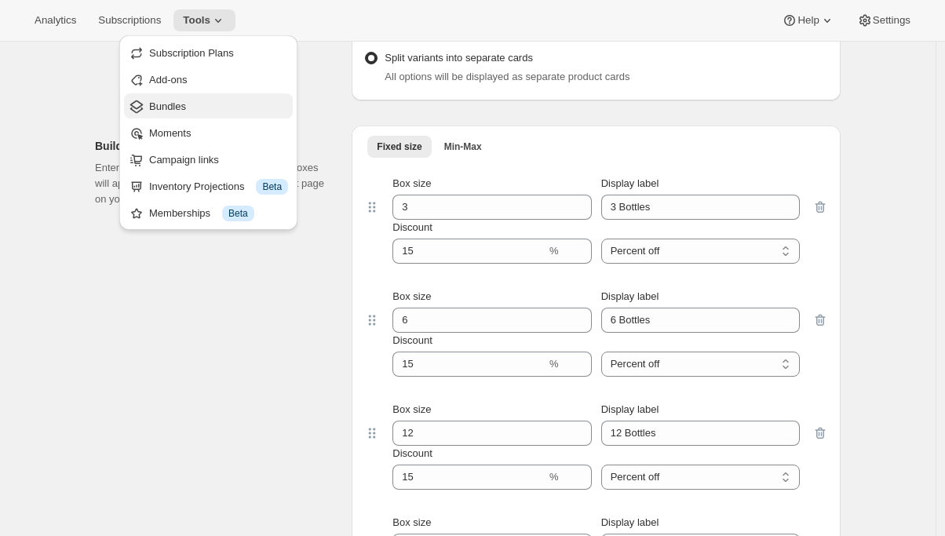
click at [225, 103] on span "Bundles" at bounding box center [218, 107] width 139 height 16
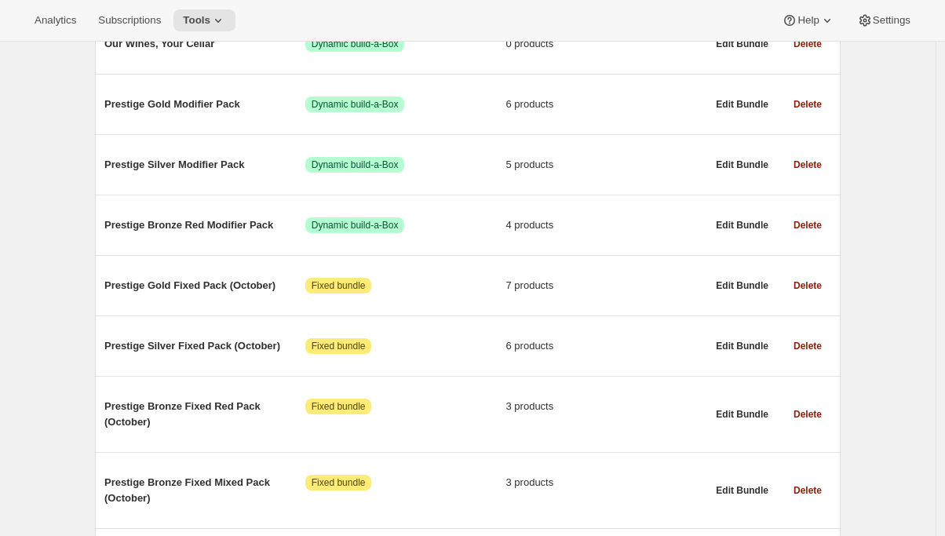
scroll to position [273, 0]
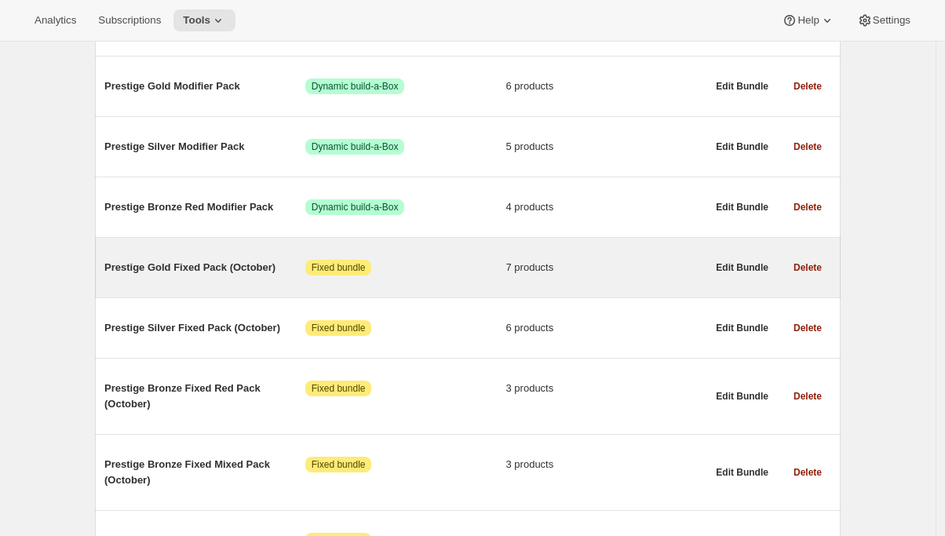
click at [251, 279] on div "Prestige Gold Fixed Pack (October) Attention Fixed bundle 7 products" at bounding box center [405, 267] width 602 height 41
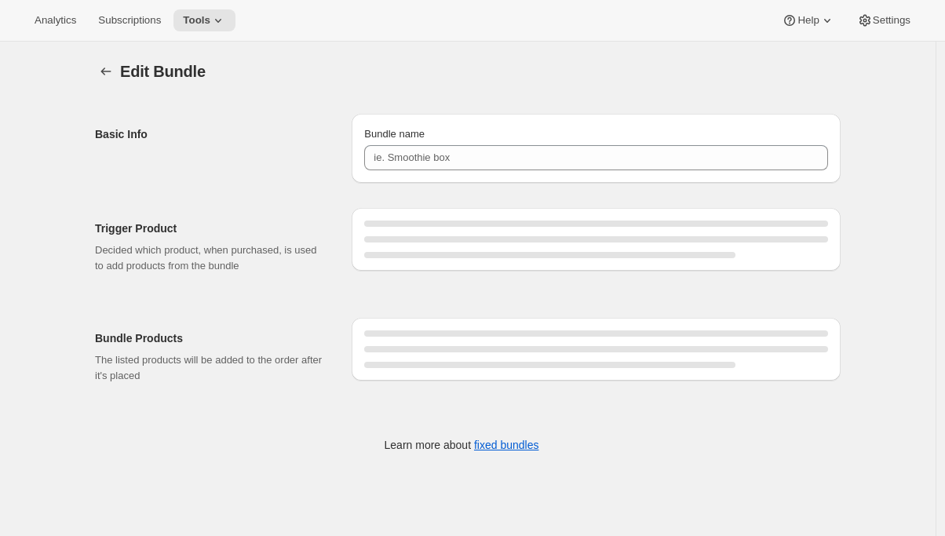
type input "Prestige Gold Fixed Pack (October)"
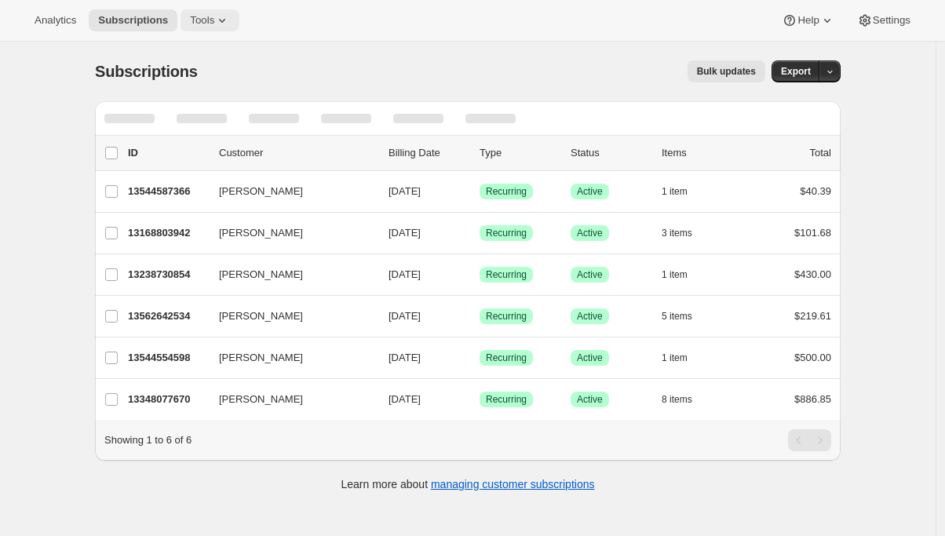
click at [214, 22] on span "Tools" at bounding box center [202, 20] width 24 height 13
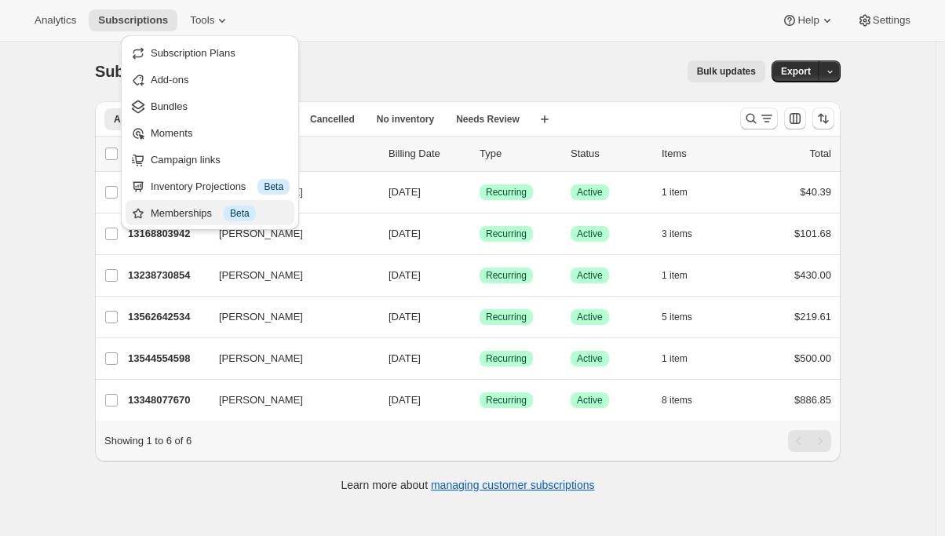
click at [185, 210] on div "Memberships Info Beta" at bounding box center [220, 214] width 139 height 16
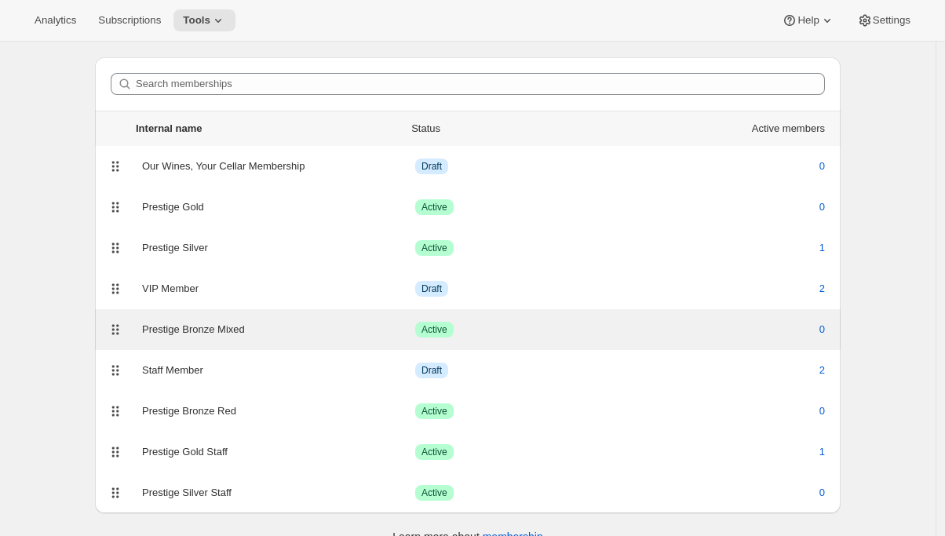
scroll to position [53, 0]
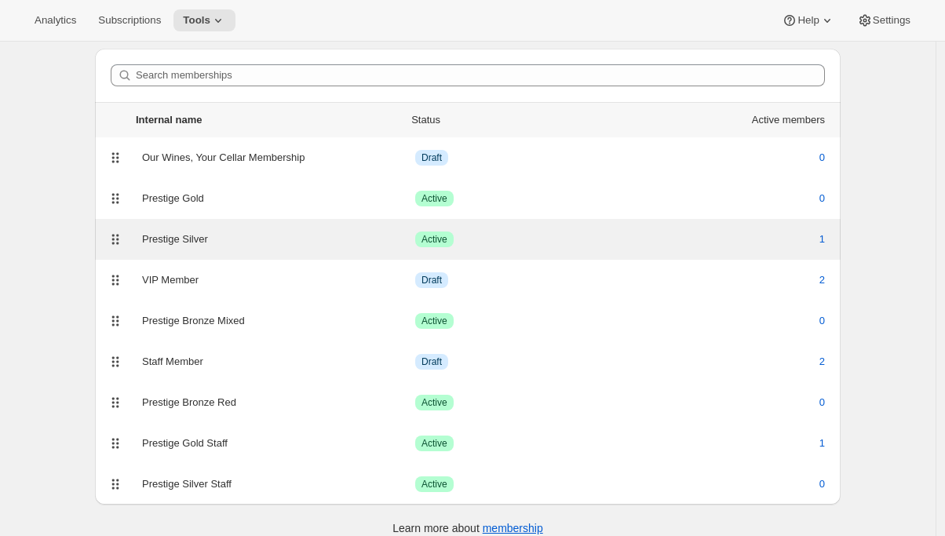
click at [200, 253] on div "Prestige Silver Success Active 1" at bounding box center [468, 239] width 746 height 41
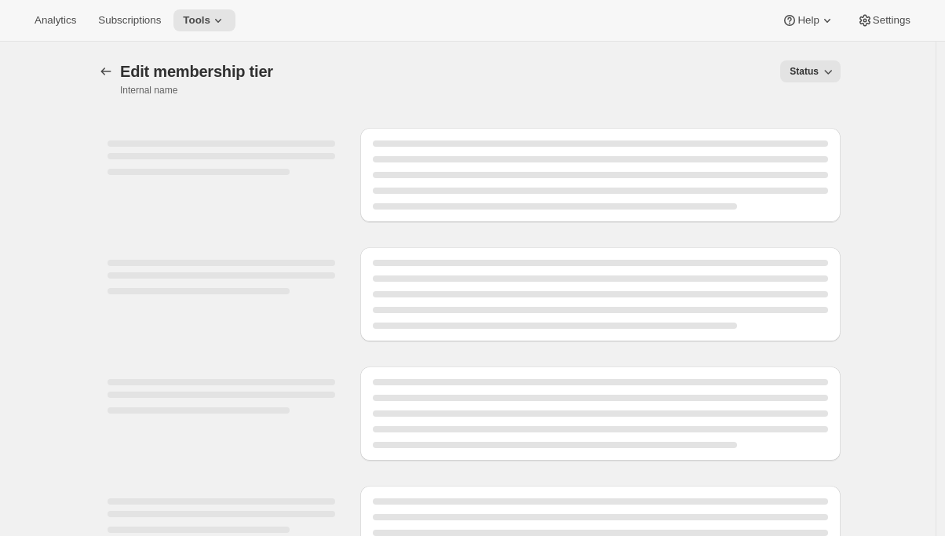
select select "products"
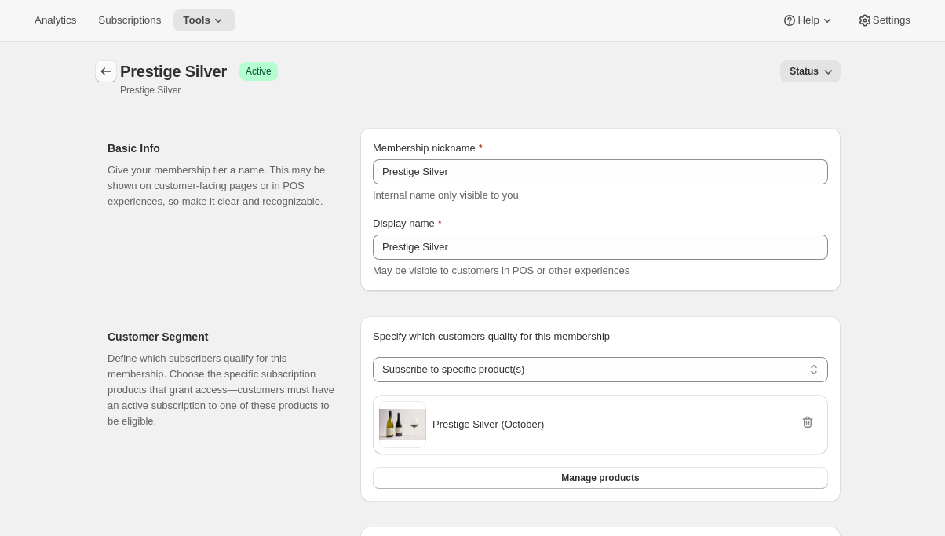
click at [107, 69] on icon "Memberships" at bounding box center [106, 72] width 16 height 16
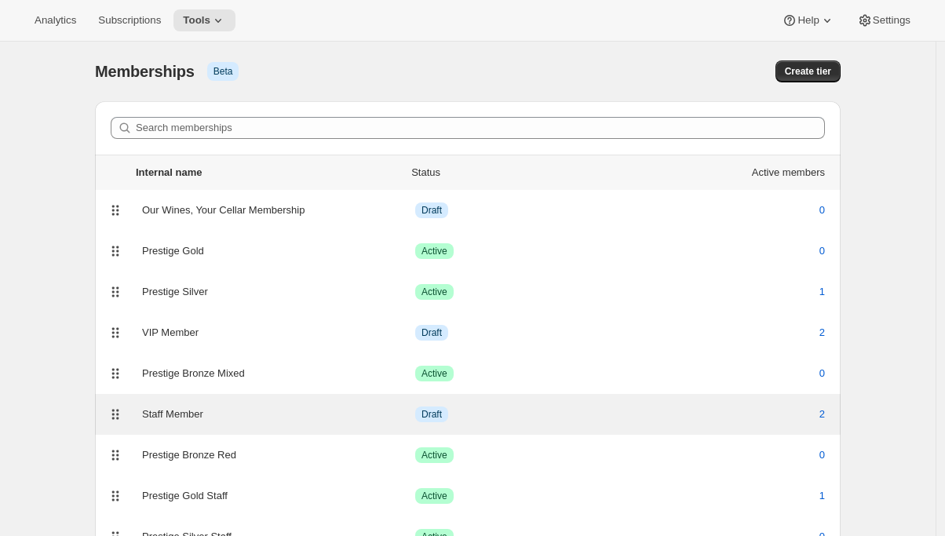
scroll to position [68, 0]
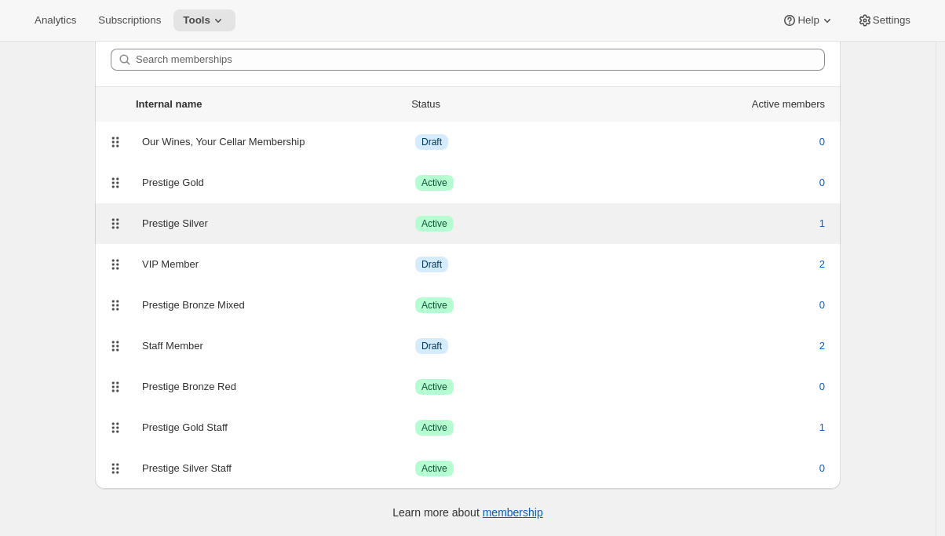
click at [210, 224] on div "Prestige Silver" at bounding box center [278, 224] width 273 height 16
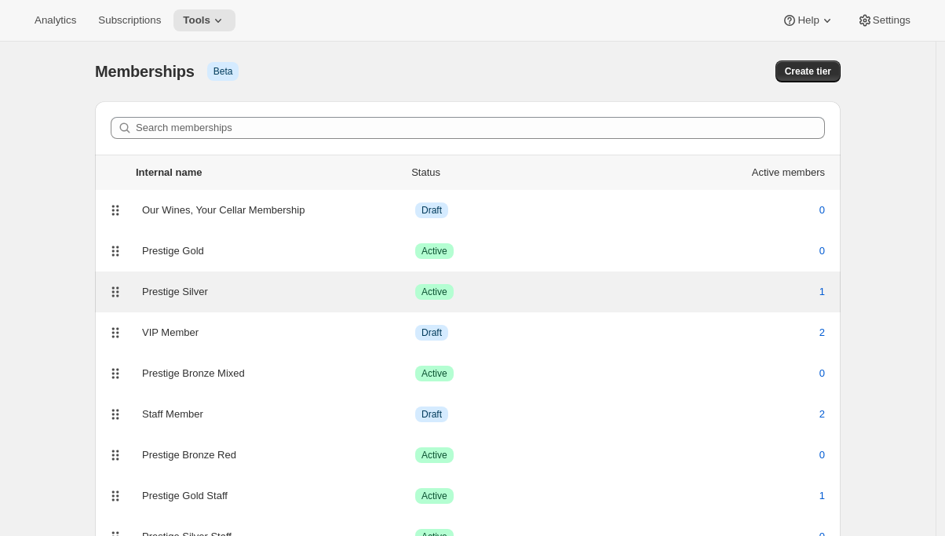
select select "products"
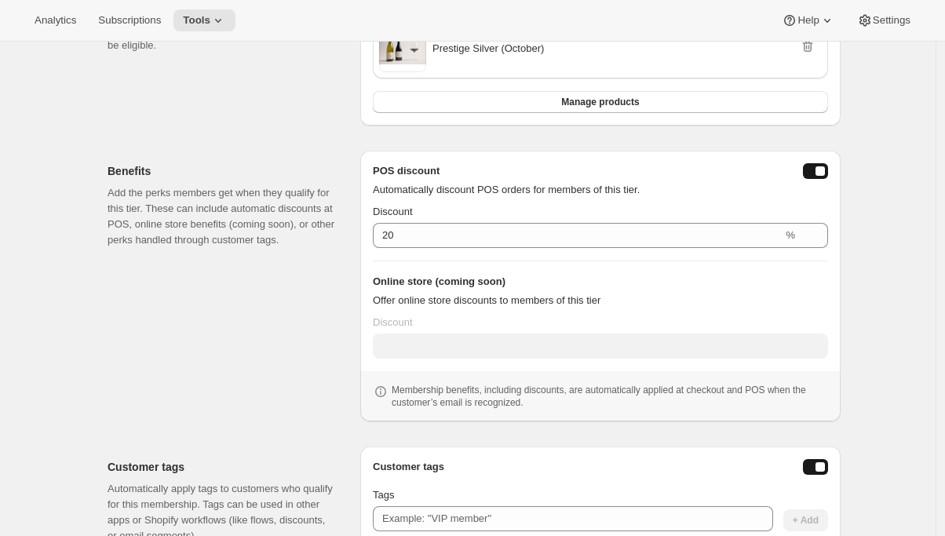
scroll to position [309, 0]
